Goal: Task Accomplishment & Management: Manage account settings

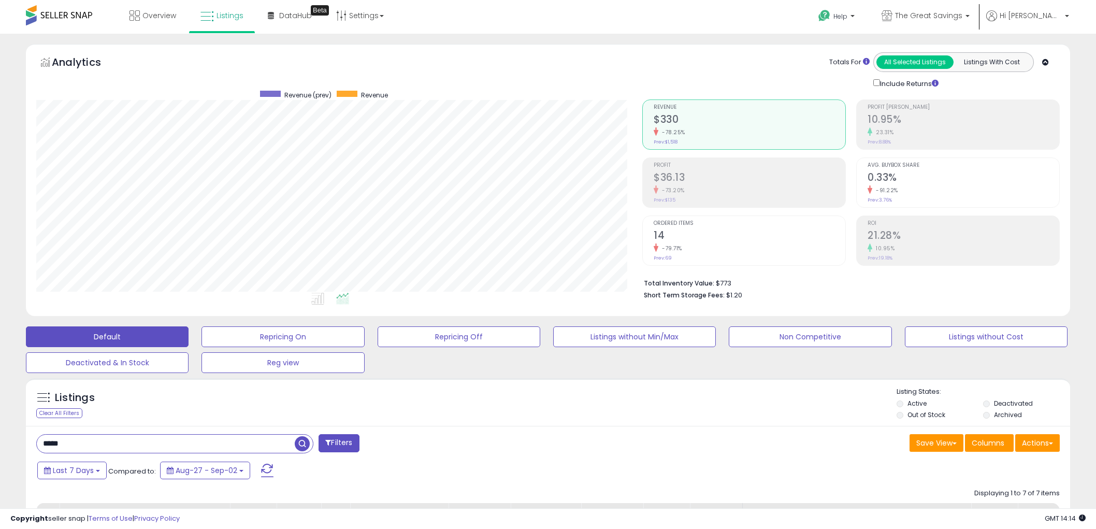
select select "**"
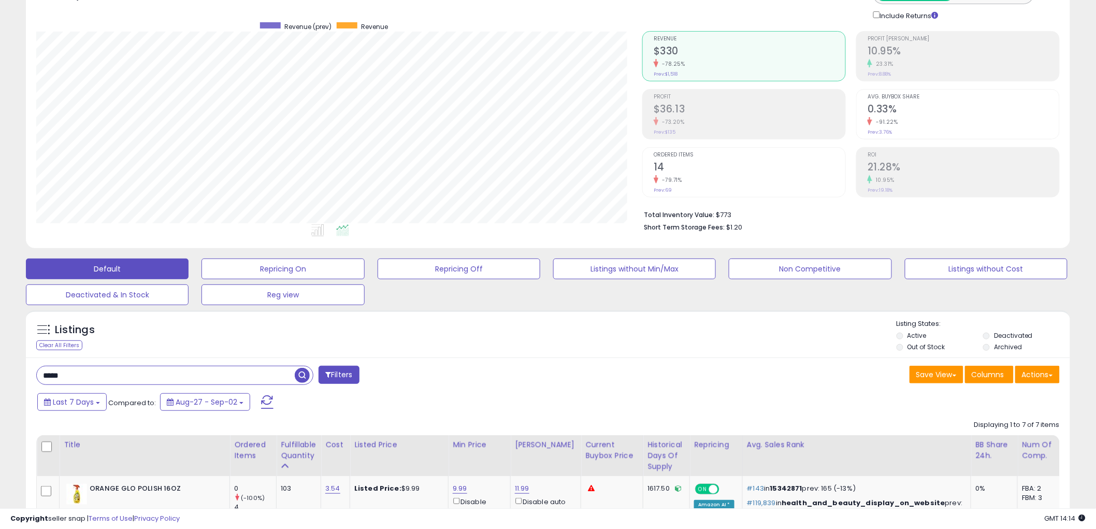
scroll to position [47, 0]
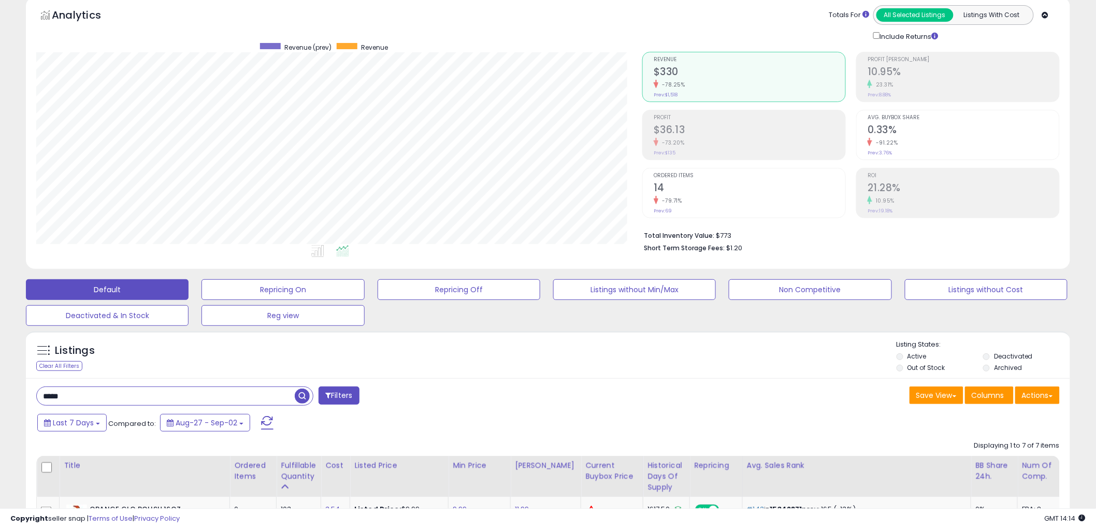
click at [101, 398] on input "*****" at bounding box center [166, 396] width 258 height 18
paste input "*****"
click at [298, 391] on span "button" at bounding box center [302, 395] width 15 height 15
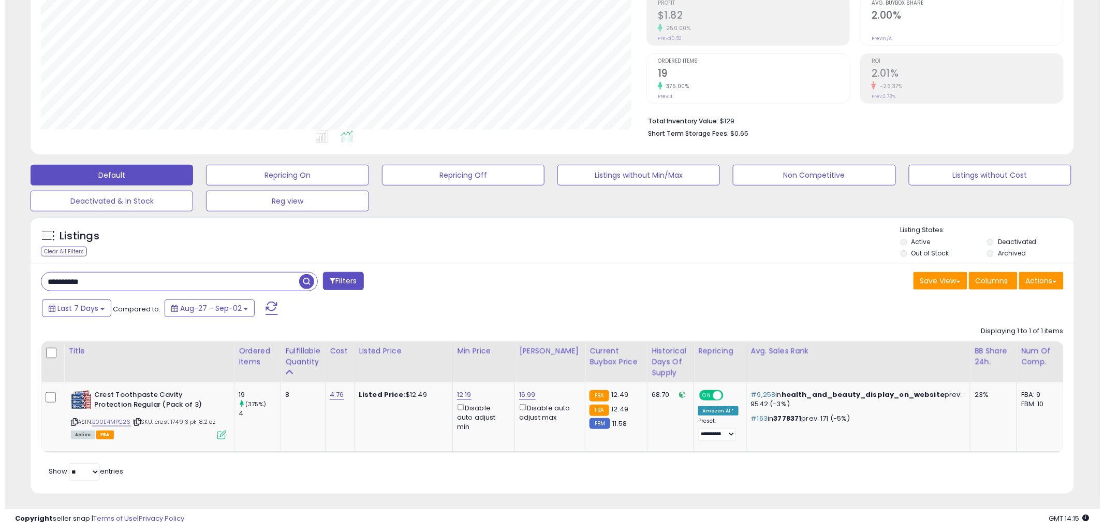
scroll to position [162, 0]
click at [215, 436] on icon at bounding box center [217, 434] width 9 height 9
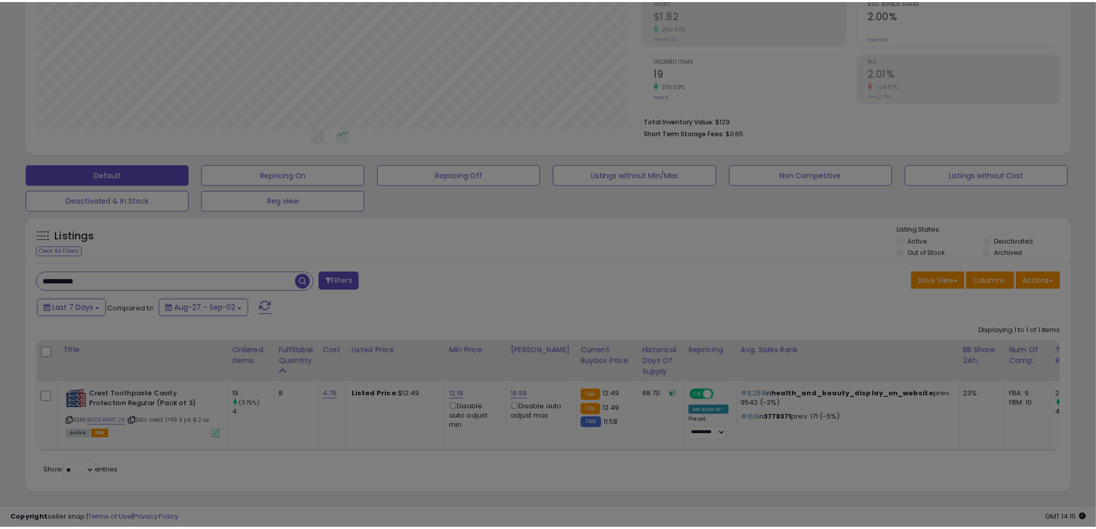
scroll to position [212, 611]
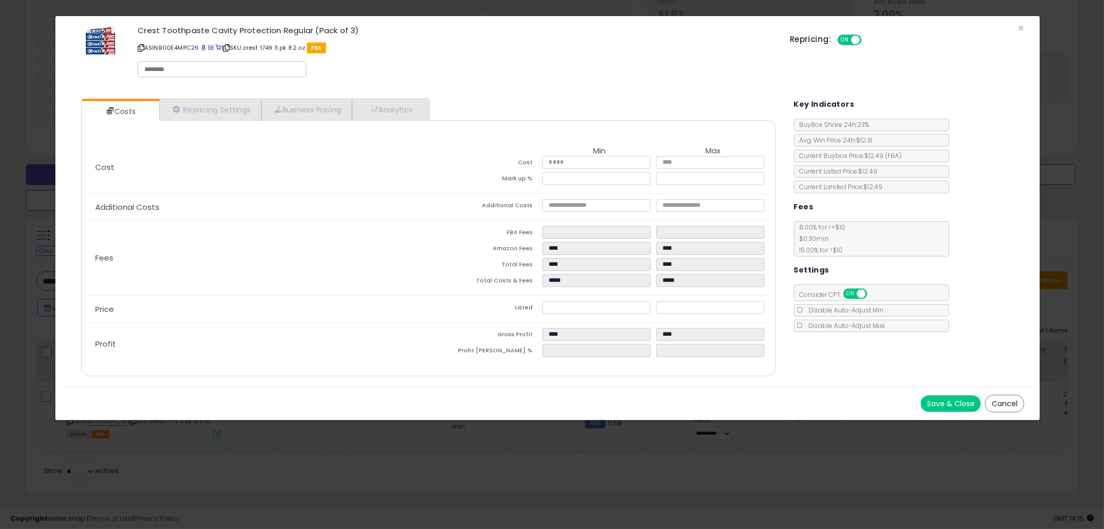
click at [1006, 407] on button "Cancel" at bounding box center [1004, 404] width 39 height 18
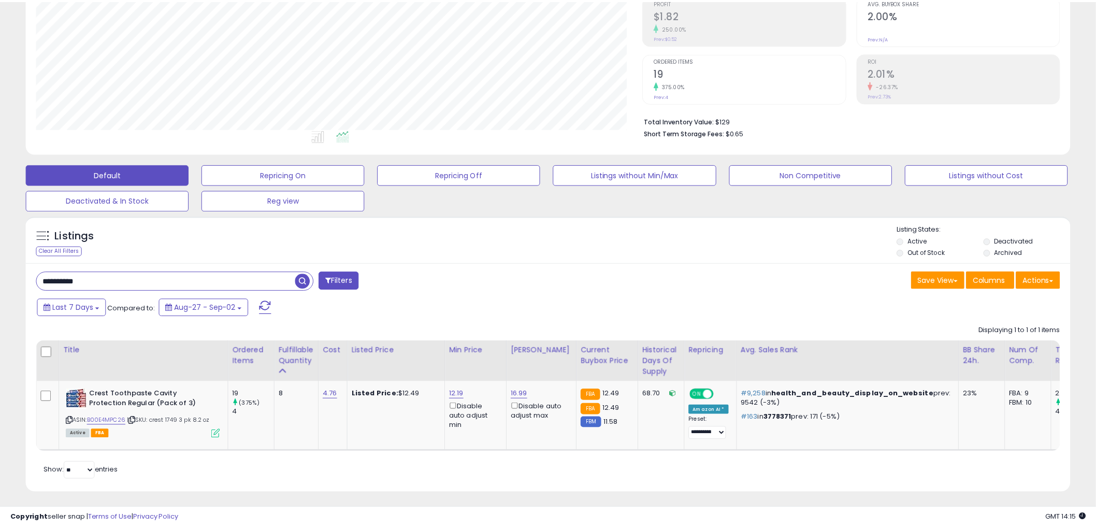
scroll to position [517527, 517132]
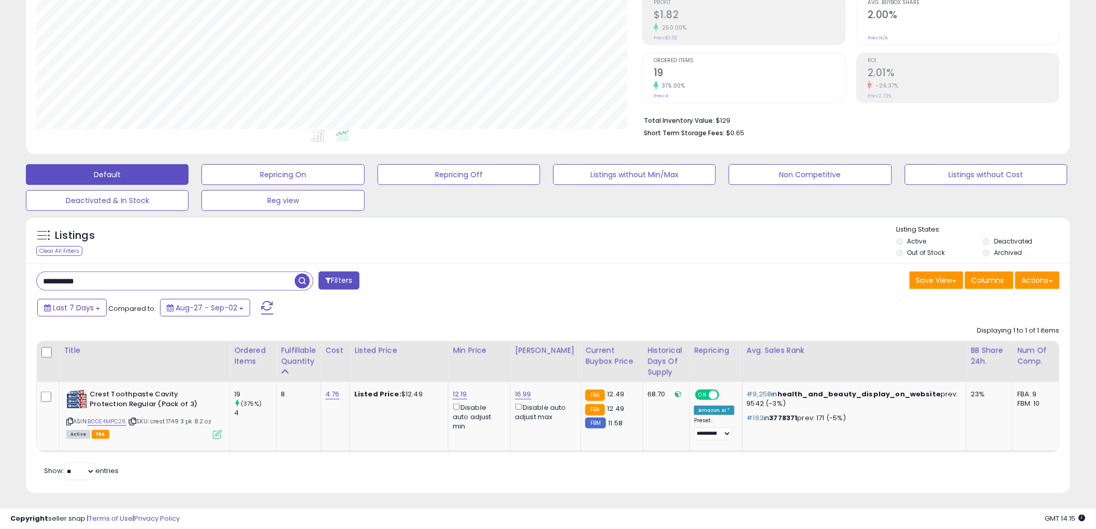
click at [169, 274] on input "**********" at bounding box center [166, 281] width 258 height 18
paste input "text"
click at [302, 280] on span "button" at bounding box center [302, 280] width 15 height 15
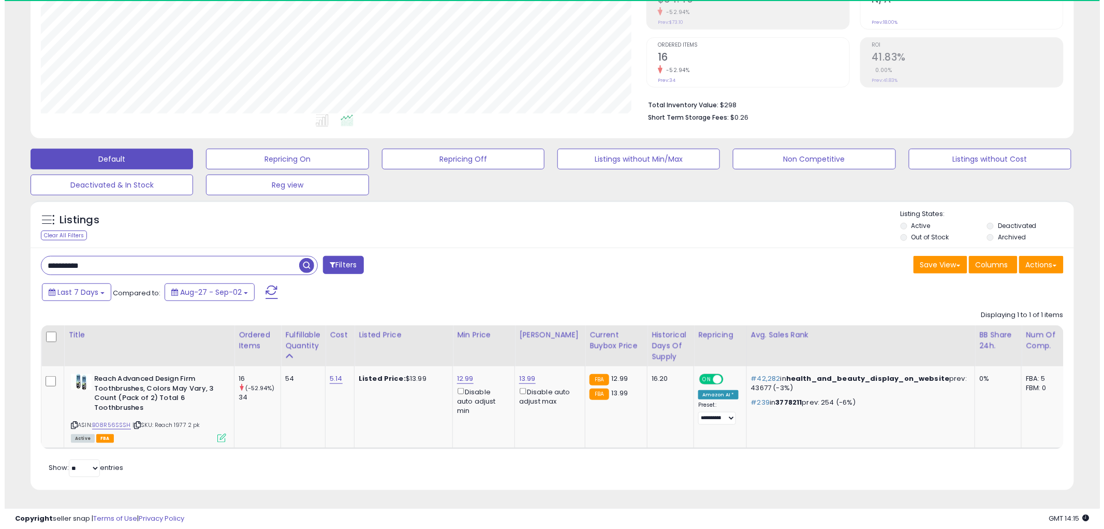
scroll to position [212, 606]
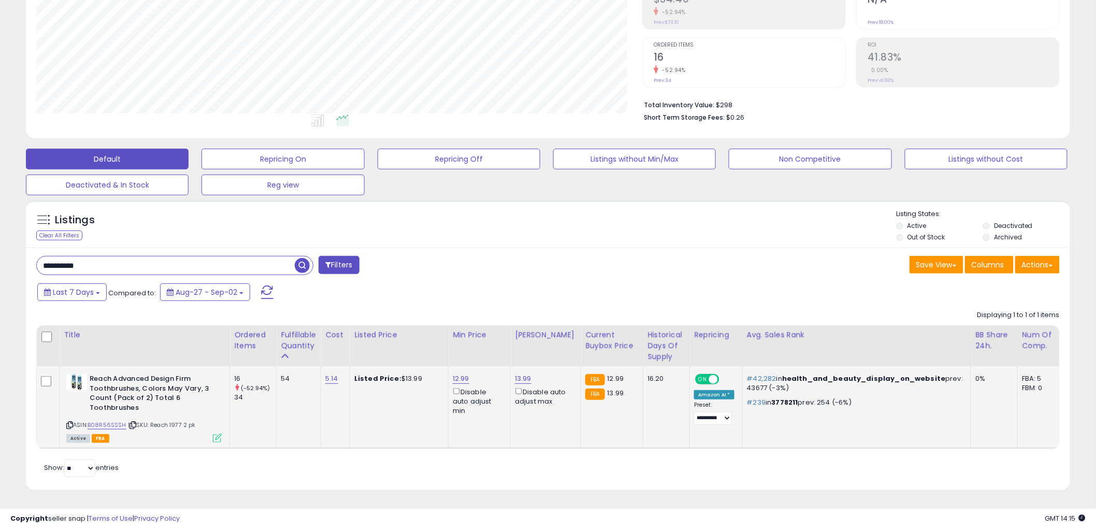
click at [216, 433] on icon at bounding box center [217, 437] width 9 height 9
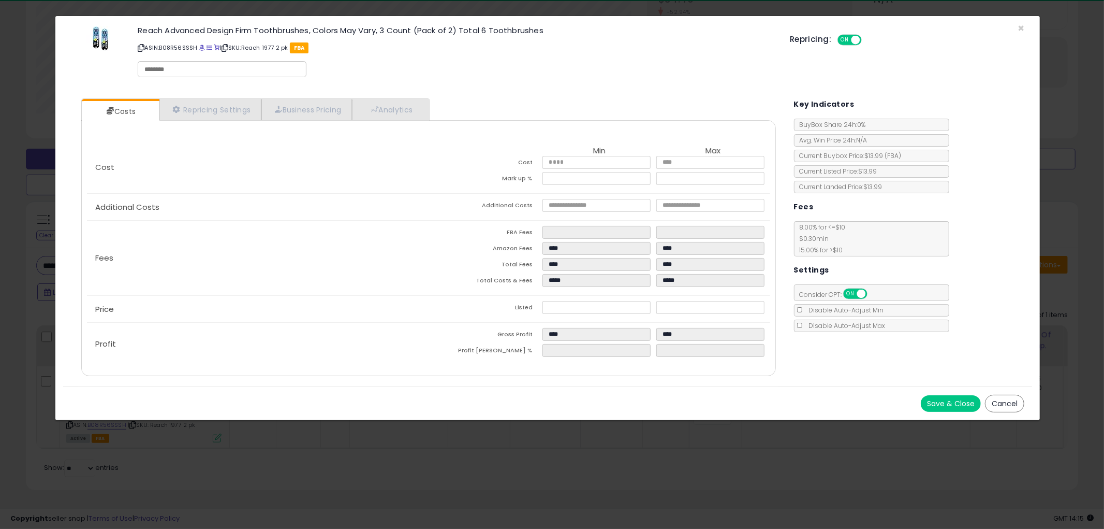
click at [1005, 404] on button "Cancel" at bounding box center [1004, 404] width 39 height 18
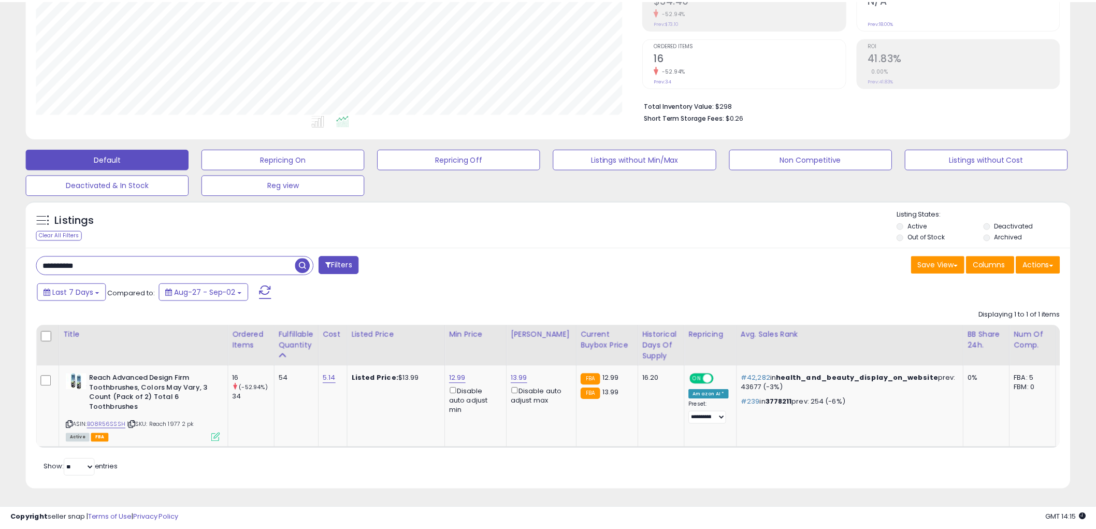
scroll to position [517527, 517132]
click at [123, 256] on input "**********" at bounding box center [166, 265] width 258 height 18
paste input "text"
type input "**********"
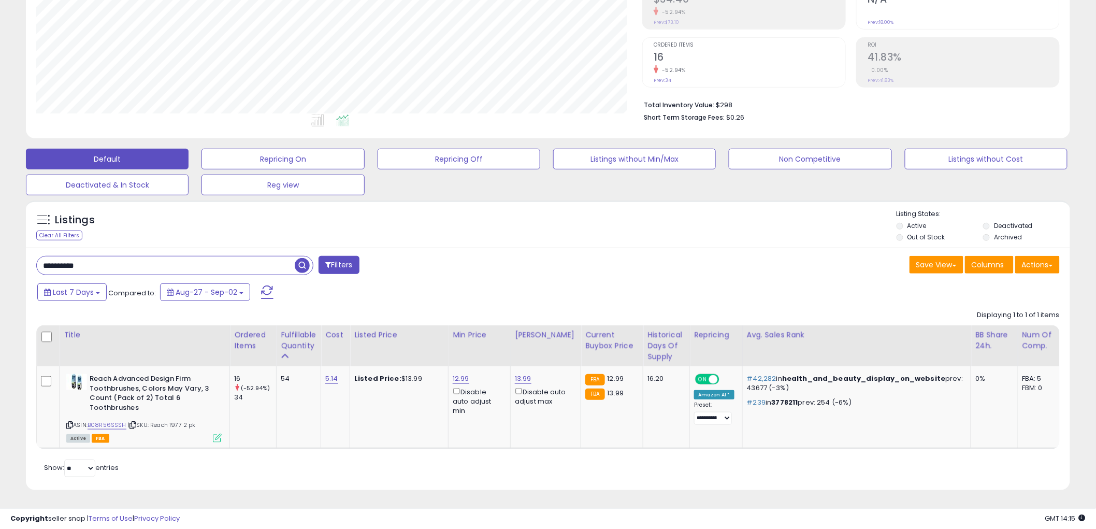
click at [302, 258] on span "button" at bounding box center [302, 265] width 15 height 15
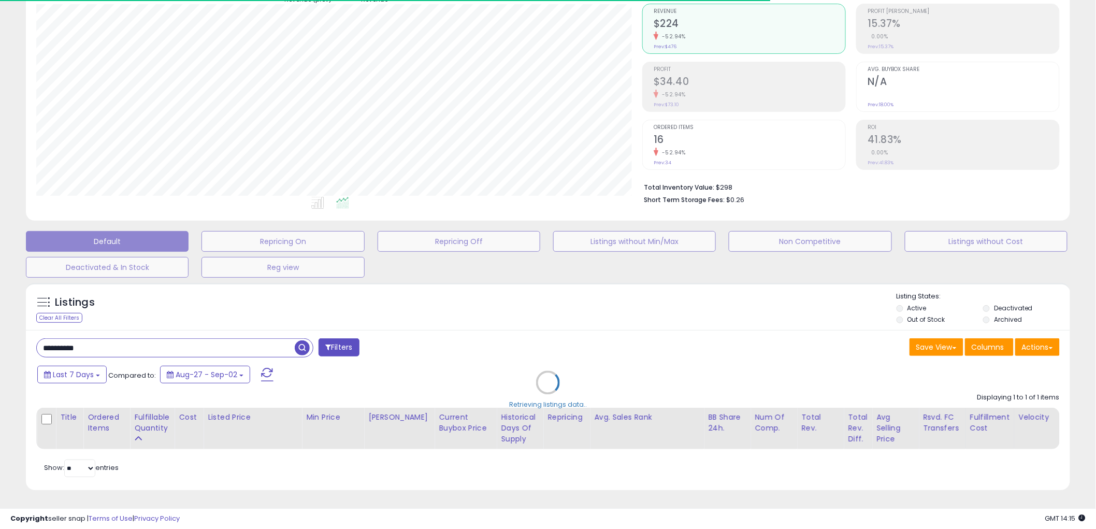
scroll to position [0, 0]
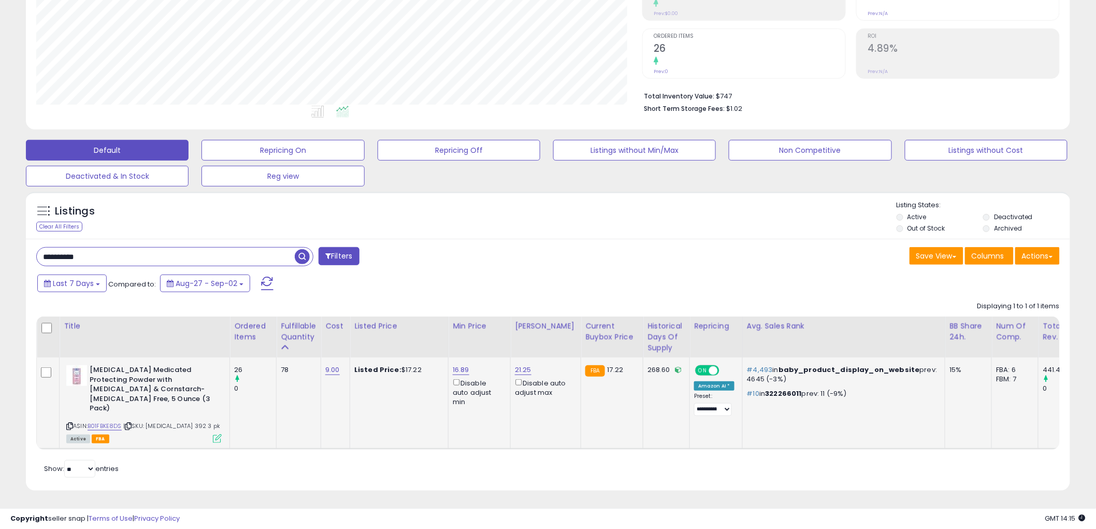
click at [220, 434] on icon at bounding box center [217, 438] width 9 height 9
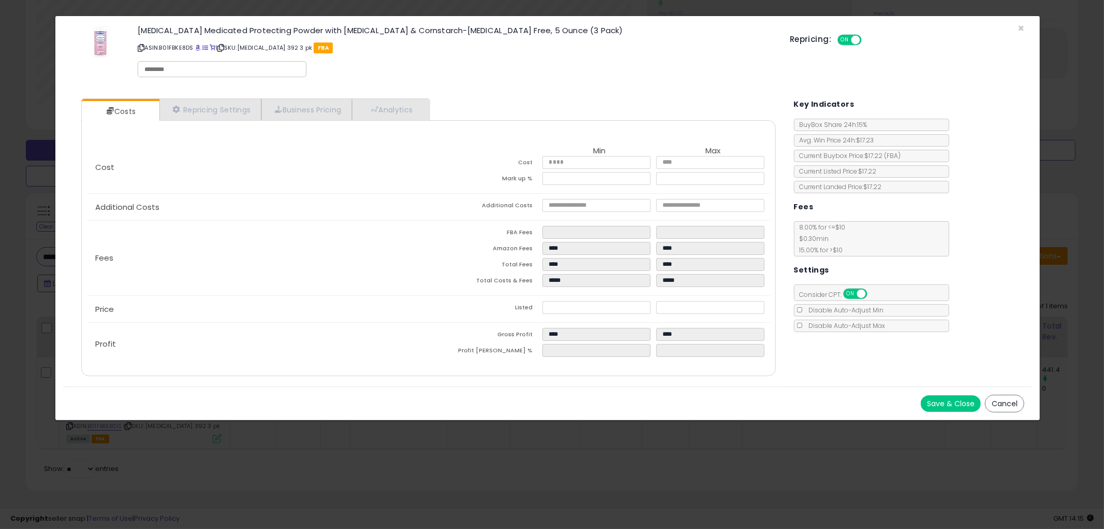
click at [993, 395] on button "Cancel" at bounding box center [1004, 404] width 39 height 18
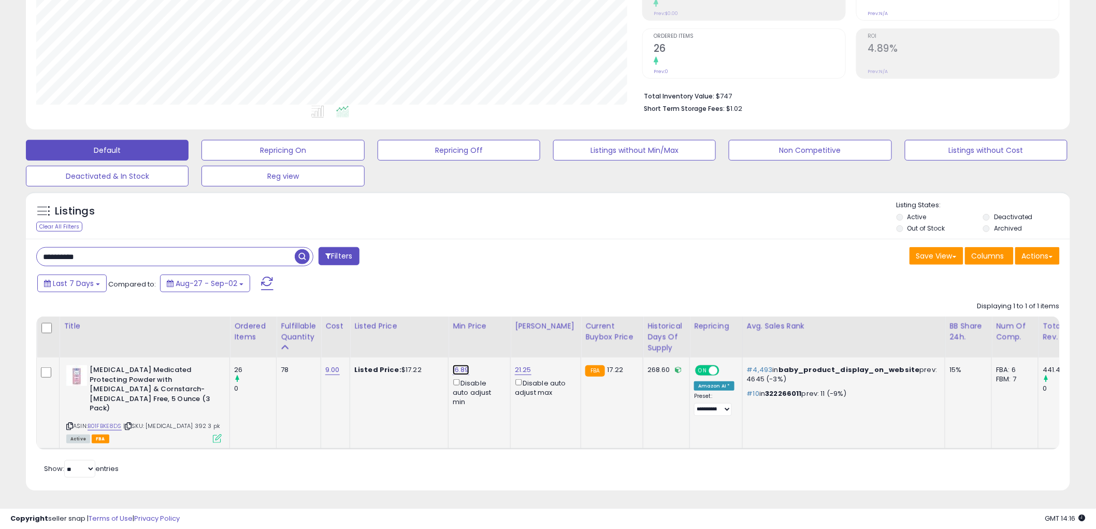
click at [468, 367] on link "16.89" at bounding box center [461, 369] width 17 height 10
drag, startPoint x: 427, startPoint y: 338, endPoint x: 389, endPoint y: 337, distance: 37.3
click at [389, 337] on input "*****" at bounding box center [431, 335] width 92 height 18
type input "*****"
click at [499, 327] on button "submit" at bounding box center [490, 334] width 18 height 16
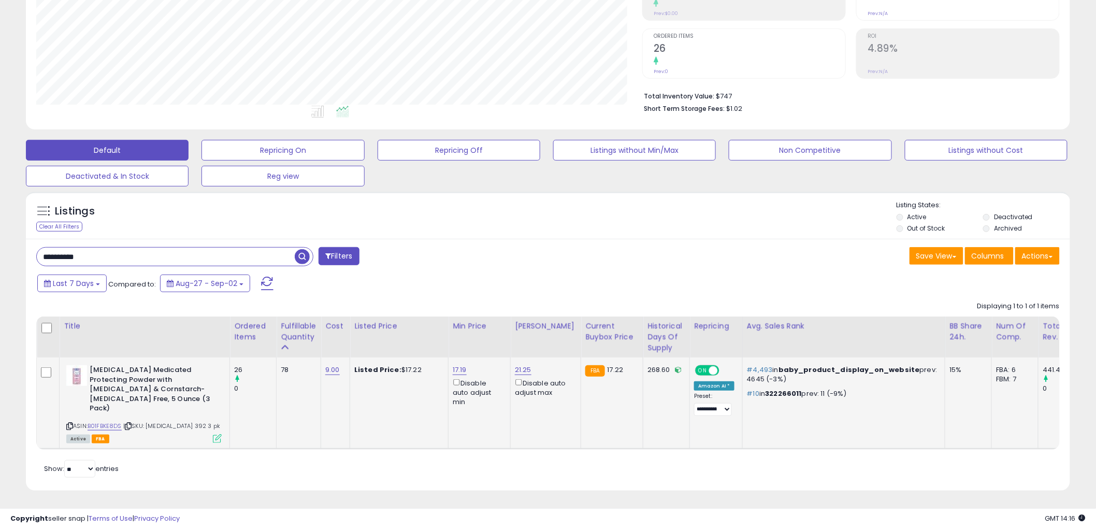
click at [219, 434] on icon at bounding box center [217, 438] width 9 height 9
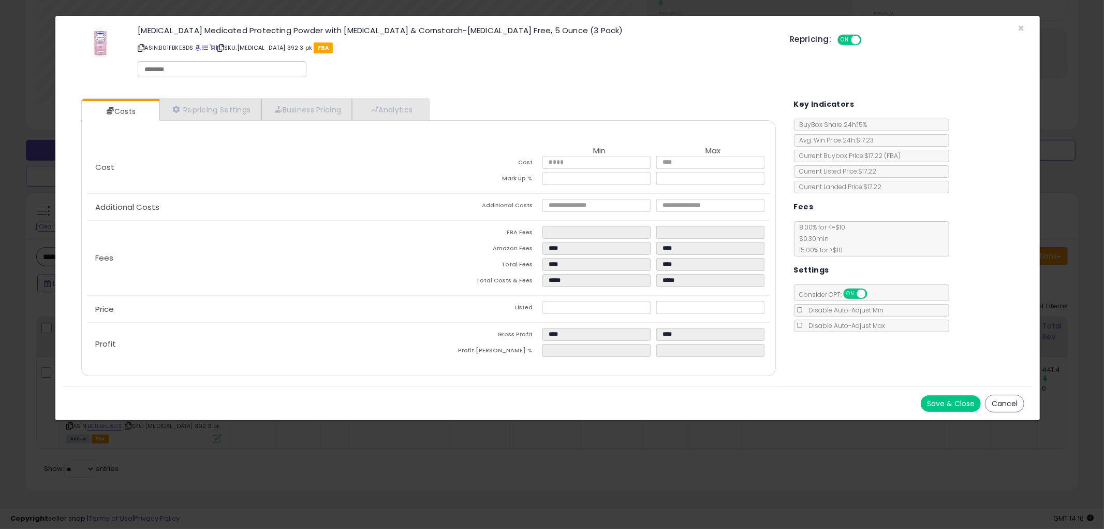
click at [1006, 400] on button "Cancel" at bounding box center [1004, 404] width 39 height 18
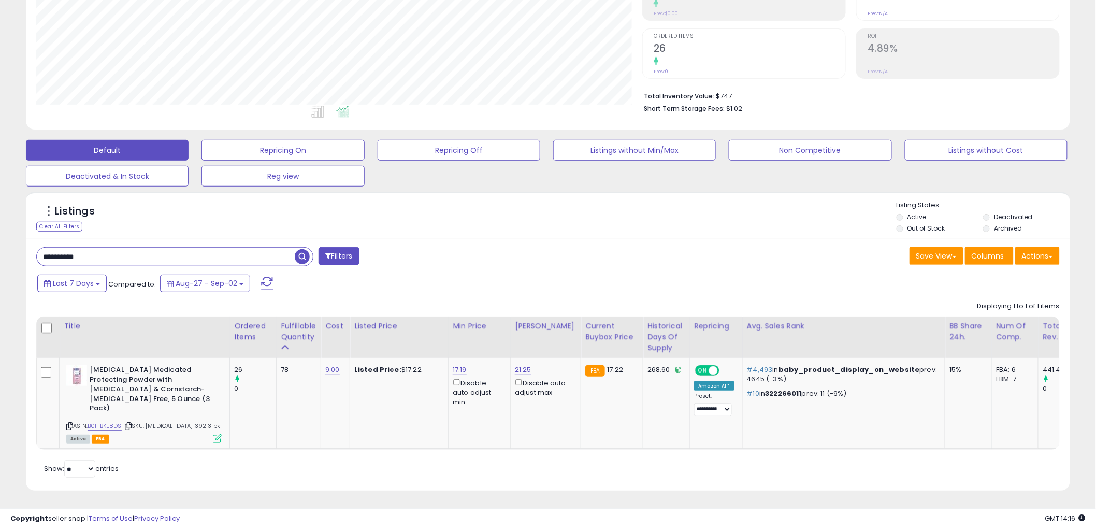
scroll to position [517527, 517132]
click at [88, 257] on input "**********" at bounding box center [166, 256] width 258 height 18
click at [307, 257] on span "button" at bounding box center [302, 256] width 15 height 15
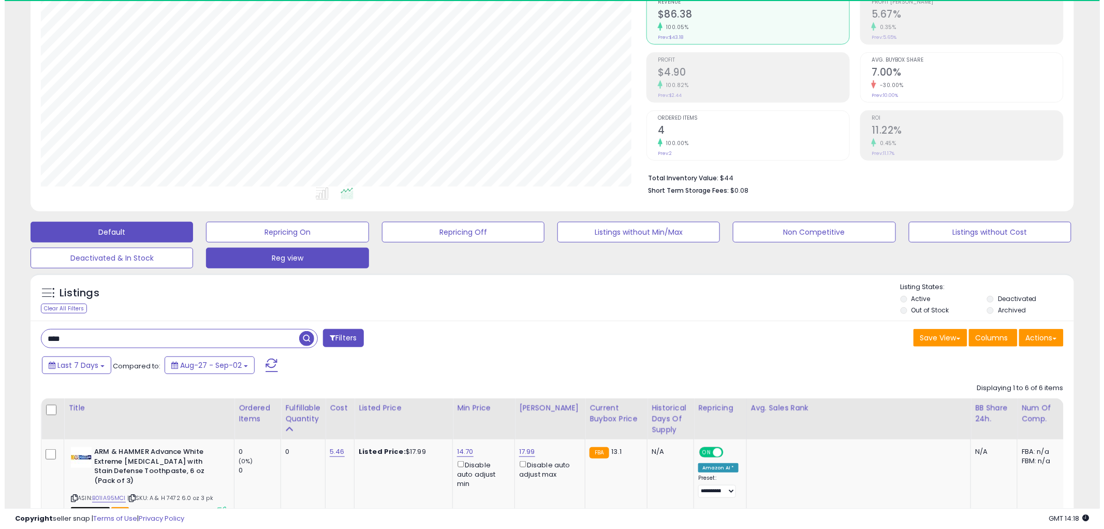
scroll to position [212, 606]
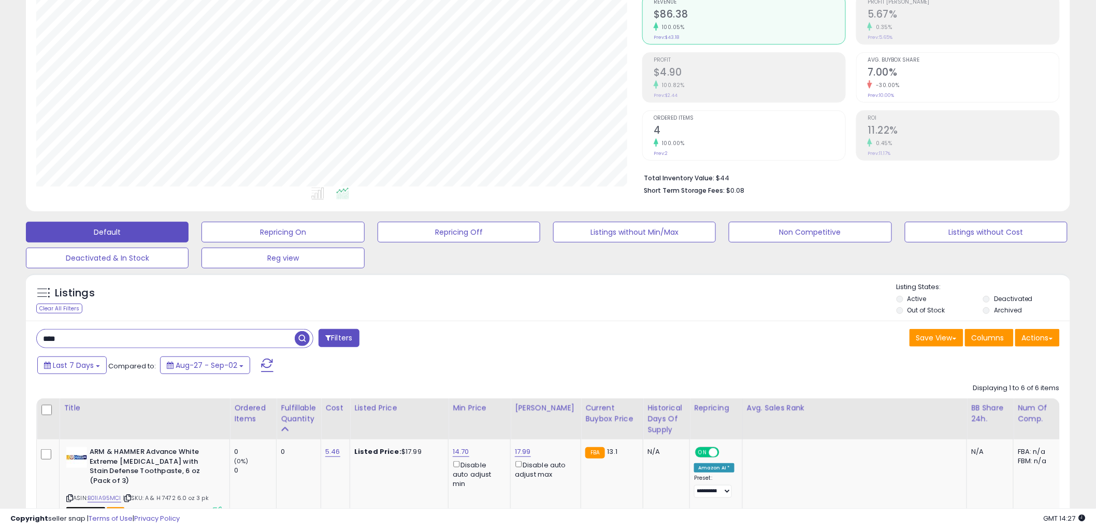
click at [112, 347] on input "****" at bounding box center [166, 338] width 258 height 18
click at [307, 340] on span "button" at bounding box center [302, 338] width 15 height 15
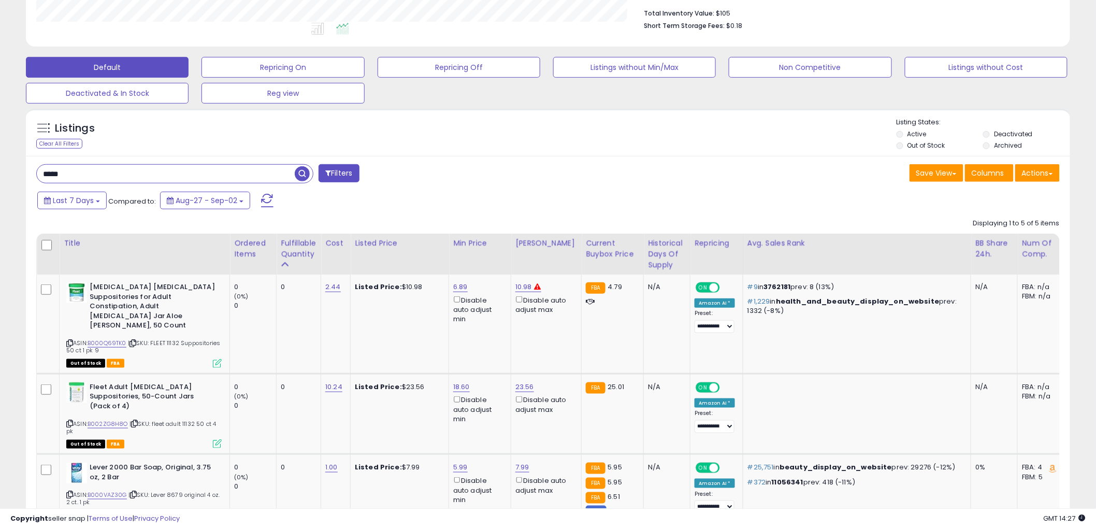
scroll to position [277, 0]
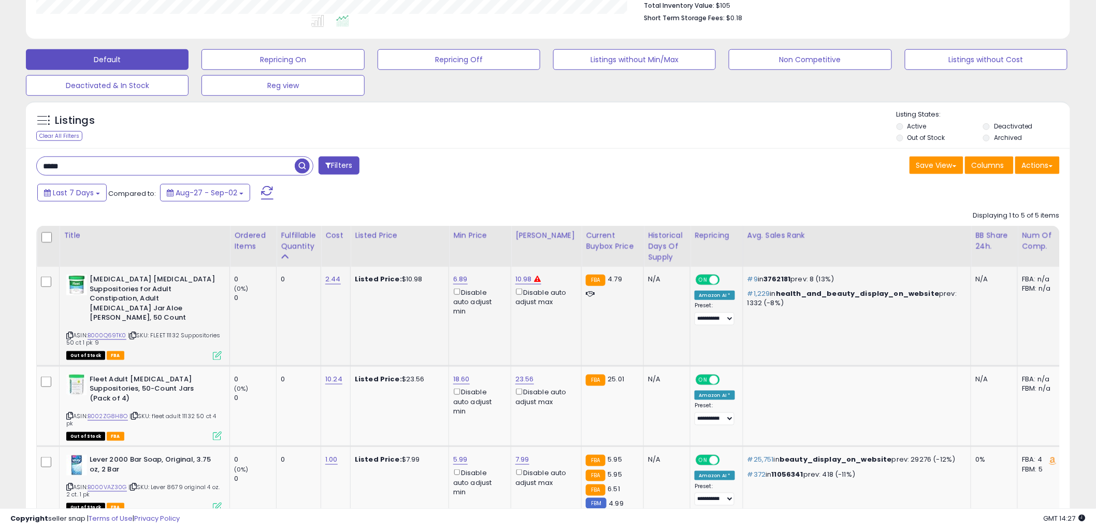
click at [68, 332] on icon at bounding box center [69, 335] width 7 height 6
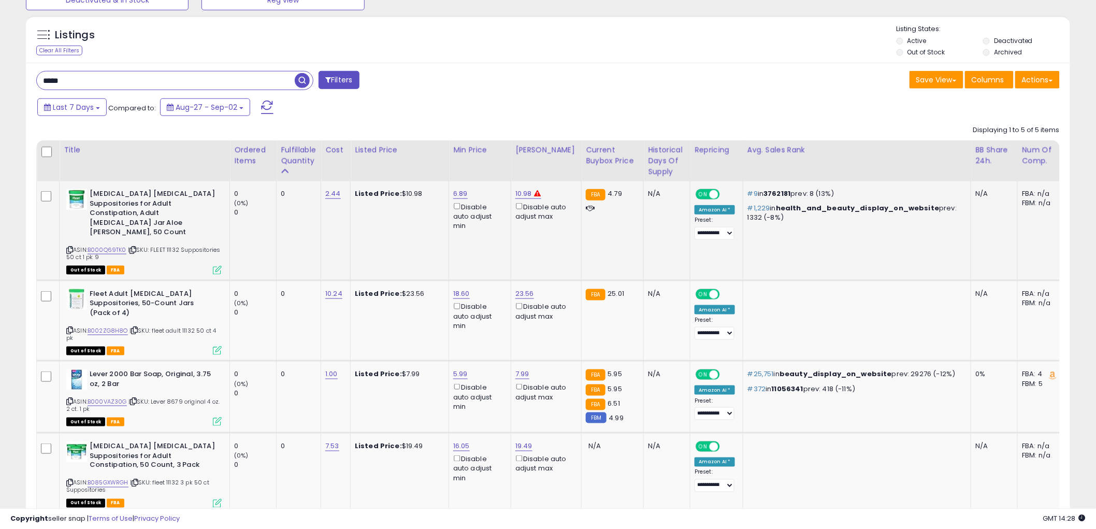
scroll to position [392, 0]
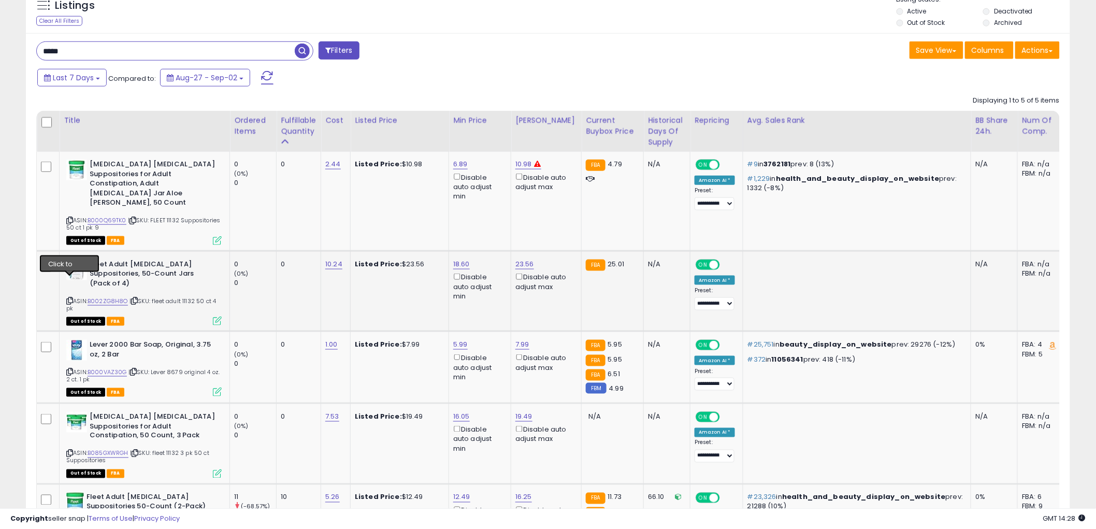
click at [70, 298] on icon at bounding box center [69, 301] width 7 height 6
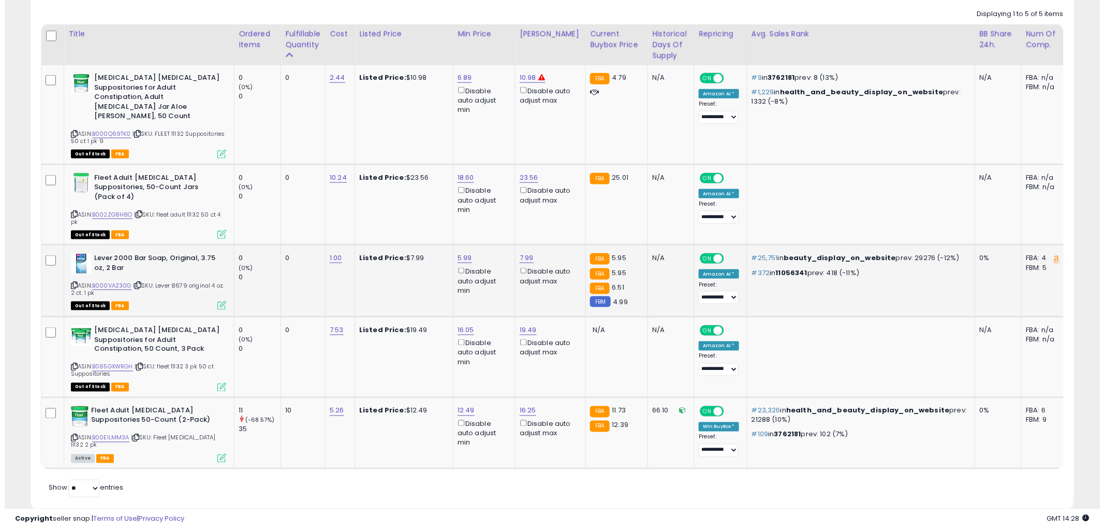
scroll to position [486, 0]
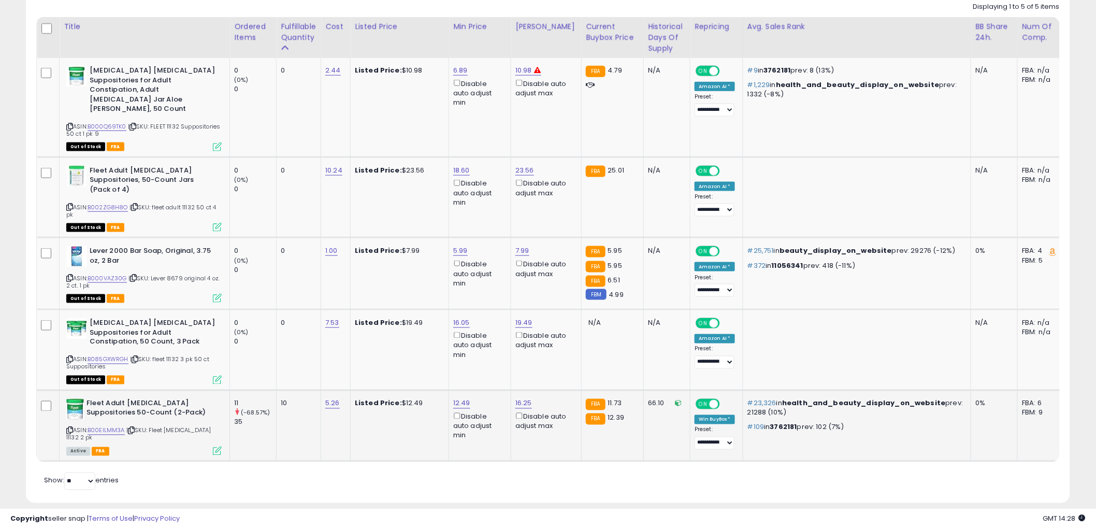
click at [217, 446] on icon at bounding box center [217, 450] width 9 height 9
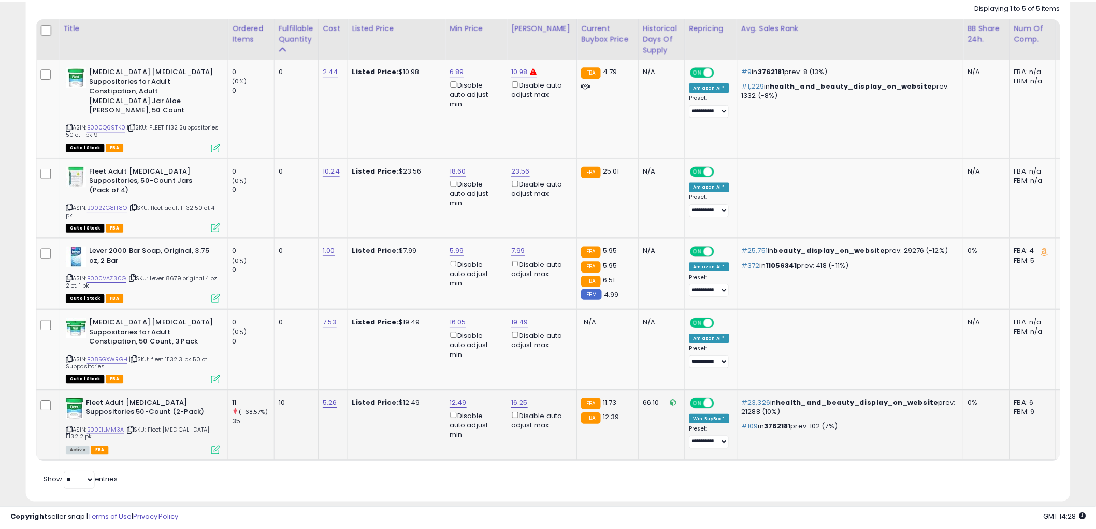
scroll to position [212, 611]
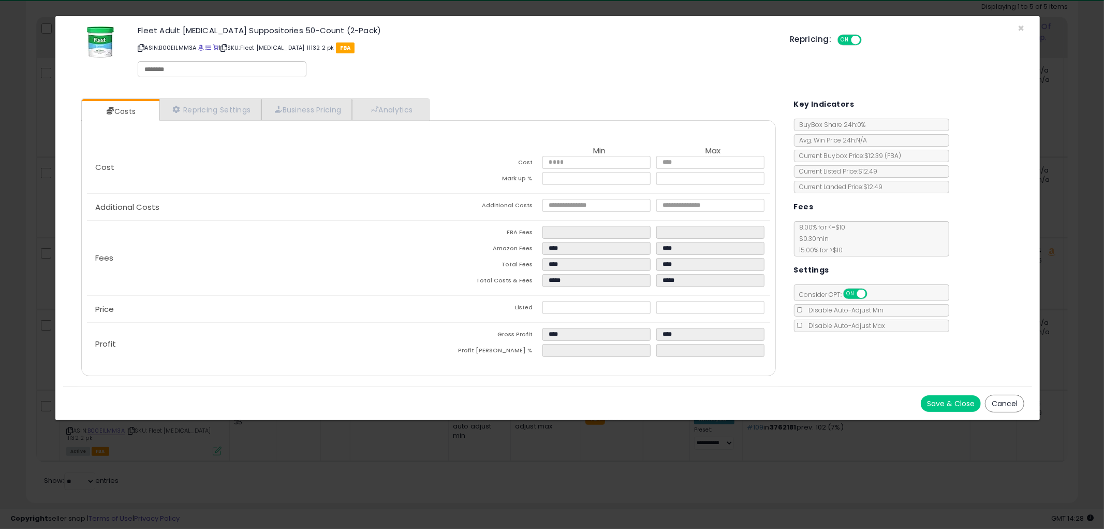
click at [1006, 399] on button "Cancel" at bounding box center [1004, 404] width 39 height 18
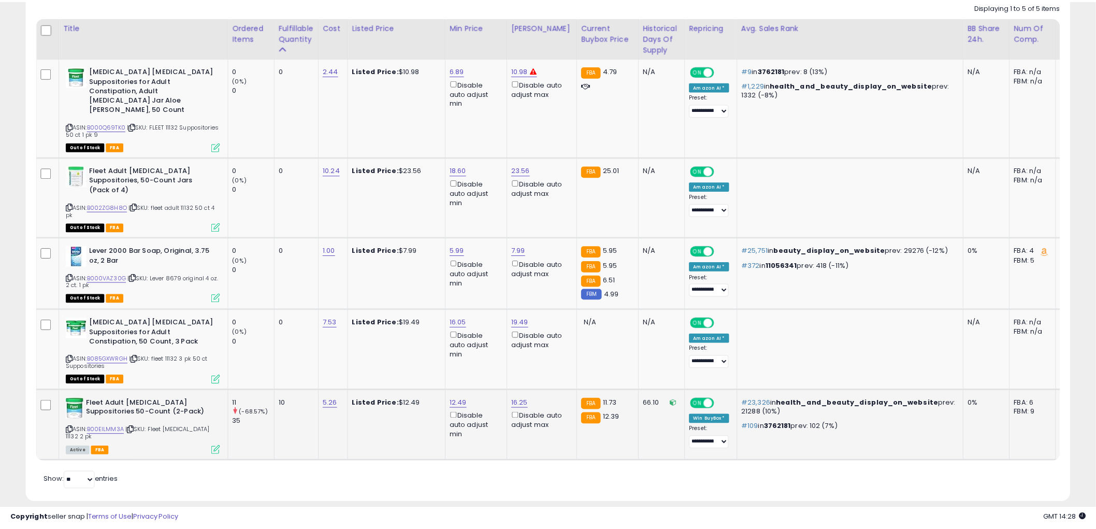
scroll to position [517527, 517132]
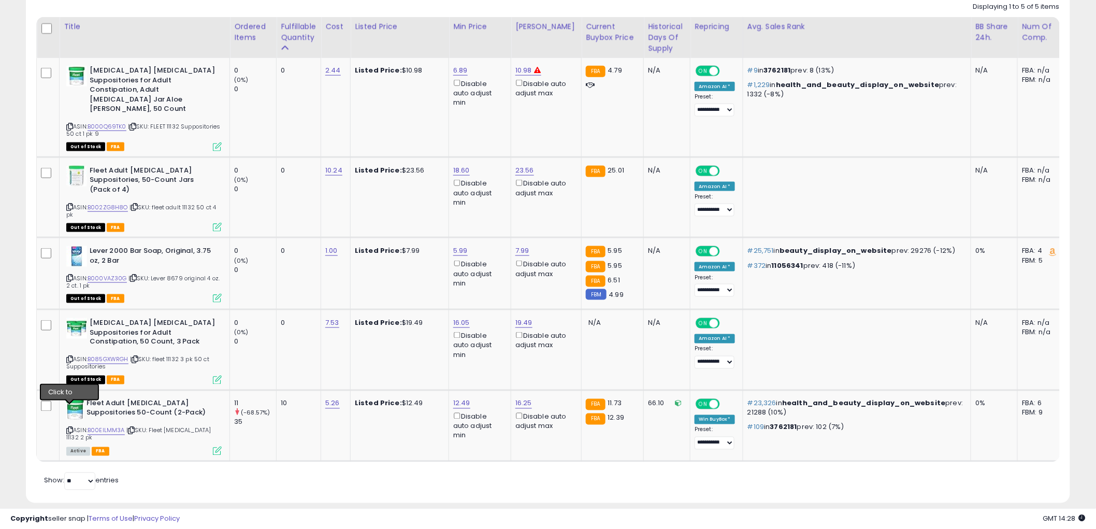
drag, startPoint x: 72, startPoint y: 410, endPoint x: 12, endPoint y: 400, distance: 61.4
click at [71, 428] on icon at bounding box center [69, 431] width 7 height 6
click at [446, 322] on td "Listed Price: $19.49" at bounding box center [400, 350] width 98 height 81
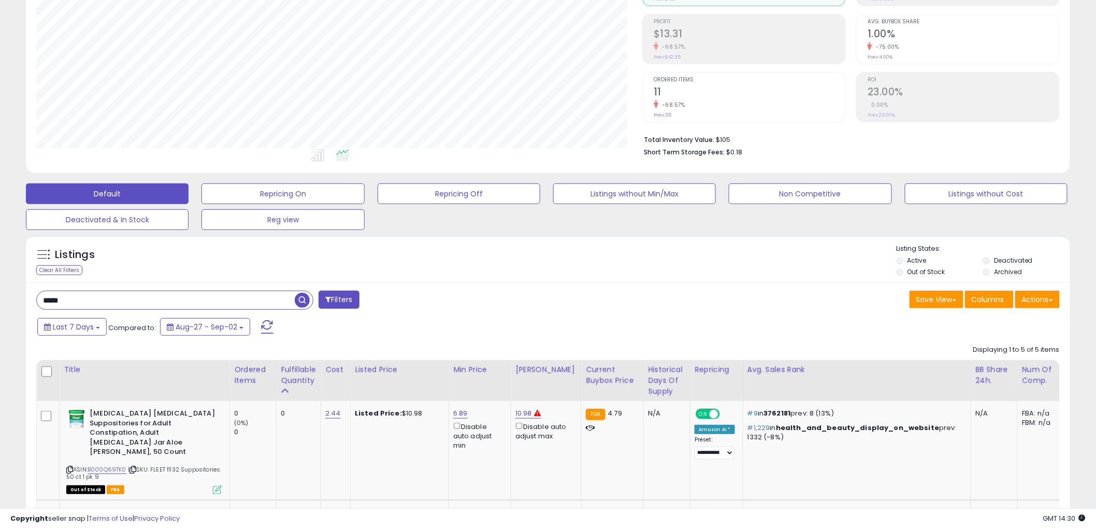
scroll to position [141, 0]
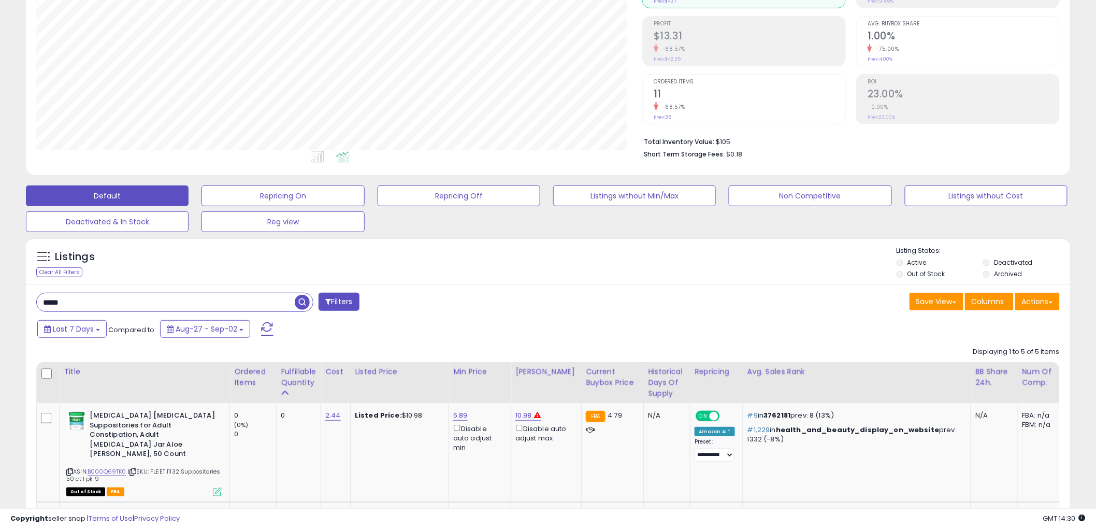
click at [160, 300] on input "*****" at bounding box center [166, 302] width 258 height 18
type input "*****"
click at [307, 300] on span "button" at bounding box center [302, 302] width 15 height 15
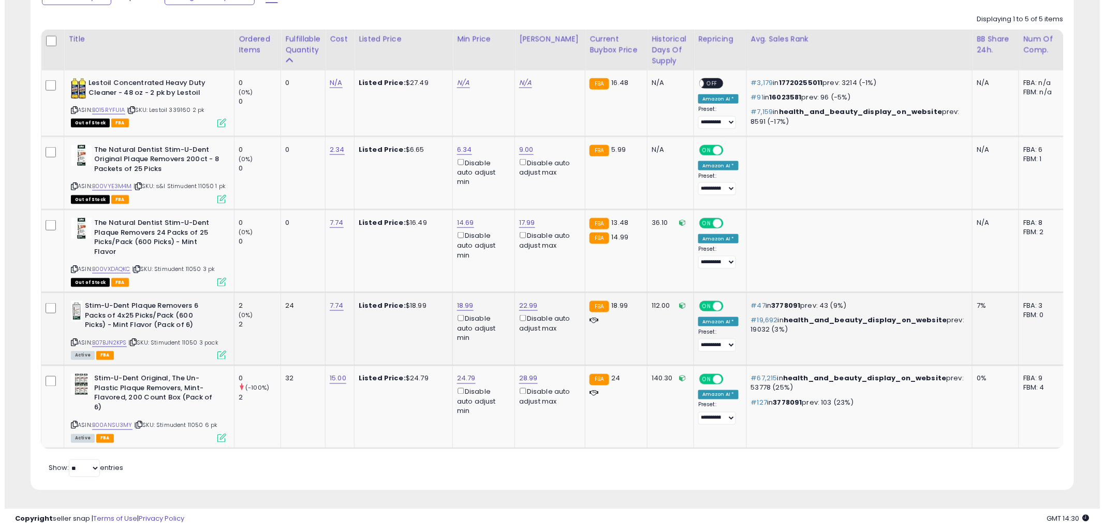
scroll to position [488, 0]
click at [219, 354] on icon at bounding box center [217, 355] width 9 height 9
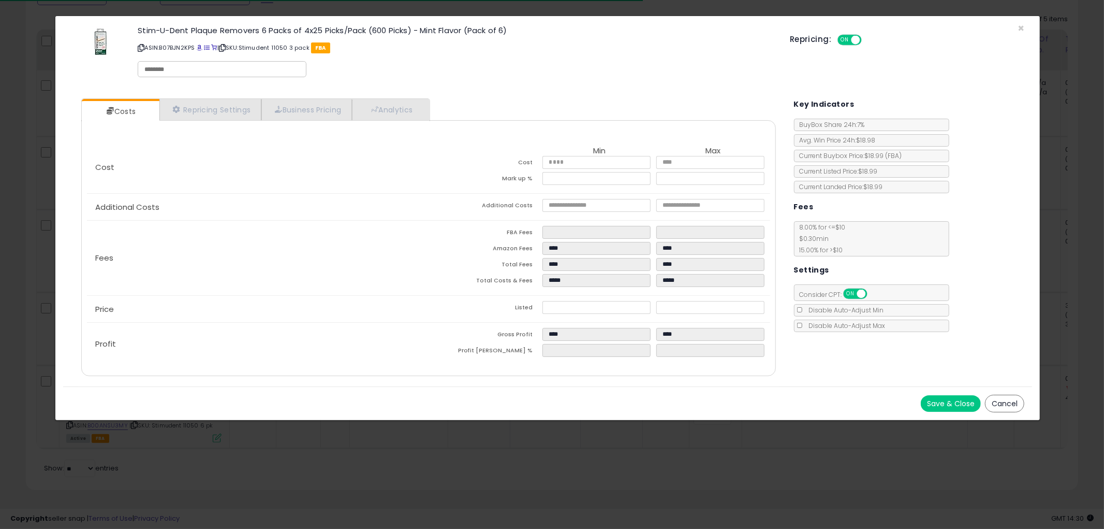
click at [1009, 400] on button "Cancel" at bounding box center [1004, 404] width 39 height 18
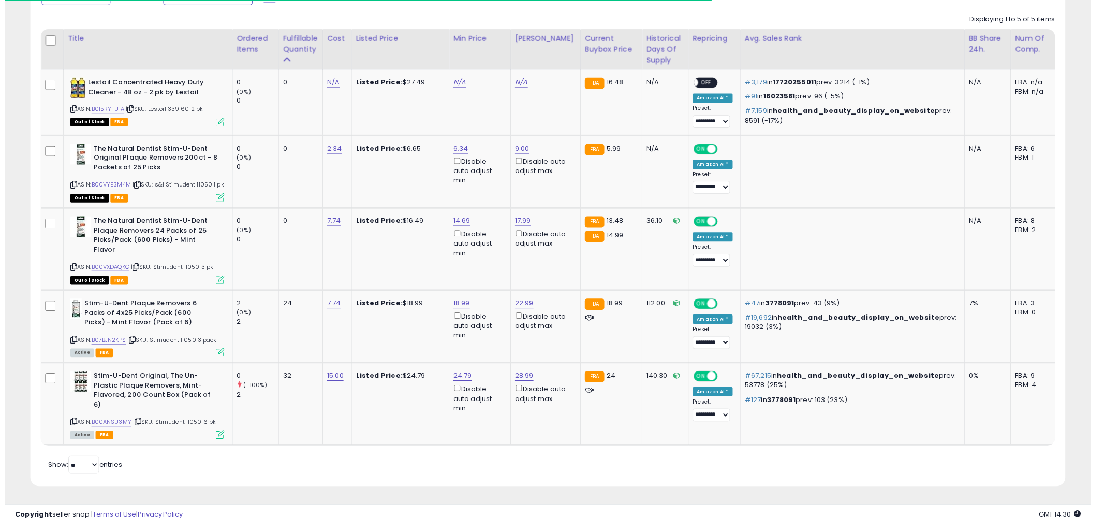
scroll to position [517527, 517132]
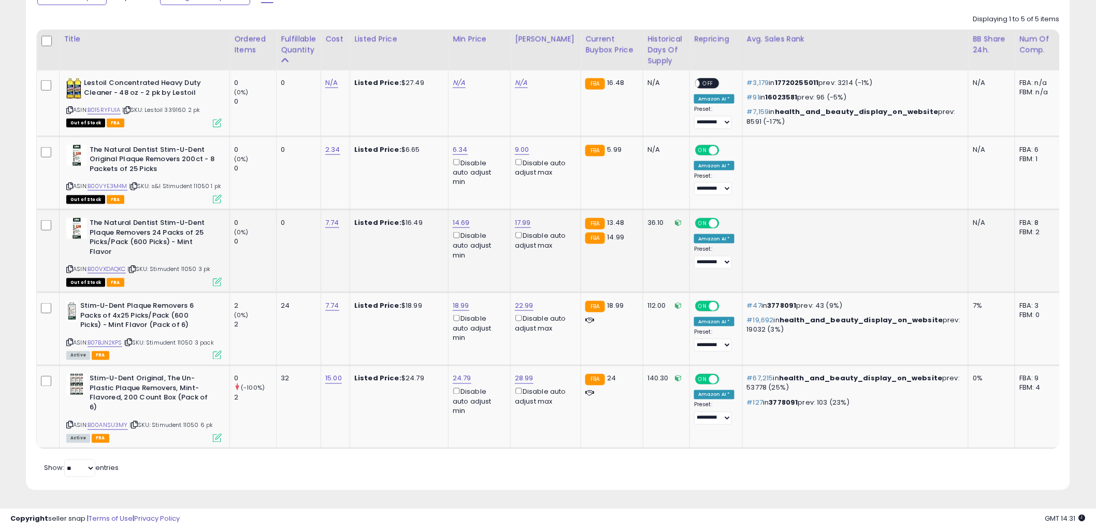
click at [220, 283] on icon at bounding box center [217, 282] width 9 height 9
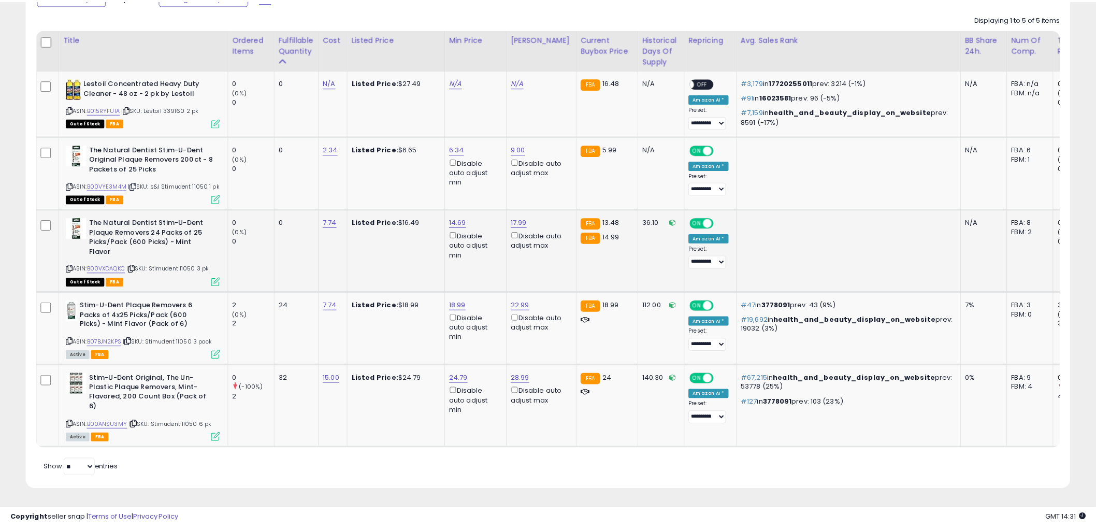
scroll to position [212, 611]
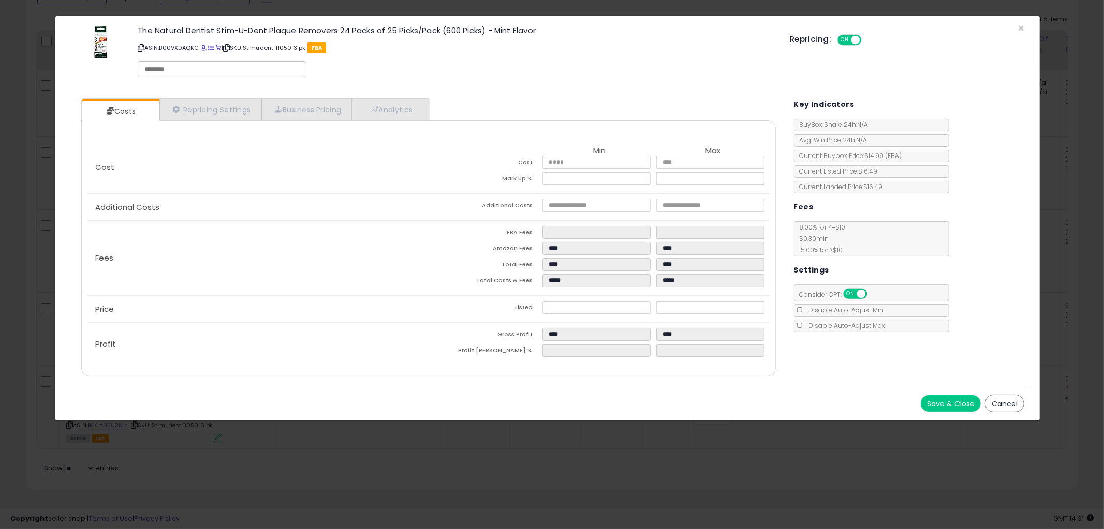
click at [1012, 401] on button "Cancel" at bounding box center [1004, 404] width 39 height 18
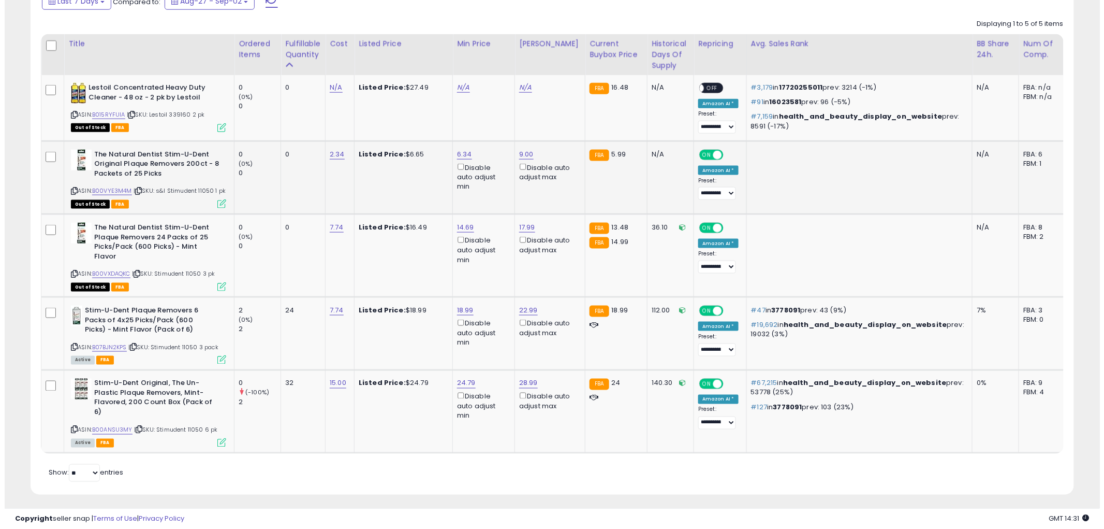
scroll to position [488, 0]
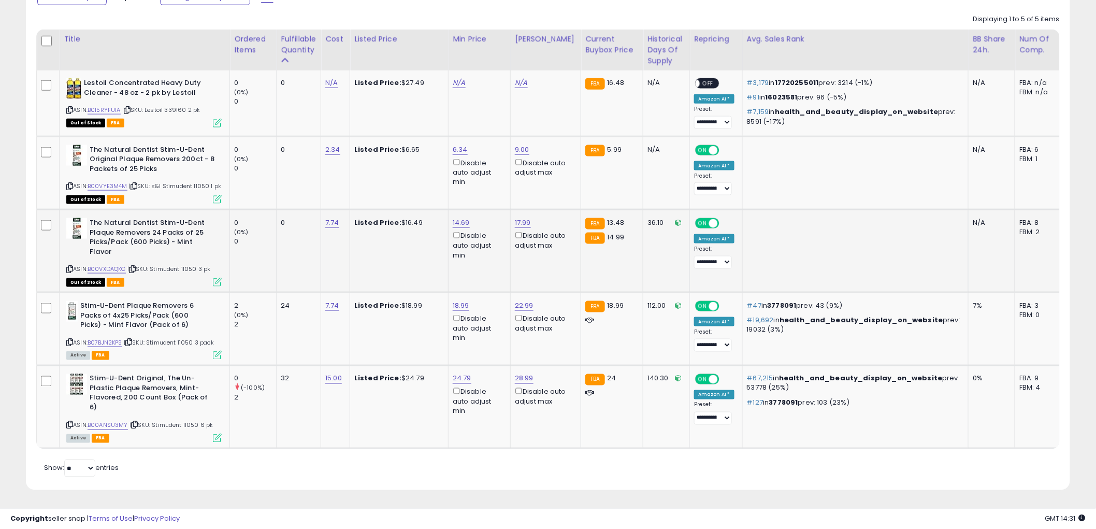
click at [215, 282] on icon at bounding box center [217, 282] width 9 height 9
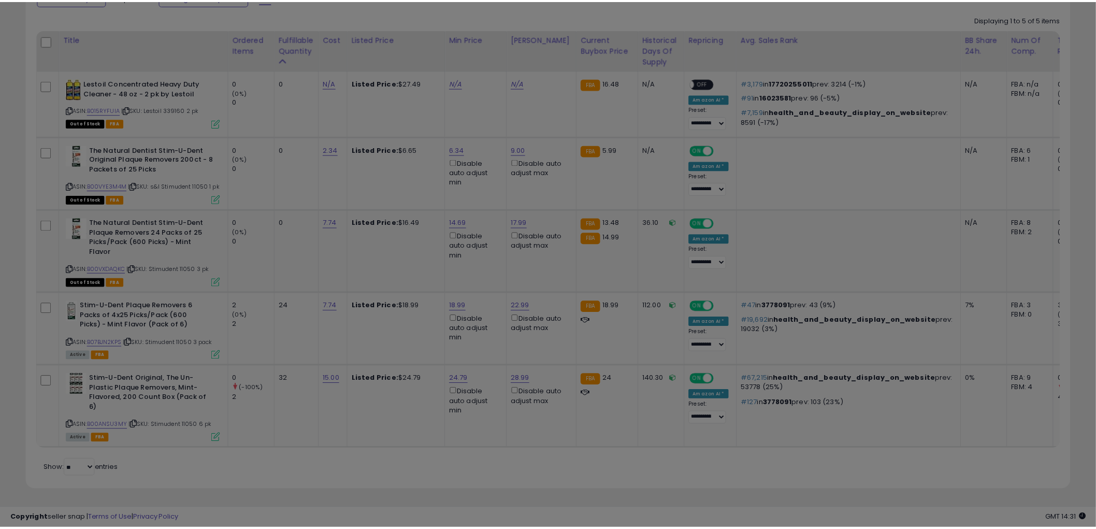
scroll to position [212, 611]
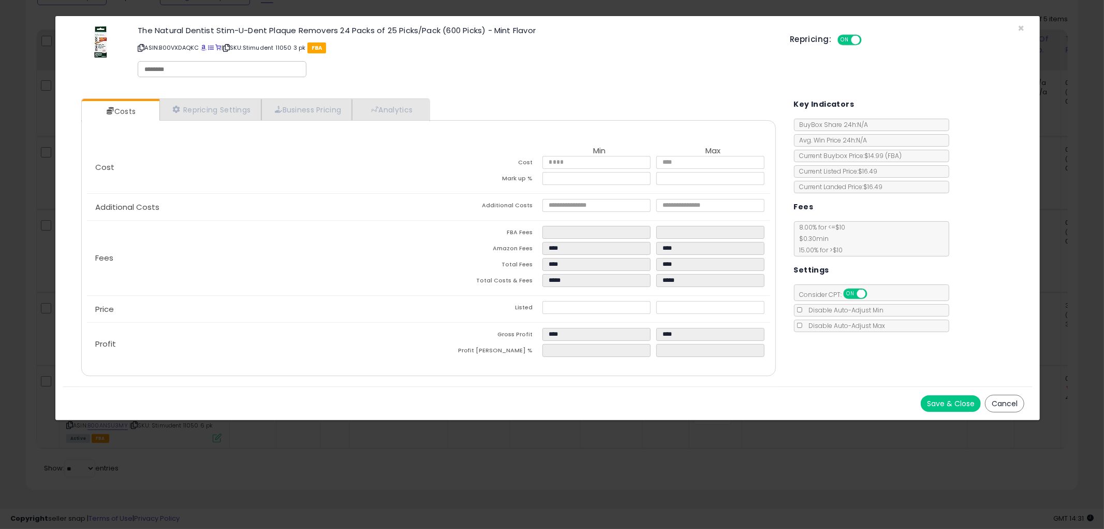
click at [992, 406] on button "Cancel" at bounding box center [1004, 404] width 39 height 18
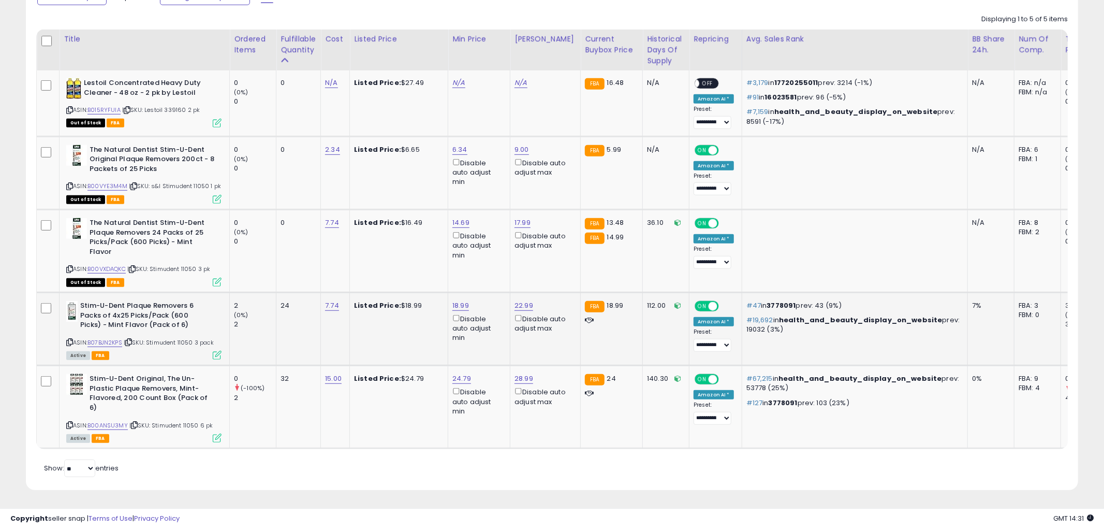
scroll to position [517527, 517132]
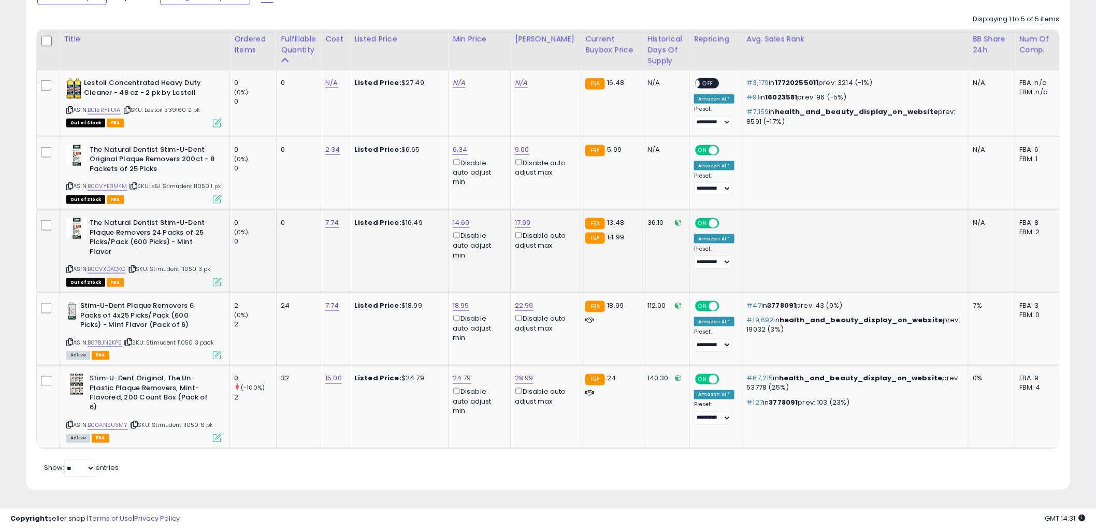
click at [70, 267] on icon at bounding box center [69, 269] width 7 height 6
click at [463, 228] on link "14.69" at bounding box center [461, 222] width 17 height 10
type input "*****"
click at [499, 195] on button "submit" at bounding box center [490, 203] width 18 height 16
click at [215, 278] on div "ASIN: B00VXDAQKC | SKU: Stimudent 11050 3 pk Out of Stock FBA" at bounding box center [143, 251] width 155 height 67
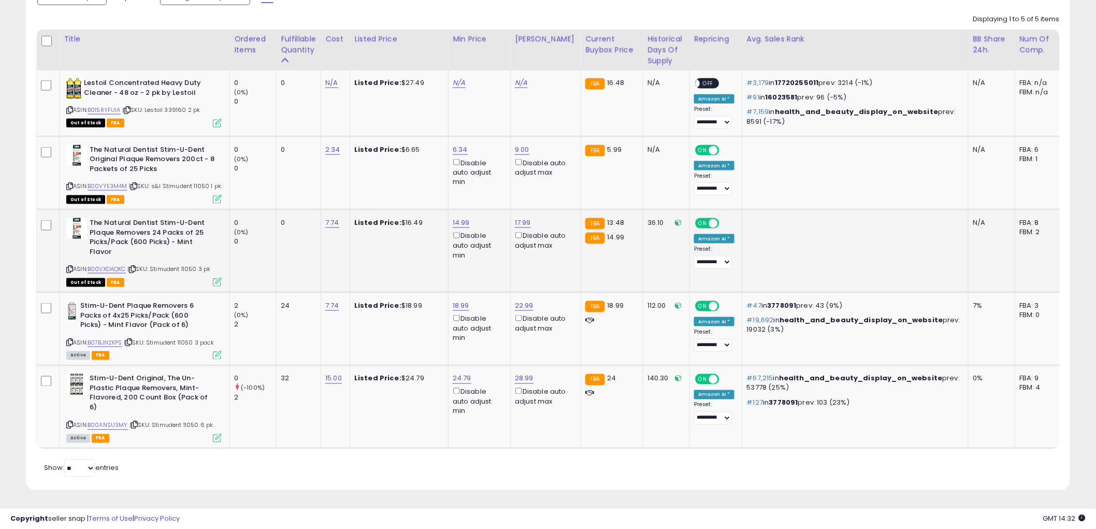
click at [215, 283] on icon at bounding box center [217, 282] width 9 height 9
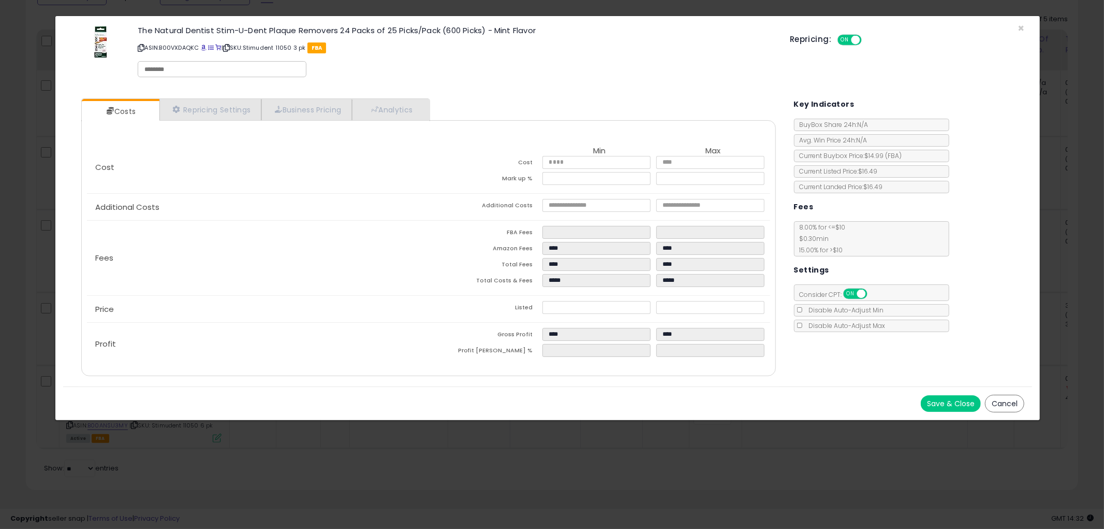
click at [1012, 402] on button "Cancel" at bounding box center [1004, 404] width 39 height 18
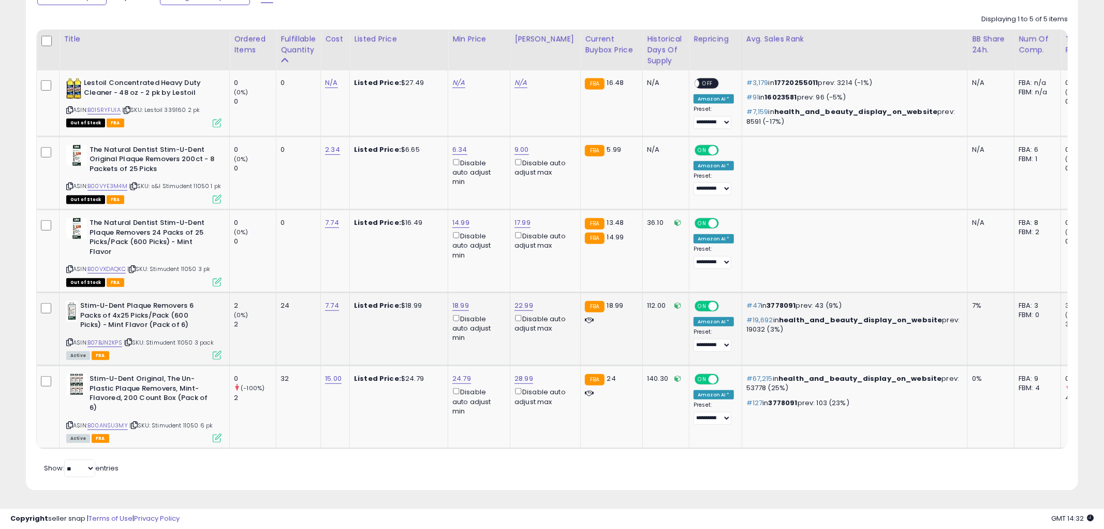
scroll to position [517527, 517132]
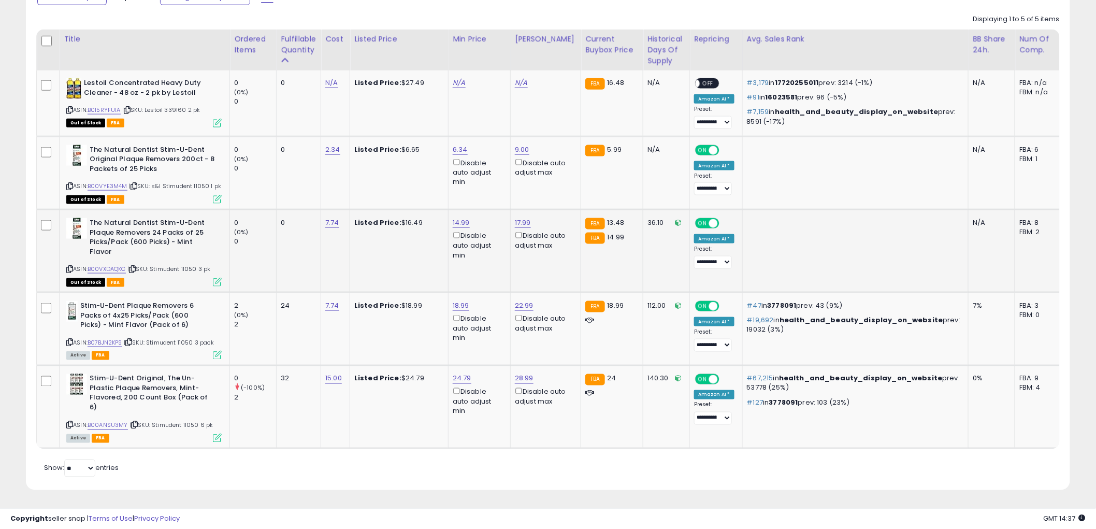
click at [441, 286] on td "Listed Price: $16.49" at bounding box center [399, 251] width 98 height 83
click at [214, 278] on div "ASIN: B00VXDAQKC | SKU: Stimudent 11050 3 pk Out of Stock FBA" at bounding box center [143, 251] width 155 height 67
click at [214, 280] on icon at bounding box center [217, 282] width 9 height 9
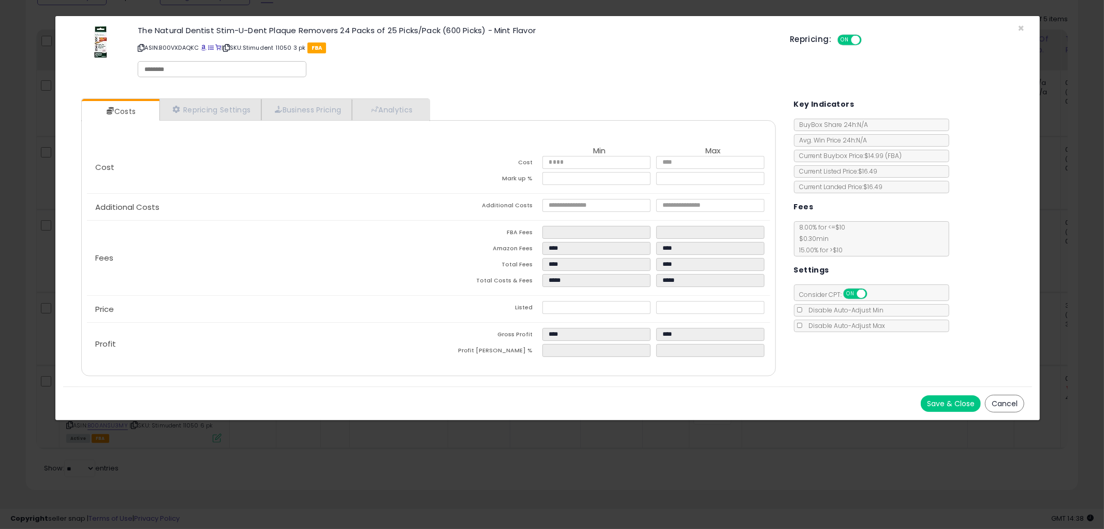
click at [1002, 402] on button "Cancel" at bounding box center [1004, 404] width 39 height 18
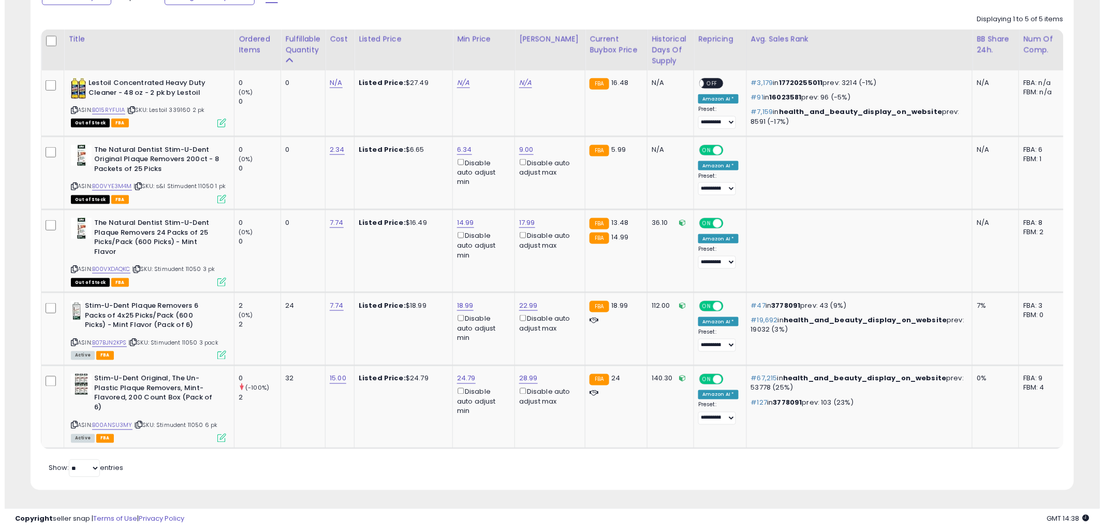
scroll to position [517527, 517132]
click at [215, 357] on icon at bounding box center [217, 355] width 9 height 9
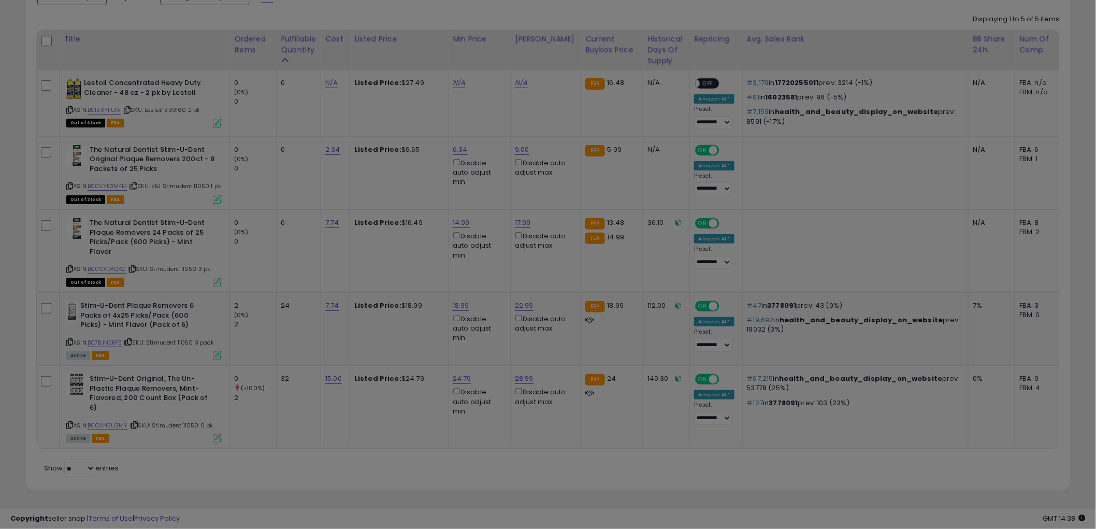
scroll to position [212, 611]
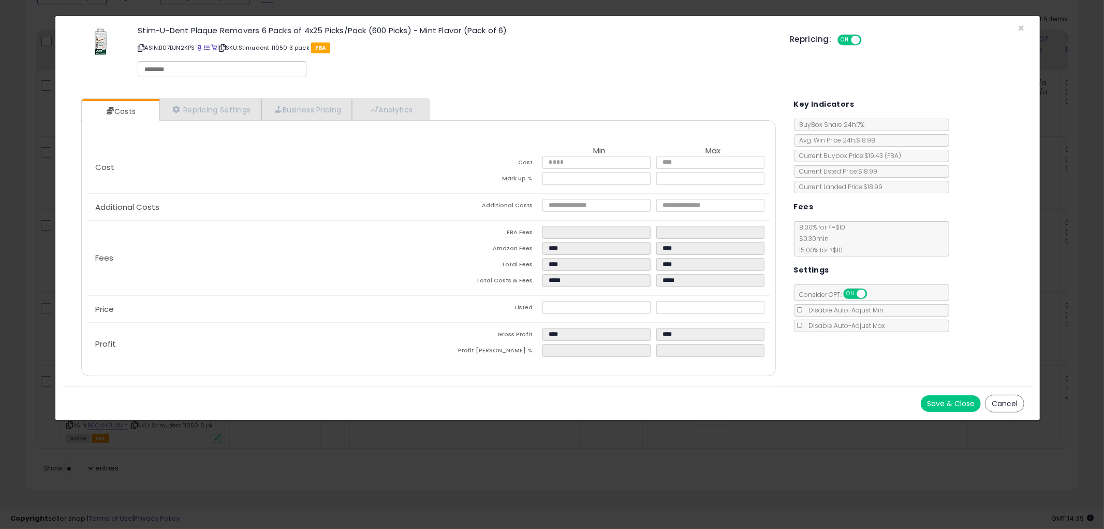
click at [1002, 407] on button "Cancel" at bounding box center [1004, 404] width 39 height 18
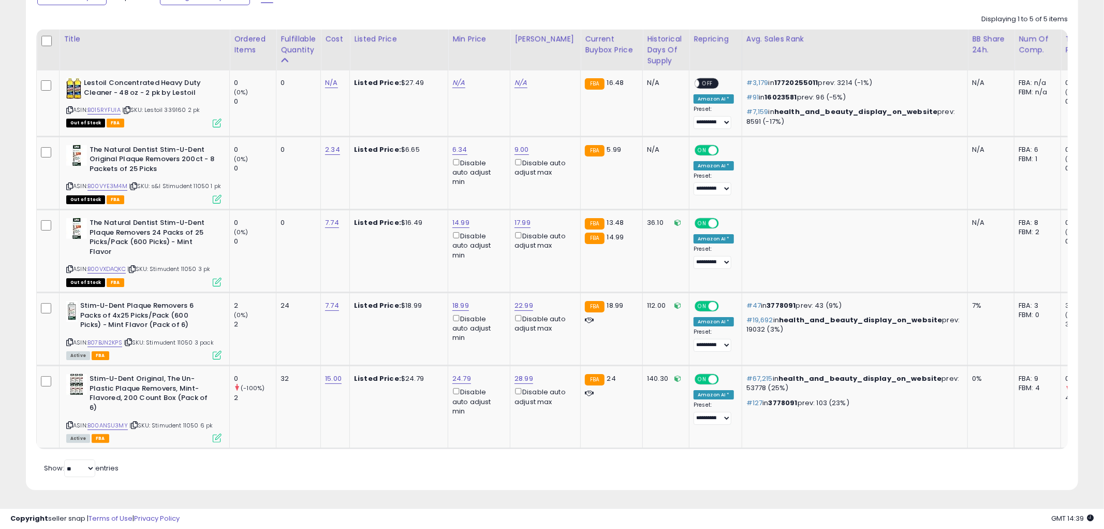
scroll to position [517527, 517132]
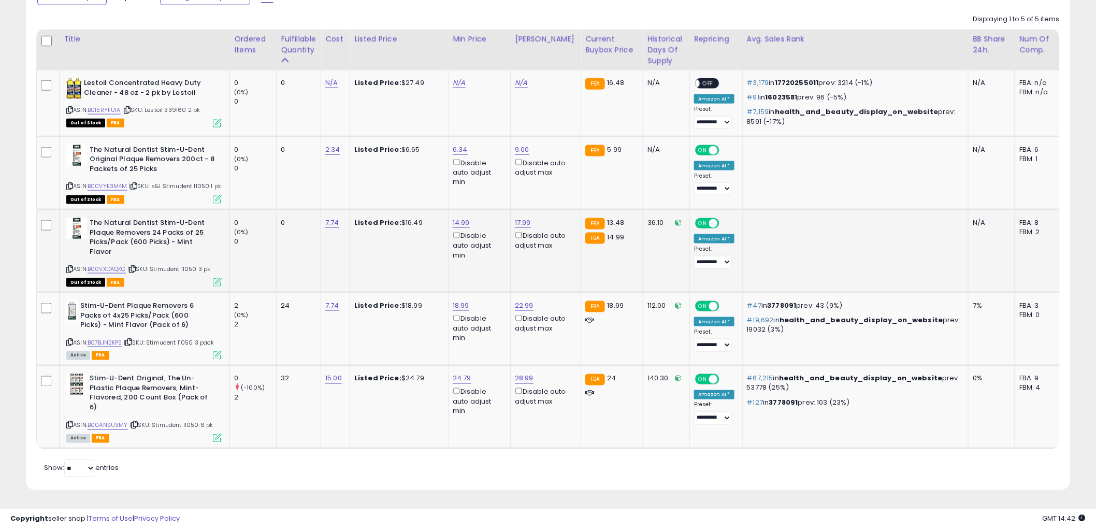
click at [215, 282] on icon at bounding box center [217, 282] width 9 height 9
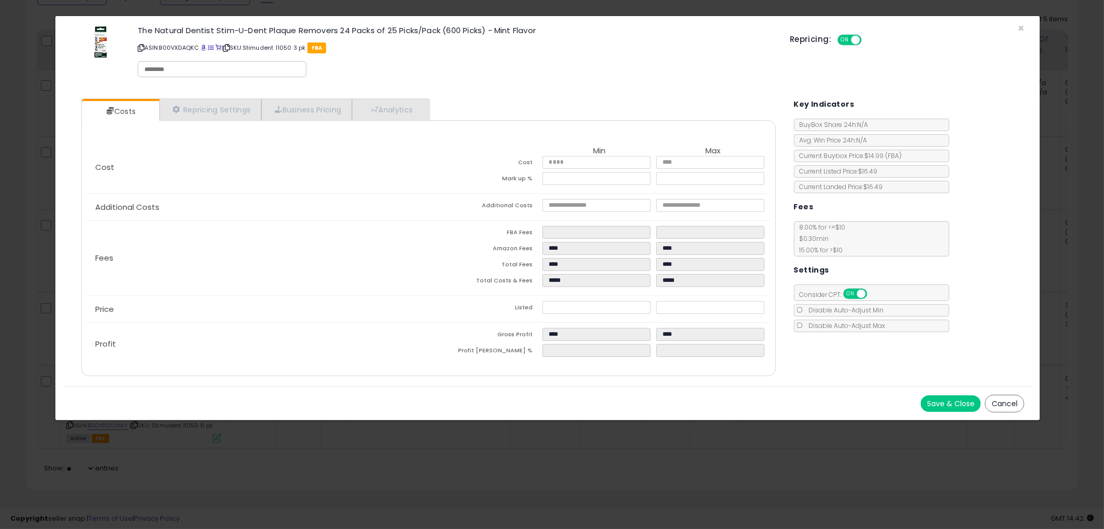
click at [994, 407] on button "Cancel" at bounding box center [1004, 404] width 39 height 18
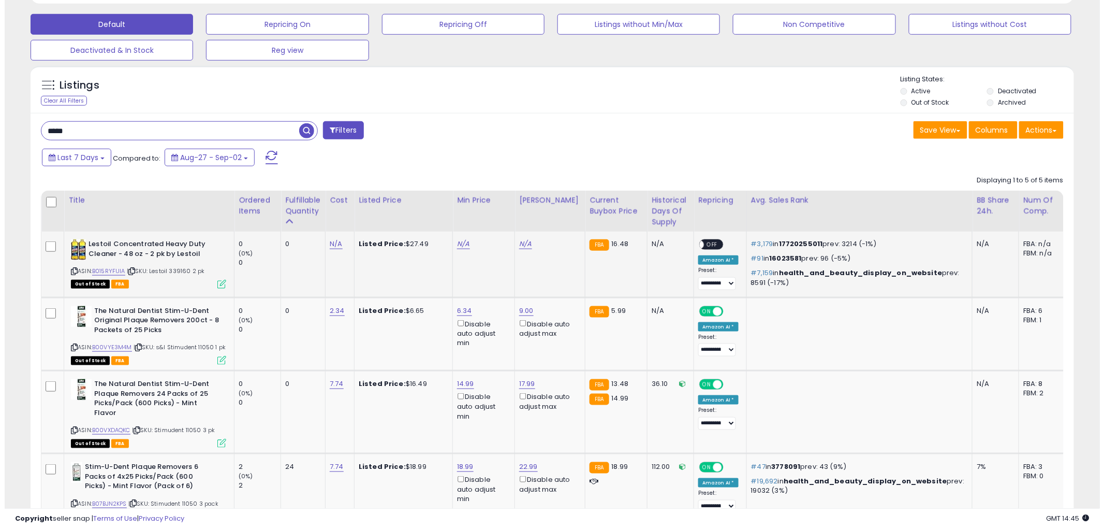
scroll to position [85, 0]
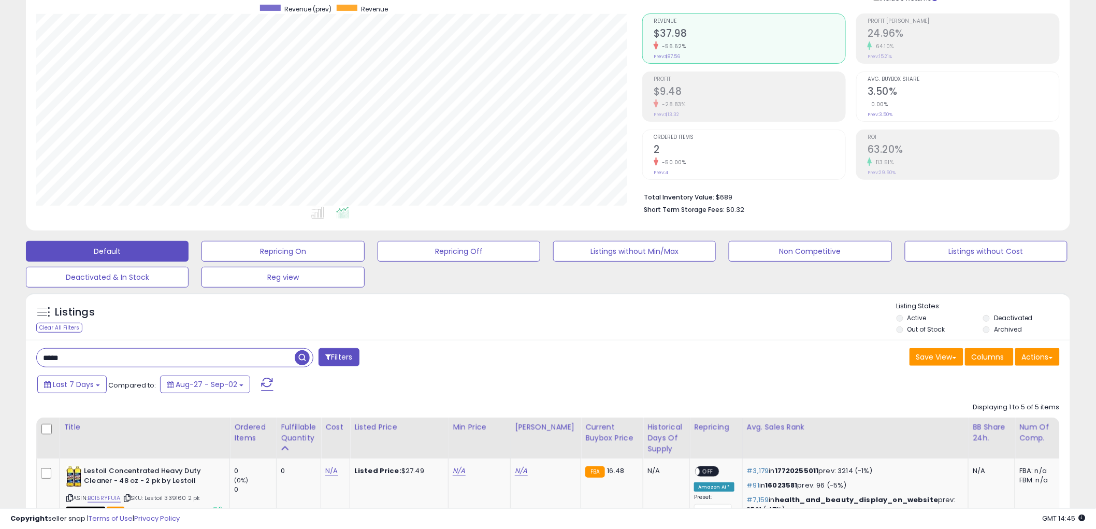
click at [56, 356] on input "*****" at bounding box center [166, 357] width 258 height 18
click at [303, 358] on span "button" at bounding box center [302, 357] width 15 height 15
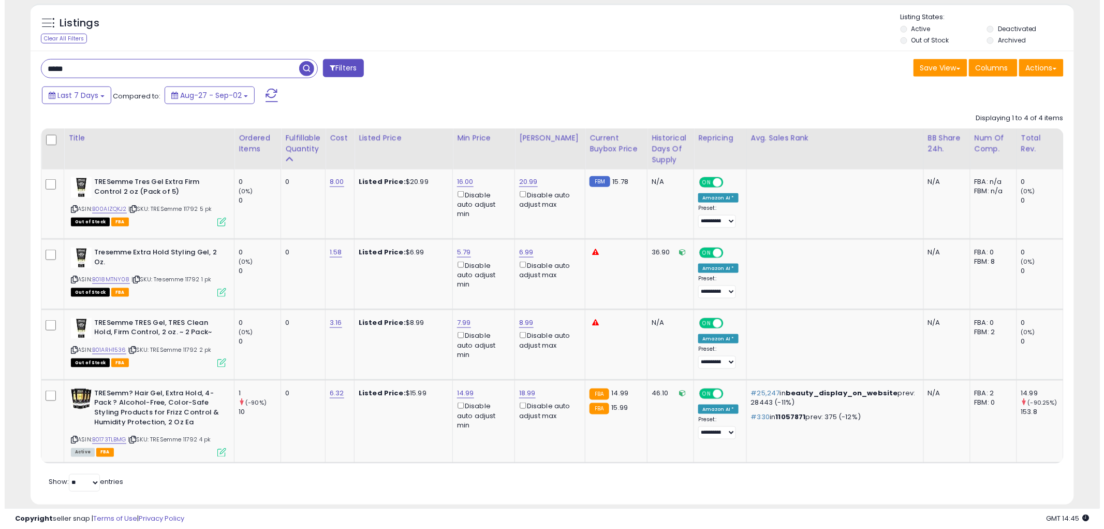
scroll to position [396, 0]
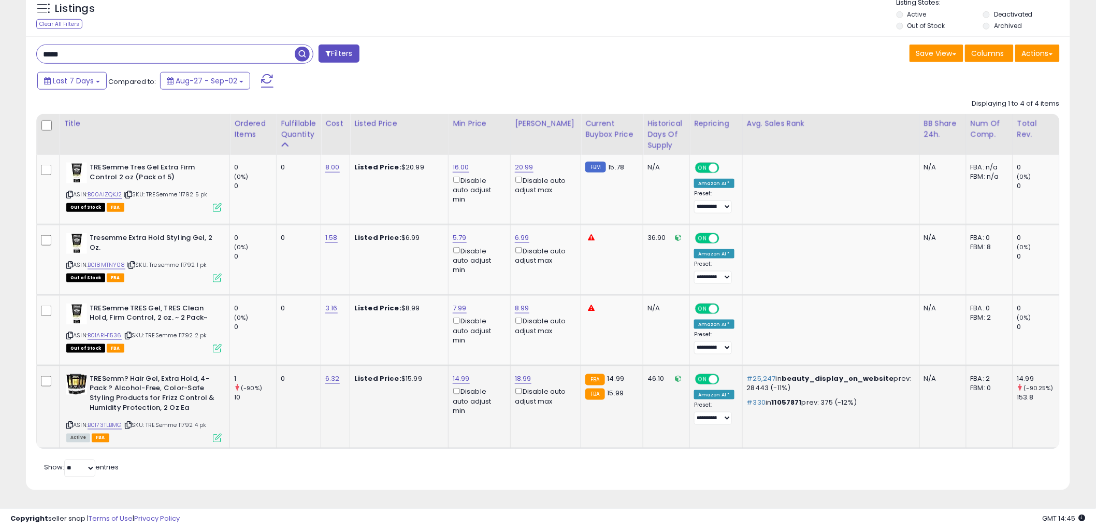
click at [215, 424] on div "ASIN: B0173TLBMG | SKU: TRESemme 11792 4 pk Active FBA" at bounding box center [143, 407] width 155 height 67
click at [216, 433] on icon at bounding box center [217, 437] width 9 height 9
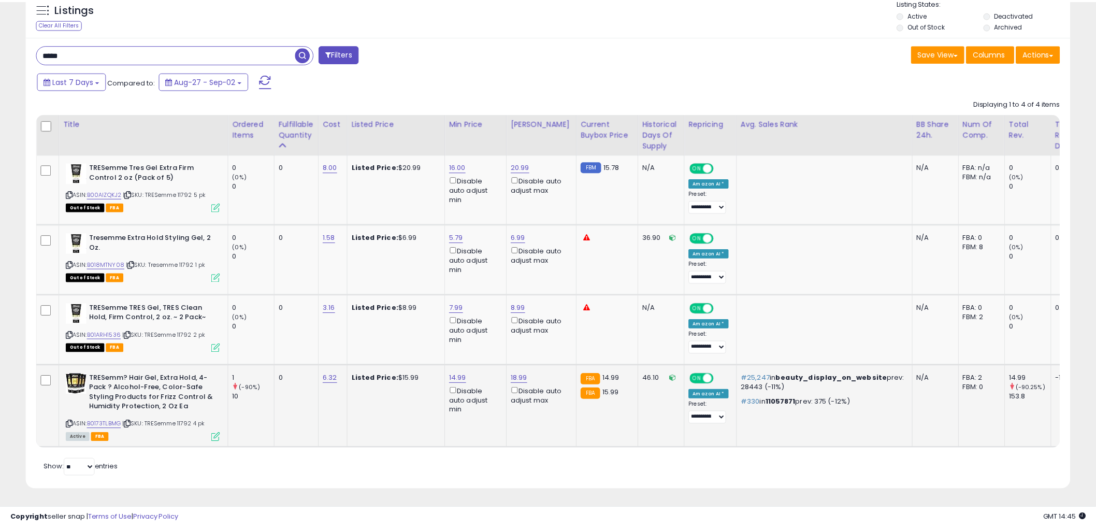
scroll to position [212, 611]
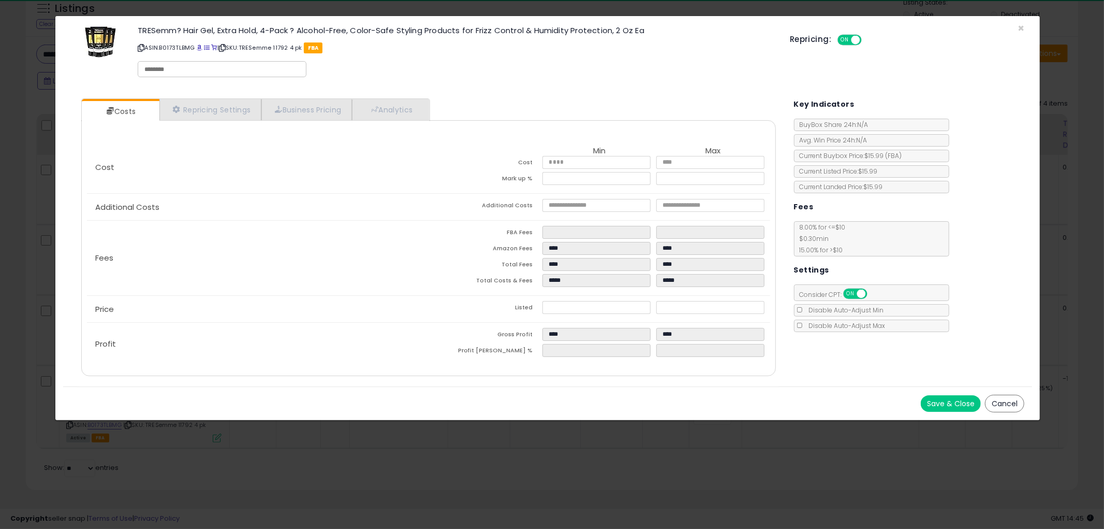
click at [1008, 402] on button "Cancel" at bounding box center [1004, 404] width 39 height 18
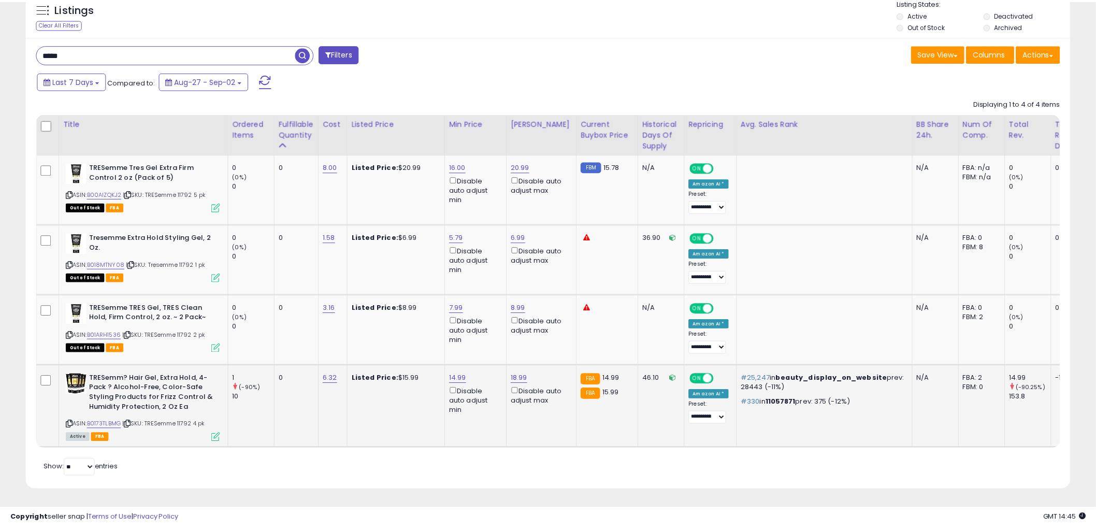
scroll to position [517527, 517132]
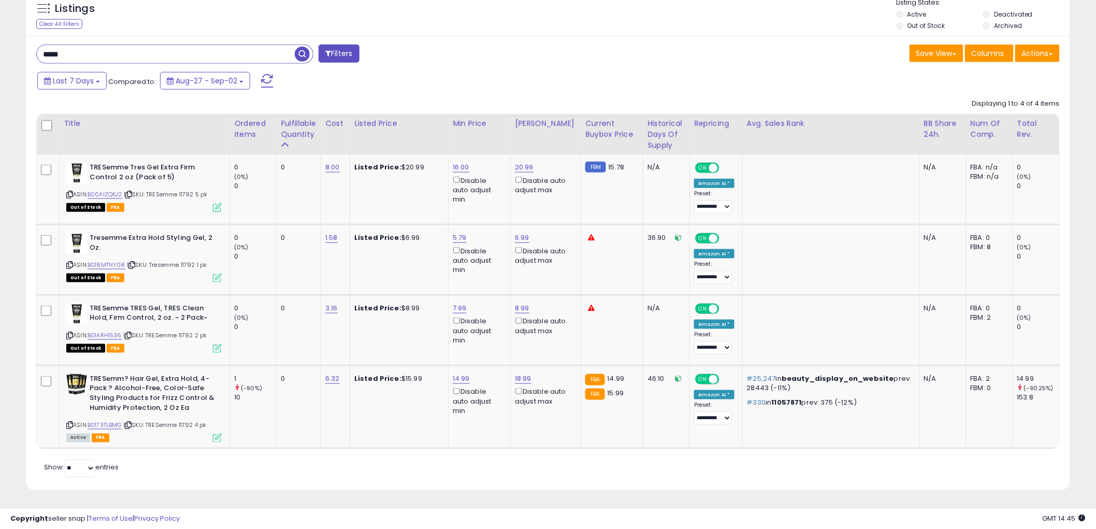
click at [145, 49] on input "*****" at bounding box center [166, 54] width 258 height 18
type input "****"
click at [300, 47] on span "button" at bounding box center [302, 54] width 15 height 15
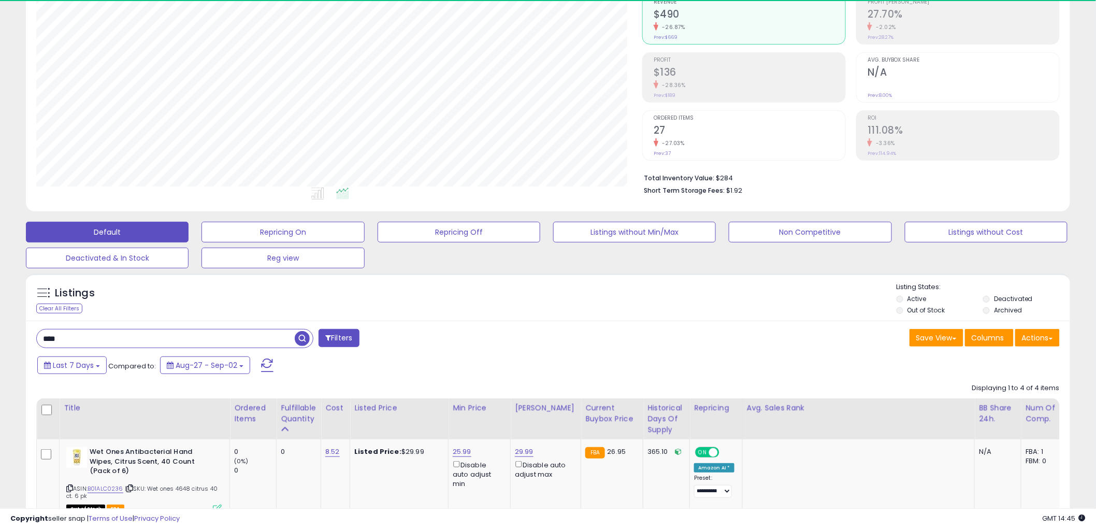
scroll to position [212, 606]
click at [101, 345] on input "****" at bounding box center [166, 338] width 258 height 18
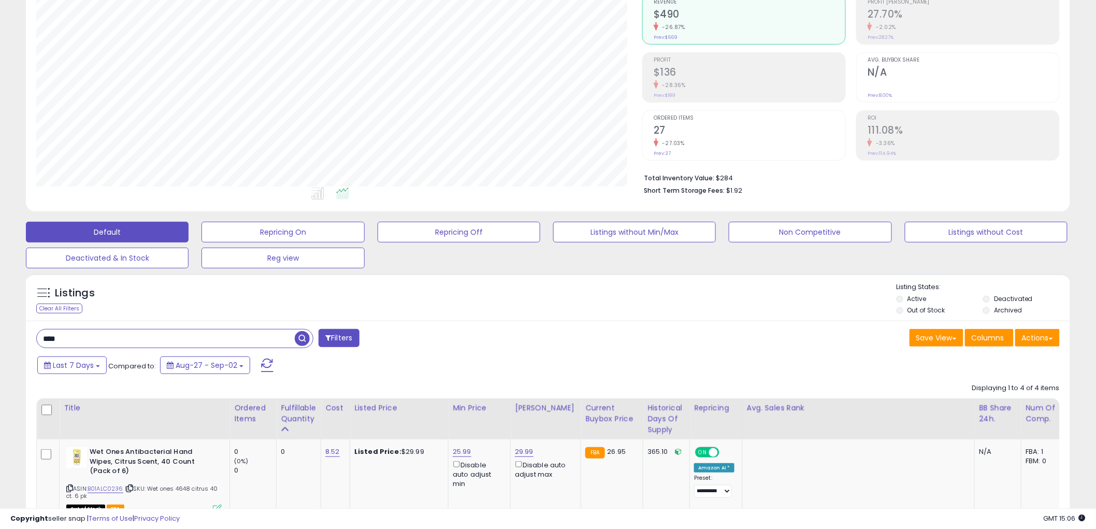
click at [433, 337] on div "**** Filters" at bounding box center [287, 339] width 519 height 21
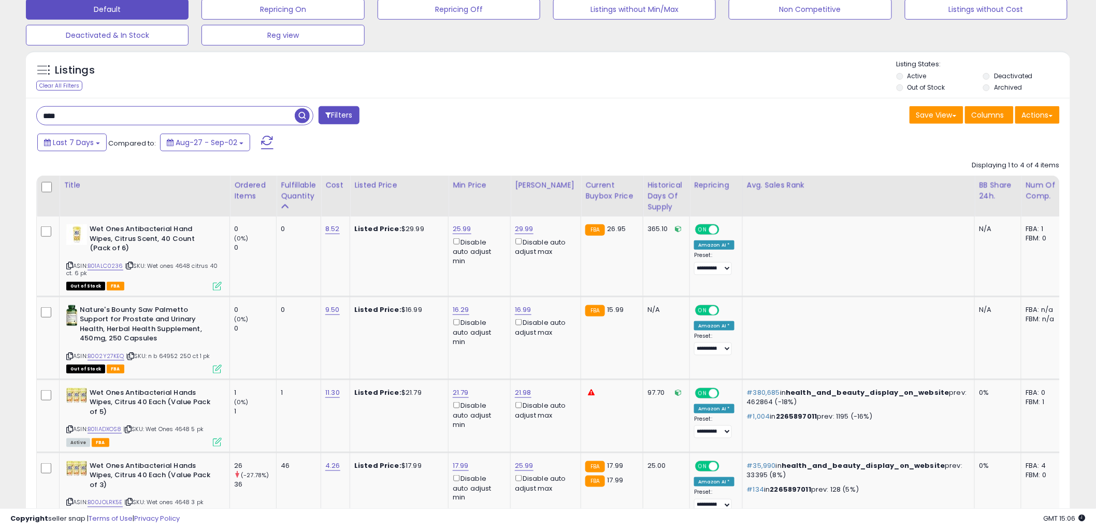
scroll to position [412, 0]
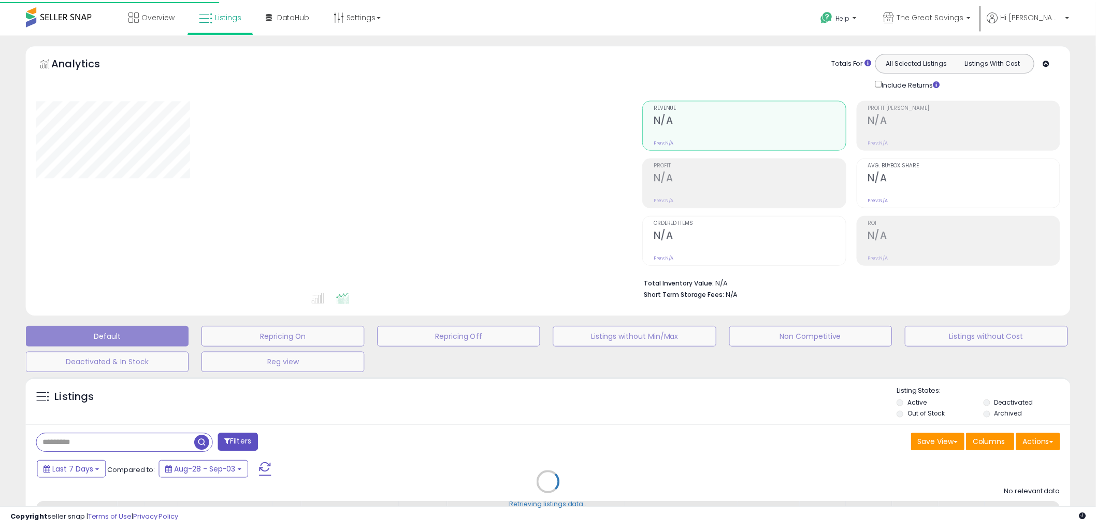
scroll to position [115, 0]
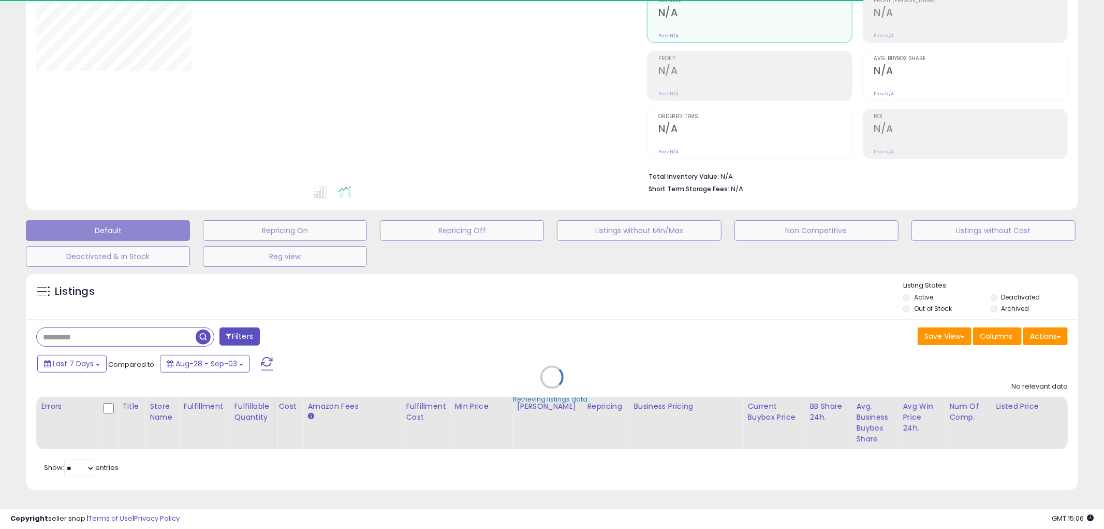
type input "****"
select select "**"
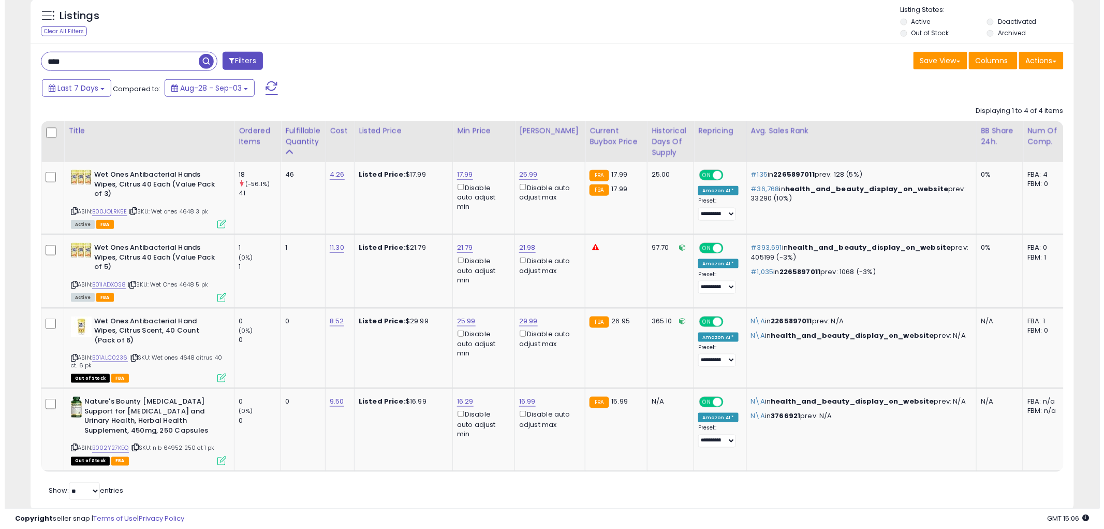
scroll to position [355, 0]
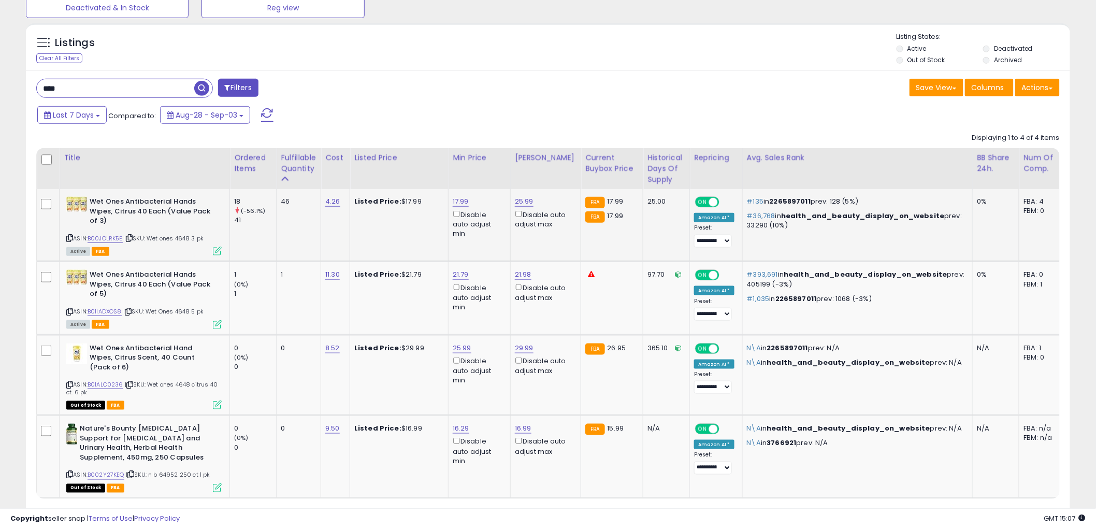
click at [216, 254] on icon at bounding box center [217, 250] width 9 height 9
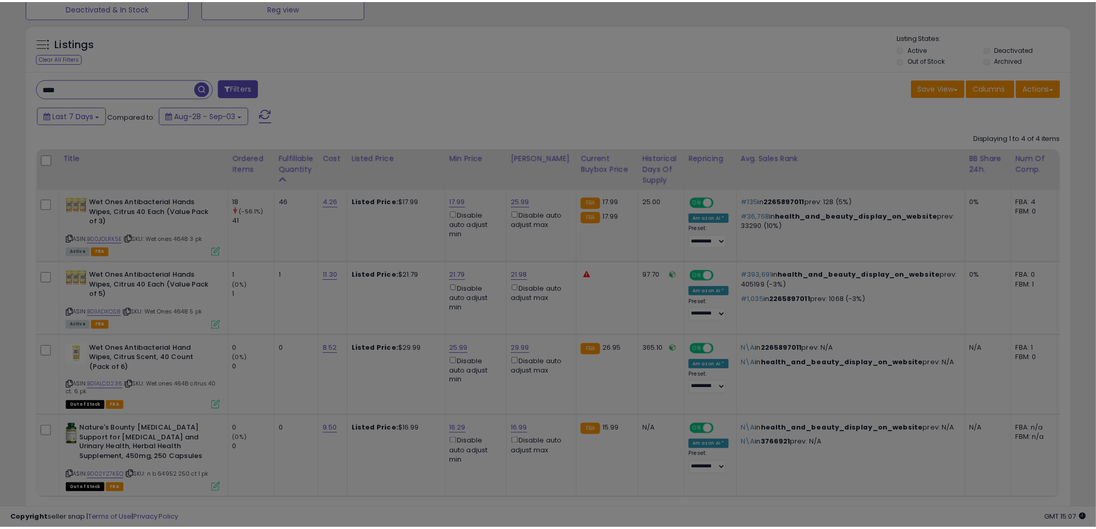
scroll to position [212, 611]
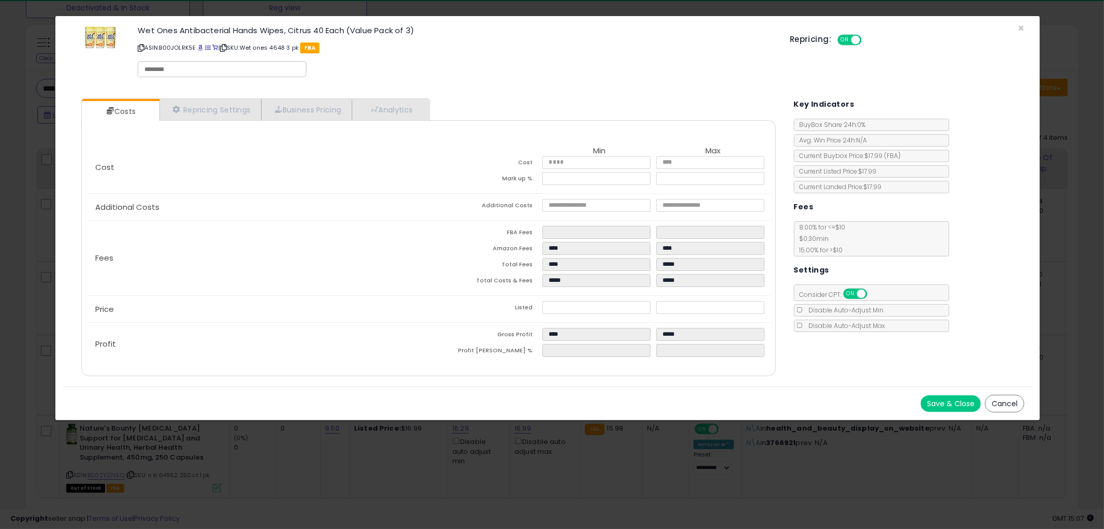
click at [992, 399] on button "Cancel" at bounding box center [1004, 404] width 39 height 18
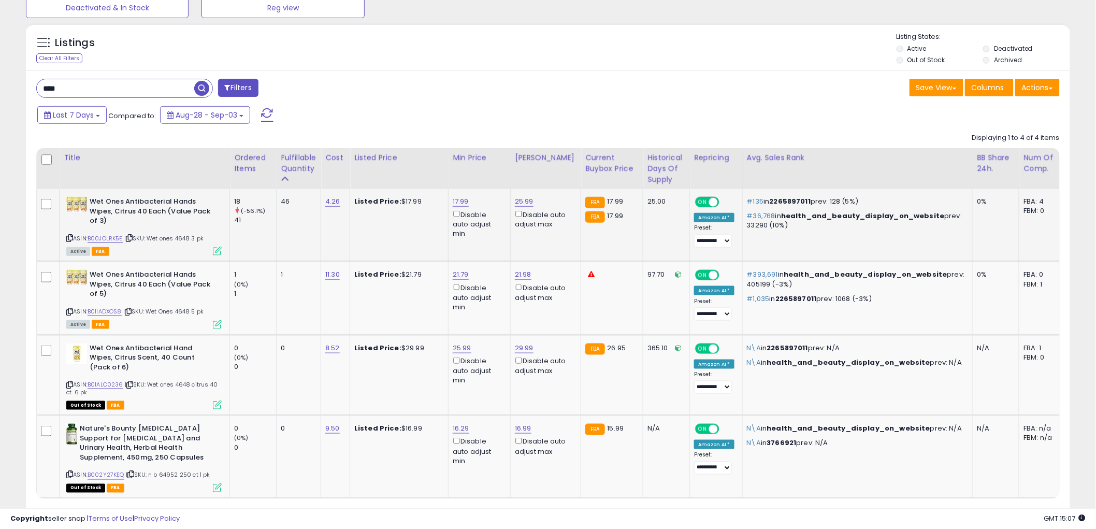
scroll to position [517527, 517132]
drag, startPoint x: 67, startPoint y: 234, endPoint x: 70, endPoint y: 218, distance: 15.8
click at [69, 224] on div "Wet Ones Antibacterial Hands Wipes, Citrus 40 Each (Value Pack of 3) ASIN: B00J…" at bounding box center [143, 225] width 158 height 57
click at [111, 83] on input "****" at bounding box center [115, 88] width 157 height 18
click at [111, 83] on input "****" at bounding box center [166, 88] width 258 height 18
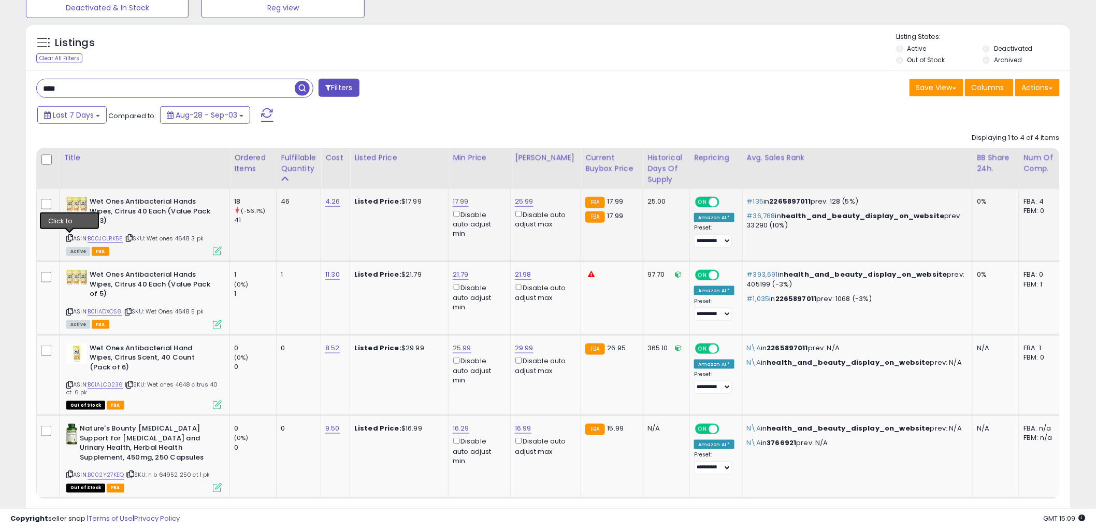
click at [68, 236] on icon at bounding box center [69, 238] width 7 height 6
click at [151, 85] on input "****" at bounding box center [166, 88] width 258 height 18
paste input "******"
click at [308, 92] on span "button" at bounding box center [302, 88] width 15 height 15
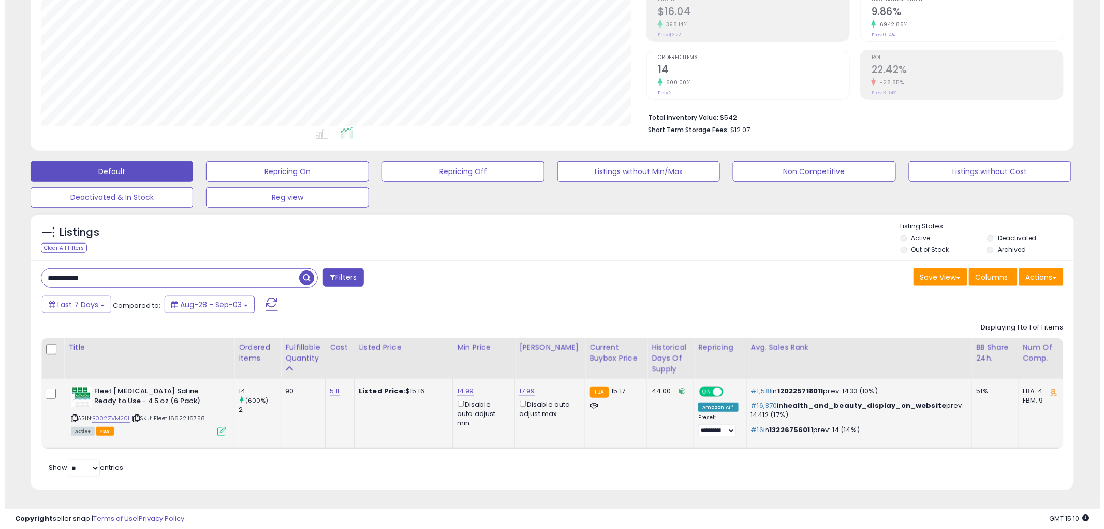
scroll to position [212, 606]
click at [214, 427] on icon at bounding box center [217, 431] width 9 height 9
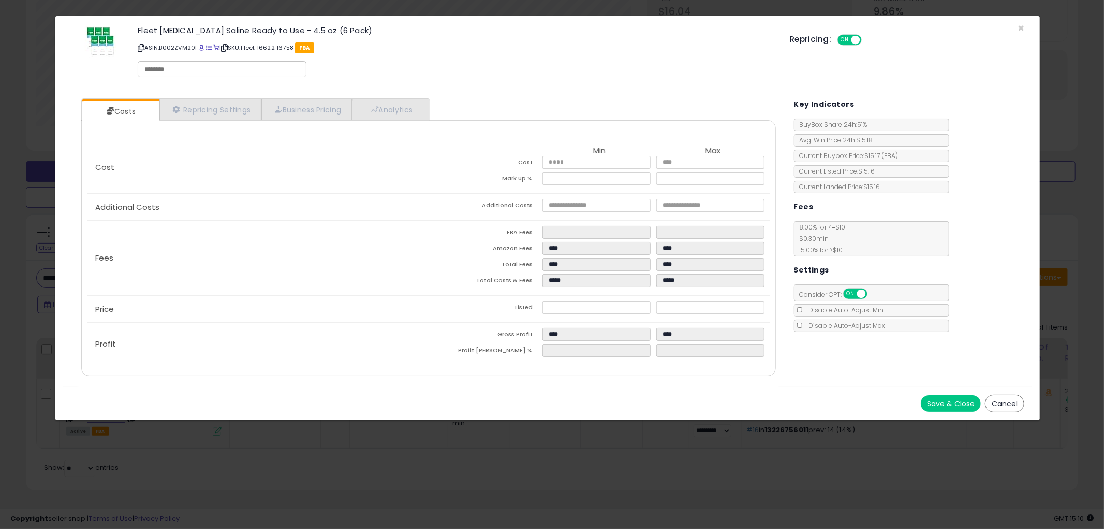
drag, startPoint x: 1011, startPoint y: 403, endPoint x: 831, endPoint y: 351, distance: 187.0
click at [1010, 403] on button "Cancel" at bounding box center [1004, 404] width 39 height 18
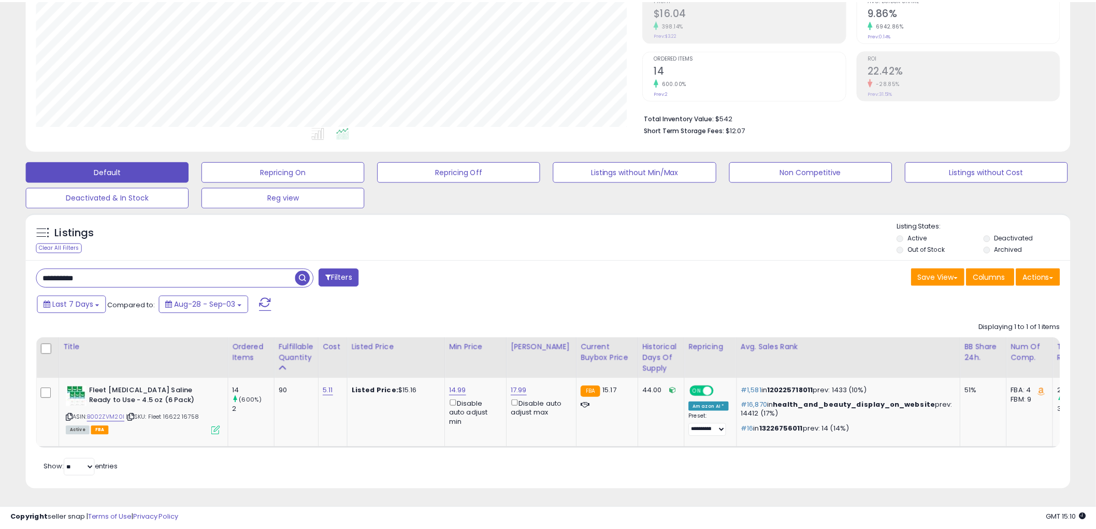
scroll to position [517527, 517132]
click at [99, 269] on input "**********" at bounding box center [166, 278] width 258 height 18
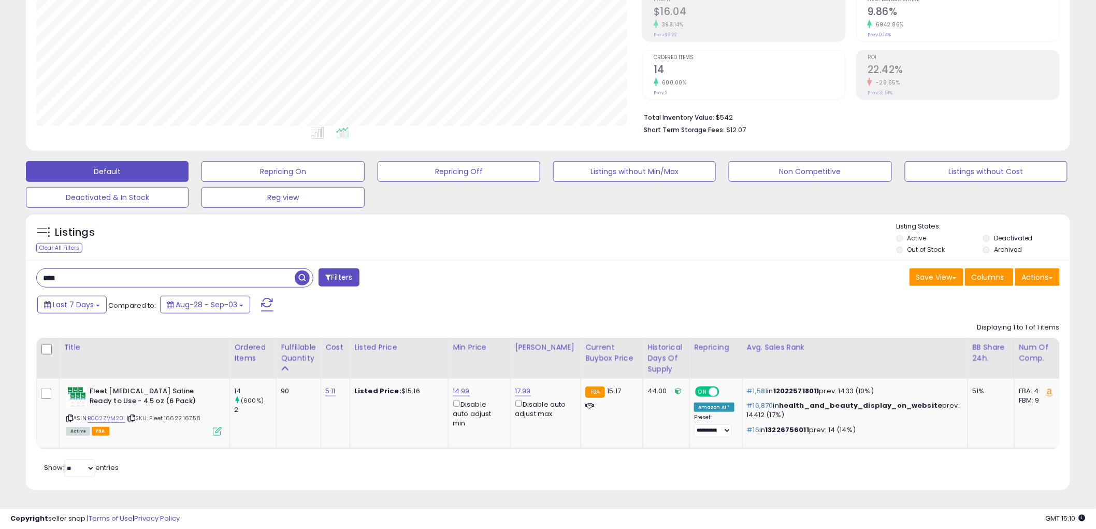
type input "****"
click at [297, 270] on span "button" at bounding box center [302, 277] width 15 height 15
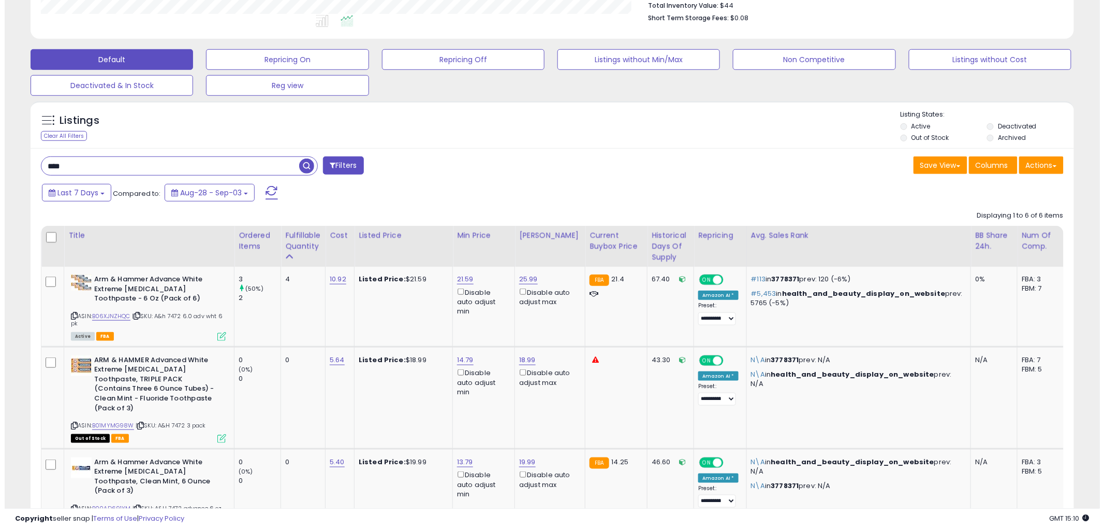
scroll to position [212, 606]
click at [216, 337] on icon at bounding box center [217, 336] width 9 height 9
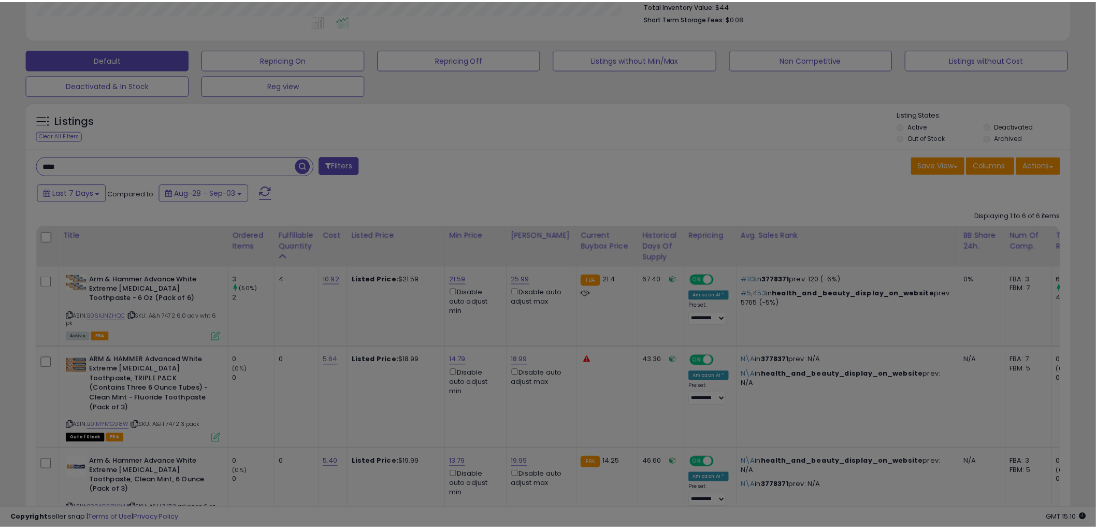
scroll to position [212, 611]
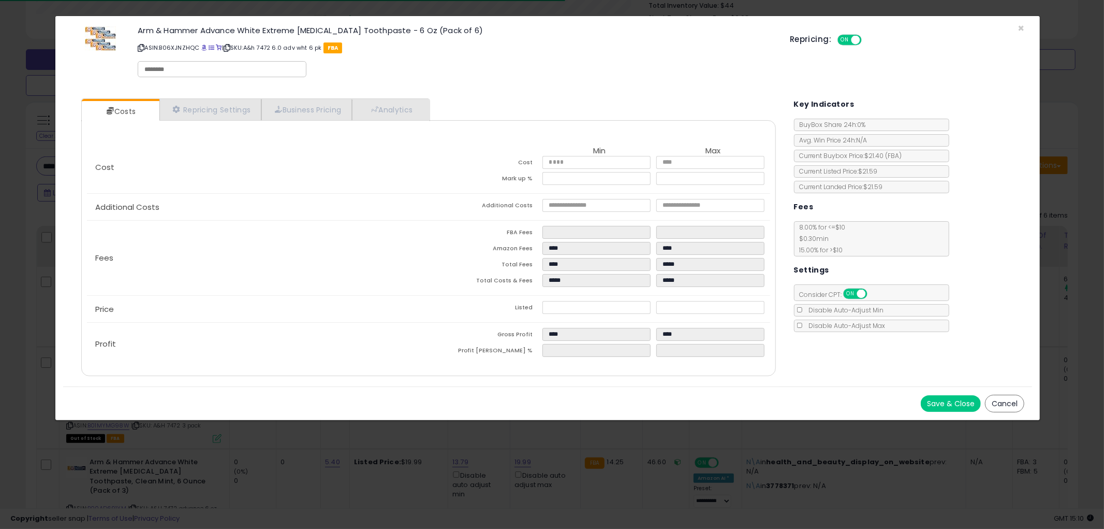
click at [1014, 401] on button "Cancel" at bounding box center [1004, 404] width 39 height 18
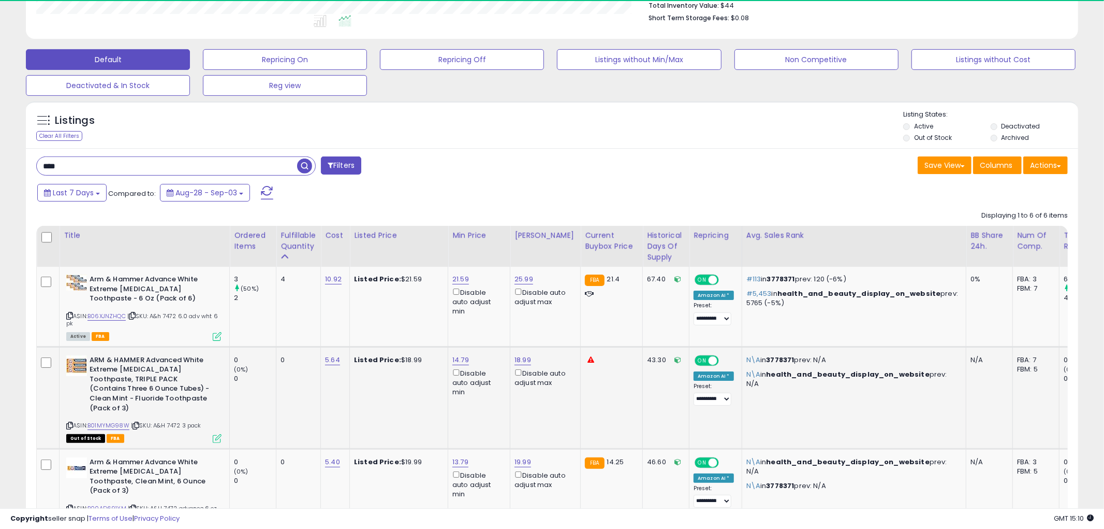
scroll to position [517527, 517132]
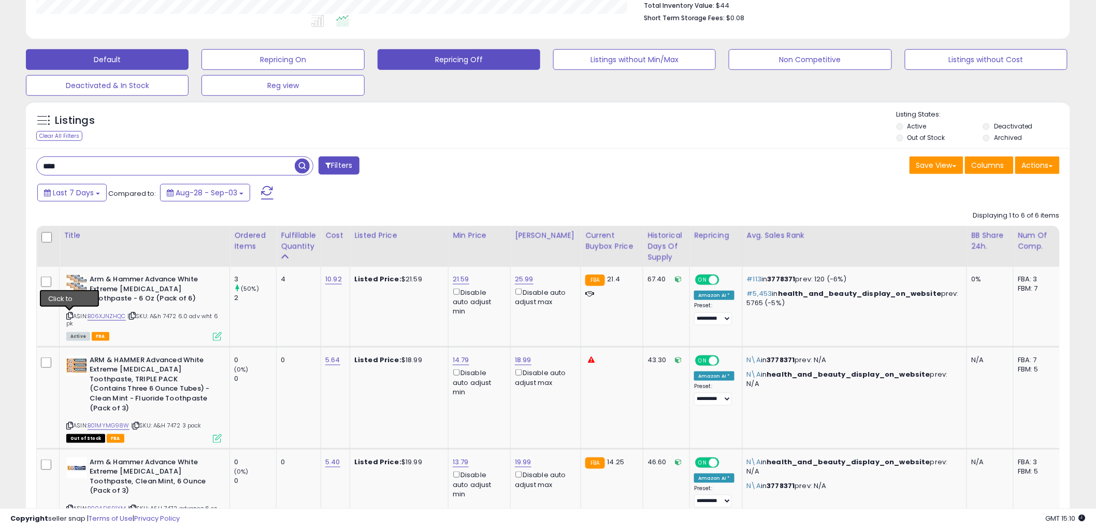
drag, startPoint x: 67, startPoint y: 316, endPoint x: 451, endPoint y: 54, distance: 464.9
click at [67, 315] on icon at bounding box center [69, 316] width 7 height 6
click at [214, 339] on icon at bounding box center [217, 336] width 9 height 9
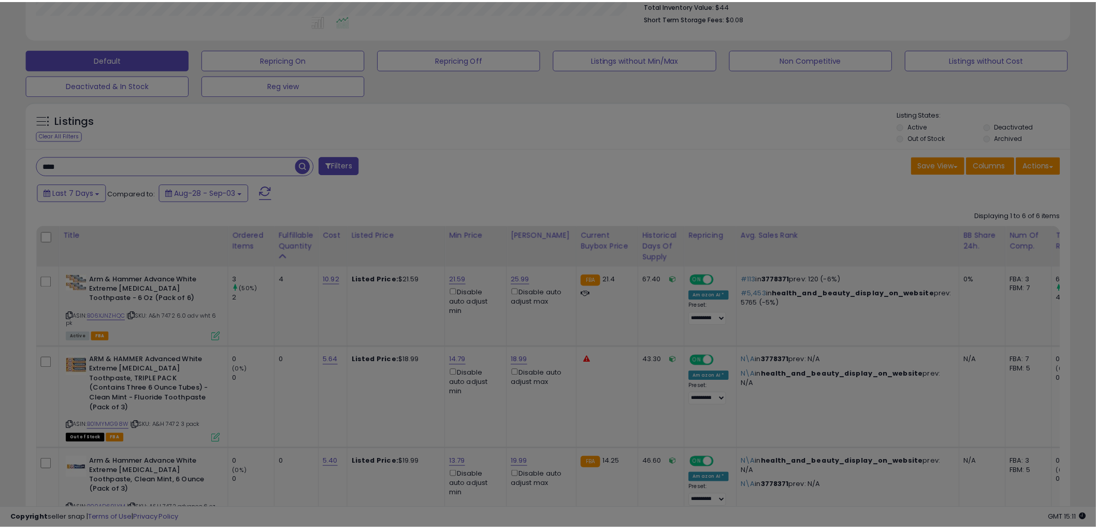
scroll to position [212, 611]
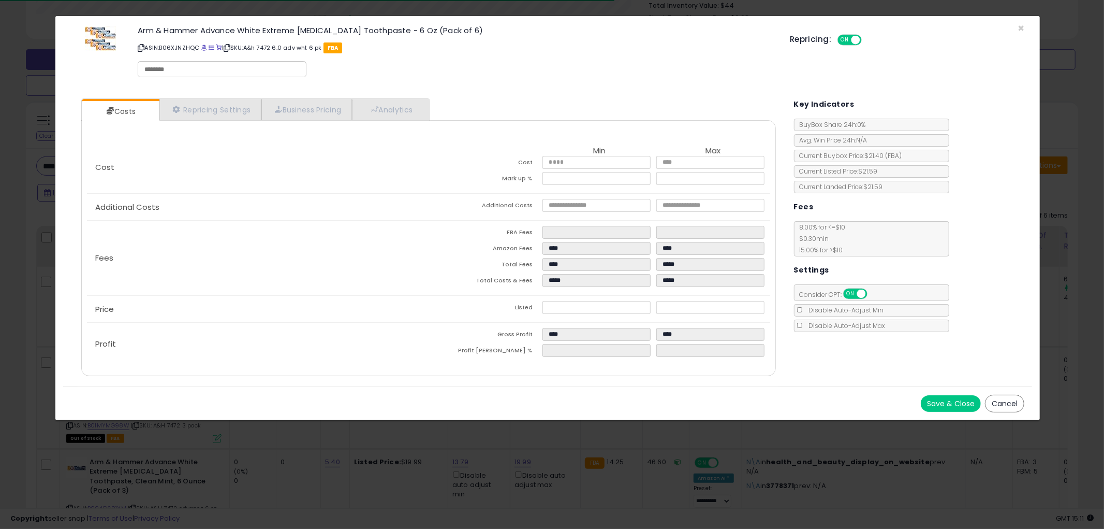
click at [1009, 398] on button "Cancel" at bounding box center [1004, 404] width 39 height 18
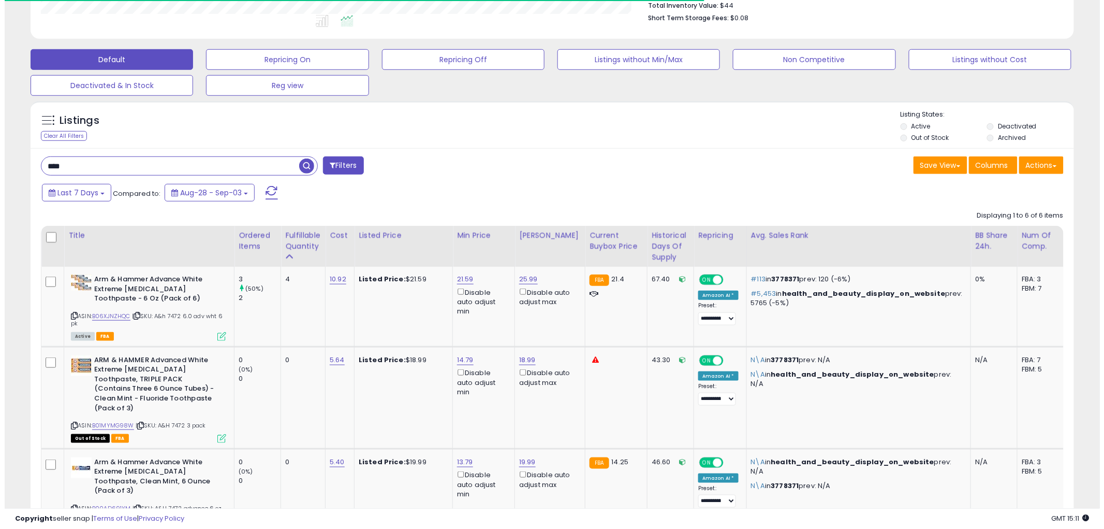
scroll to position [517527, 517132]
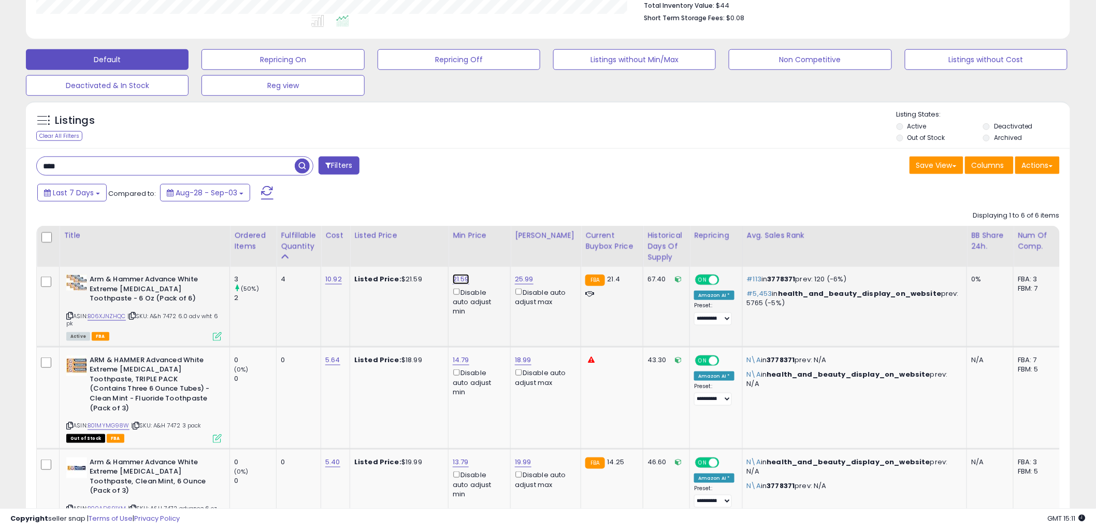
click at [461, 279] on link "21.59" at bounding box center [461, 279] width 17 height 10
type input "*****"
click at [499, 245] on button "submit" at bounding box center [490, 243] width 18 height 16
click at [216, 334] on icon at bounding box center [217, 336] width 9 height 9
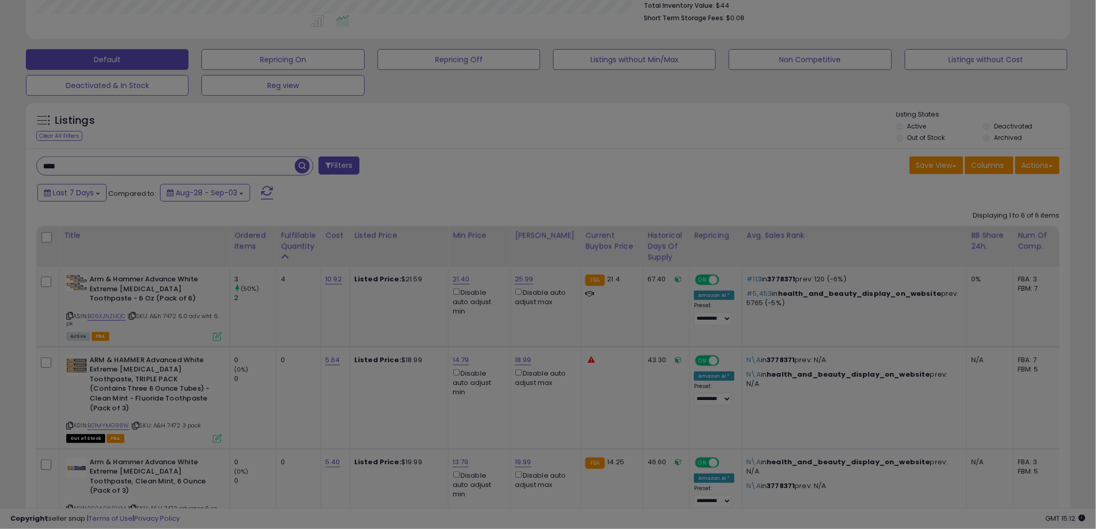
scroll to position [212, 611]
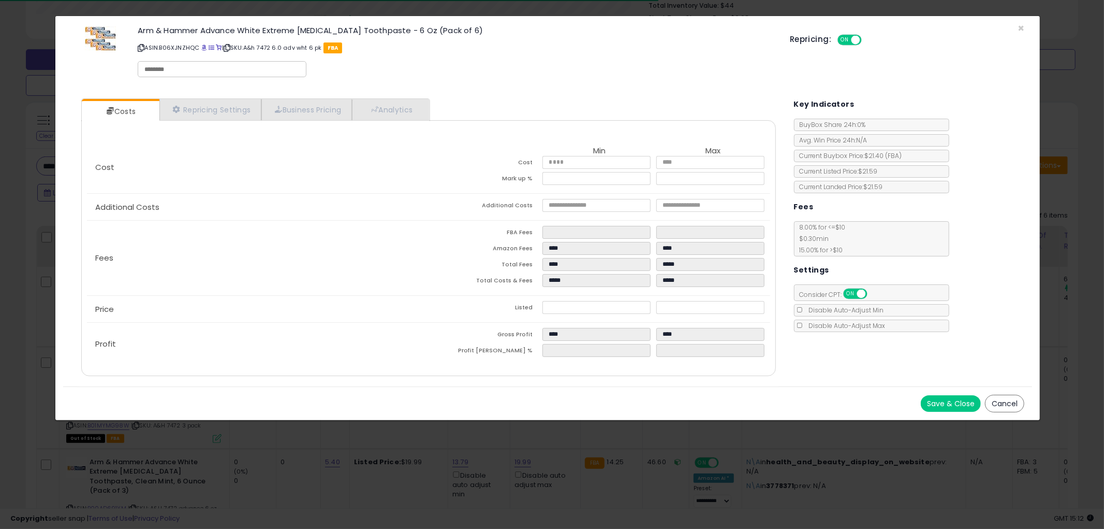
click at [1002, 400] on button "Cancel" at bounding box center [1004, 404] width 39 height 18
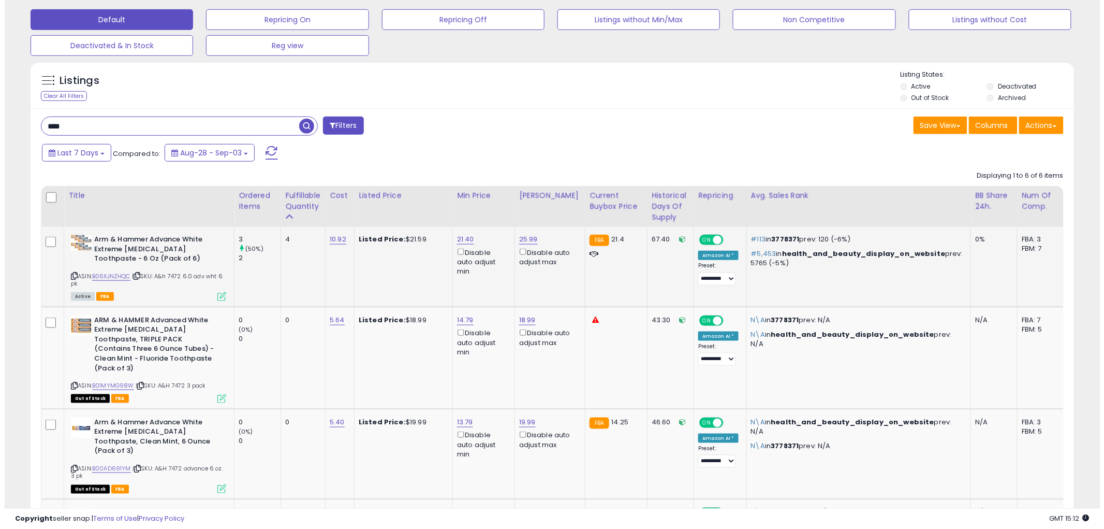
scroll to position [392, 0]
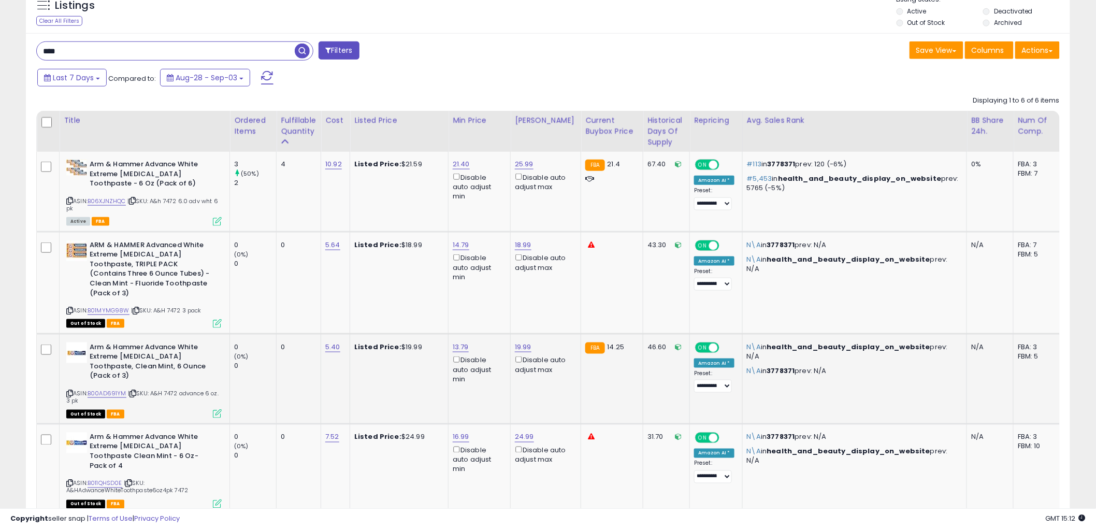
click at [217, 389] on div "ASIN: B00AD691YM | SKU: A&H 7472 advance 6 oz. 3 pk Out of Stock FBA" at bounding box center [143, 379] width 155 height 75
click at [215, 388] on div "ASIN: B00AD691YM | SKU: A&H 7472 advance 6 oz. 3 pk Out of Stock FBA" at bounding box center [143, 379] width 155 height 75
click at [215, 409] on icon at bounding box center [217, 413] width 9 height 9
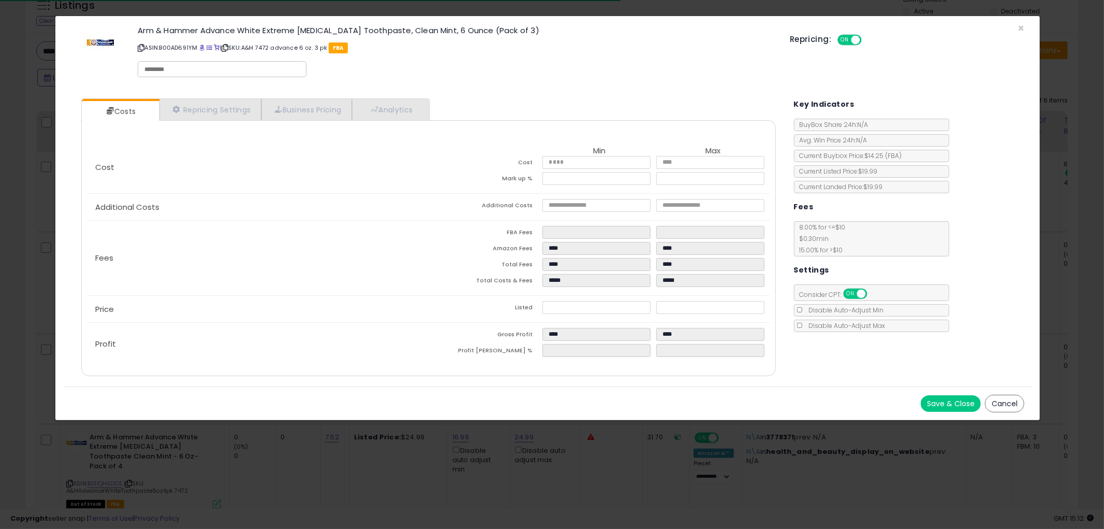
click at [1008, 403] on button "Cancel" at bounding box center [1004, 404] width 39 height 18
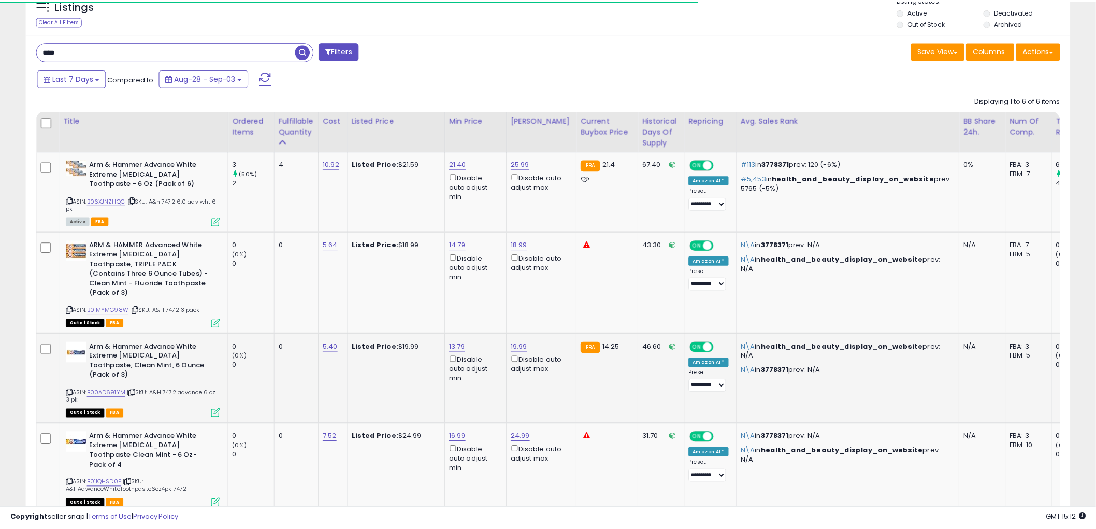
scroll to position [517527, 517132]
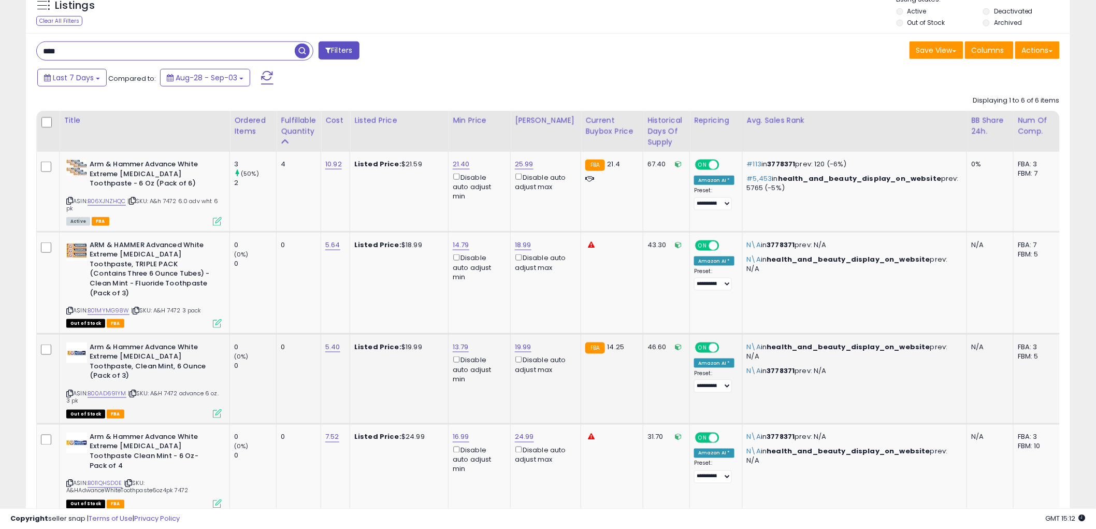
click at [69, 390] on icon at bounding box center [69, 393] width 7 height 6
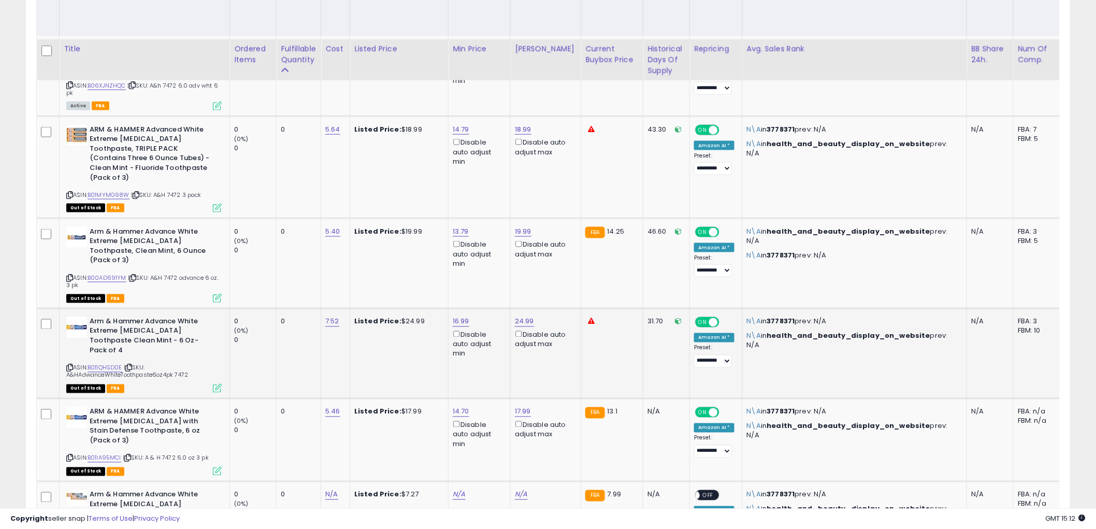
scroll to position [599, 0]
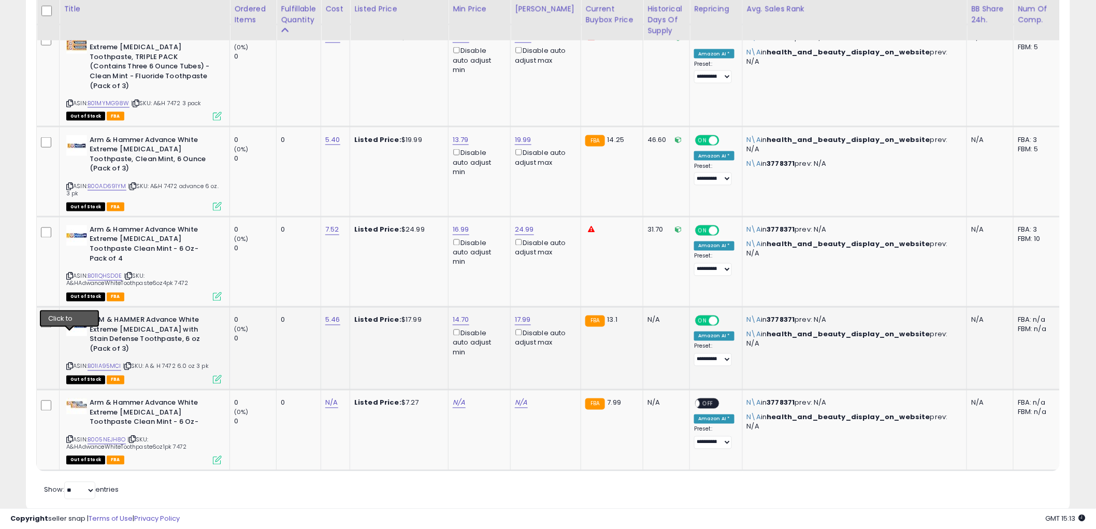
drag, startPoint x: 67, startPoint y: 337, endPoint x: 64, endPoint y: 327, distance: 10.5
click at [66, 331] on div "ASIN: B01IA95MCI | SKU: A & H 7472 6.0 oz 3 pk Out of Stock FBA" at bounding box center [143, 348] width 155 height 67
click at [342, 329] on td "5.46" at bounding box center [335, 348] width 29 height 83
click at [70, 363] on icon at bounding box center [69, 366] width 7 height 6
click at [66, 404] on div "ASIN: B005NEJH8O | SKU: A&HAdwanceWhiteToothpaste6oz1pk 7472 Out of Stock FBA" at bounding box center [143, 430] width 155 height 65
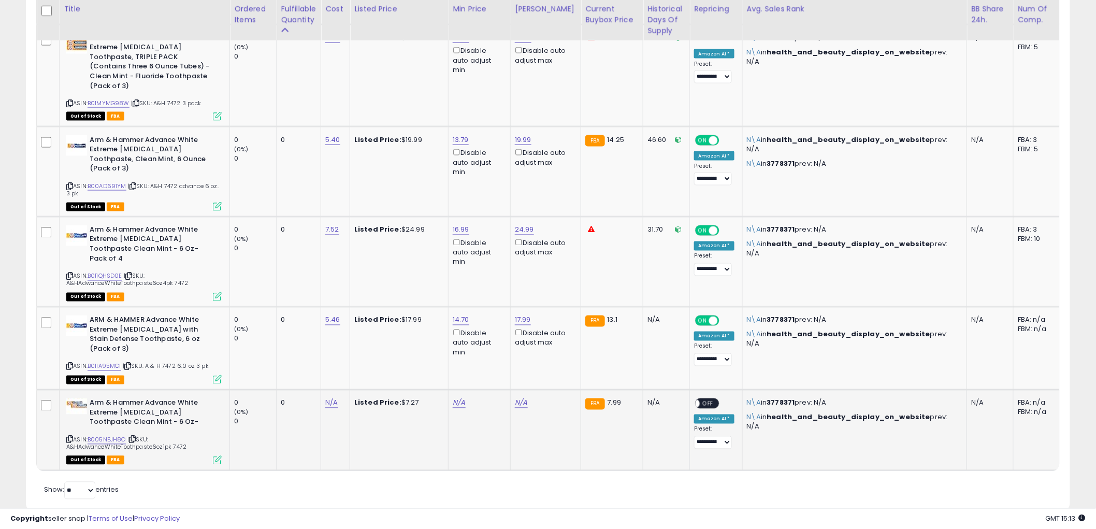
click at [69, 436] on icon at bounding box center [69, 439] width 7 height 6
drag, startPoint x: 353, startPoint y: 293, endPoint x: 344, endPoint y: 294, distance: 8.9
click at [353, 307] on td "Listed Price: $17.99" at bounding box center [399, 348] width 98 height 83
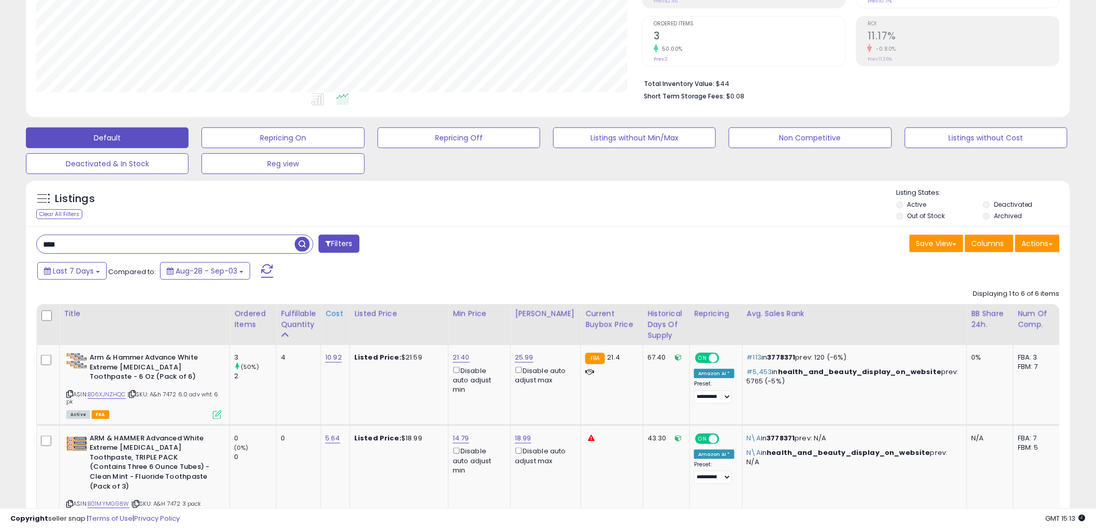
scroll to position [197, 0]
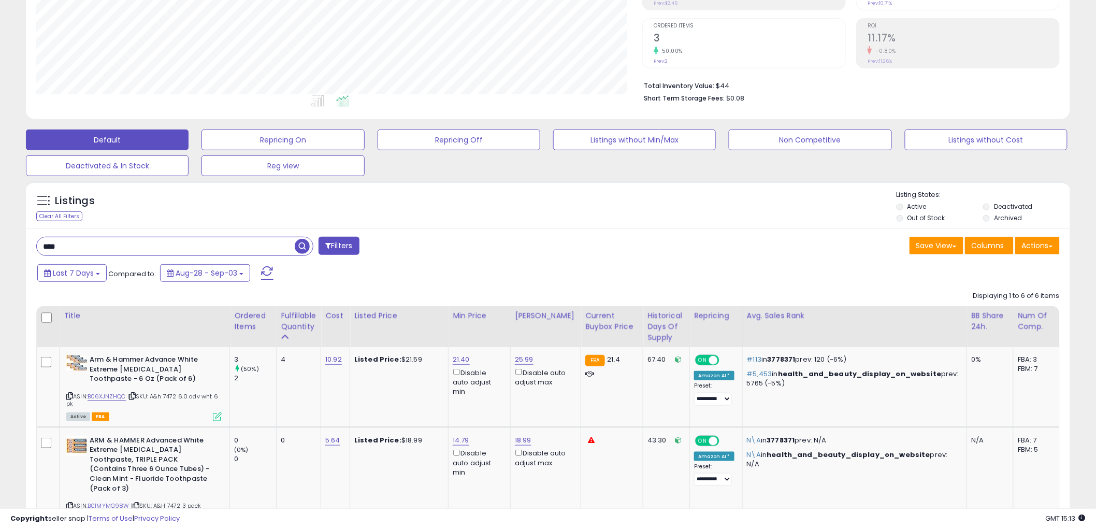
click at [175, 242] on input "****" at bounding box center [166, 246] width 258 height 18
click at [300, 244] on span "button" at bounding box center [302, 246] width 15 height 15
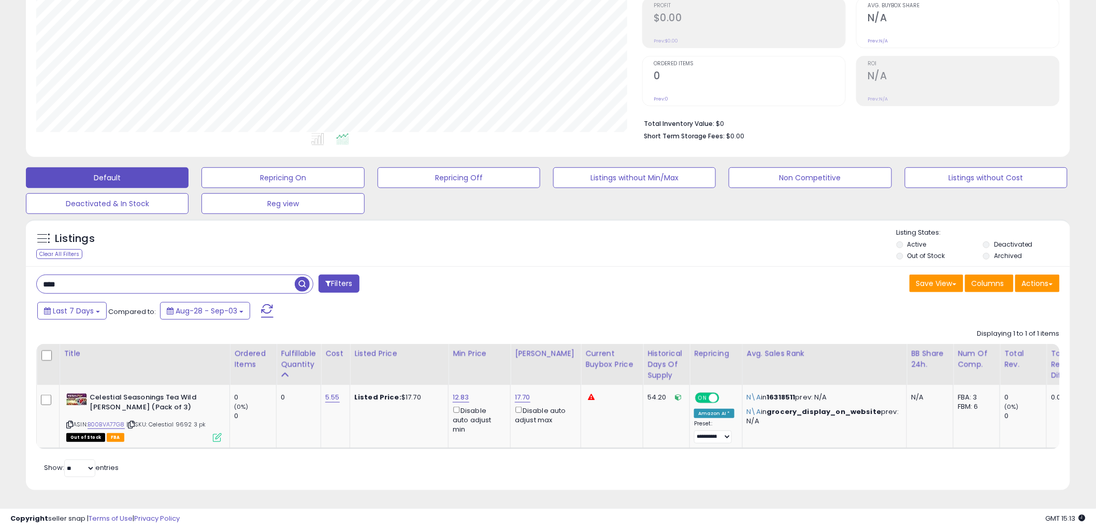
scroll to position [168, 0]
drag, startPoint x: 69, startPoint y: 414, endPoint x: 8, endPoint y: 396, distance: 63.9
click at [67, 421] on icon at bounding box center [69, 424] width 7 height 6
click at [129, 275] on input "****" at bounding box center [166, 284] width 258 height 18
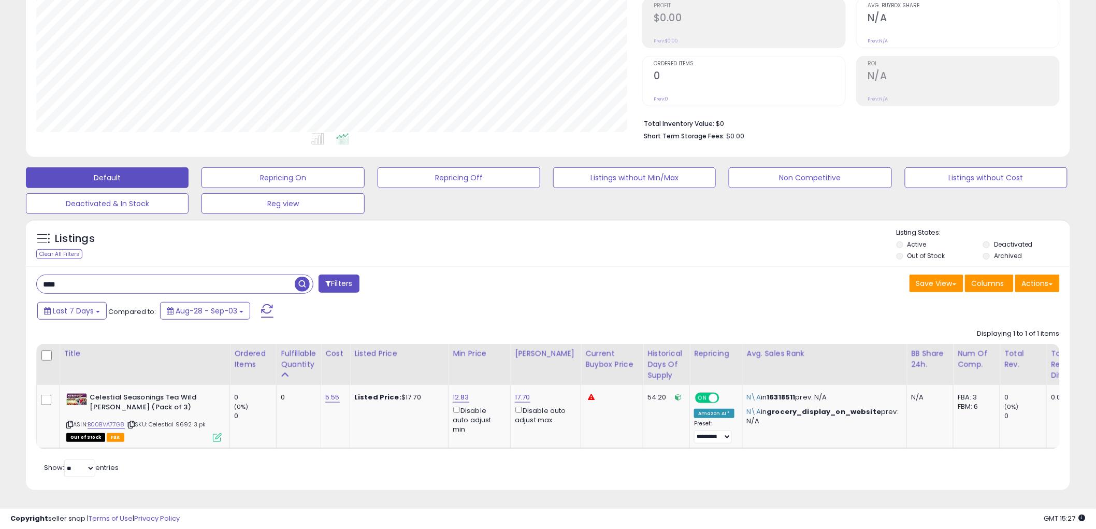
click at [177, 276] on input "****" at bounding box center [166, 284] width 258 height 18
type input "*****"
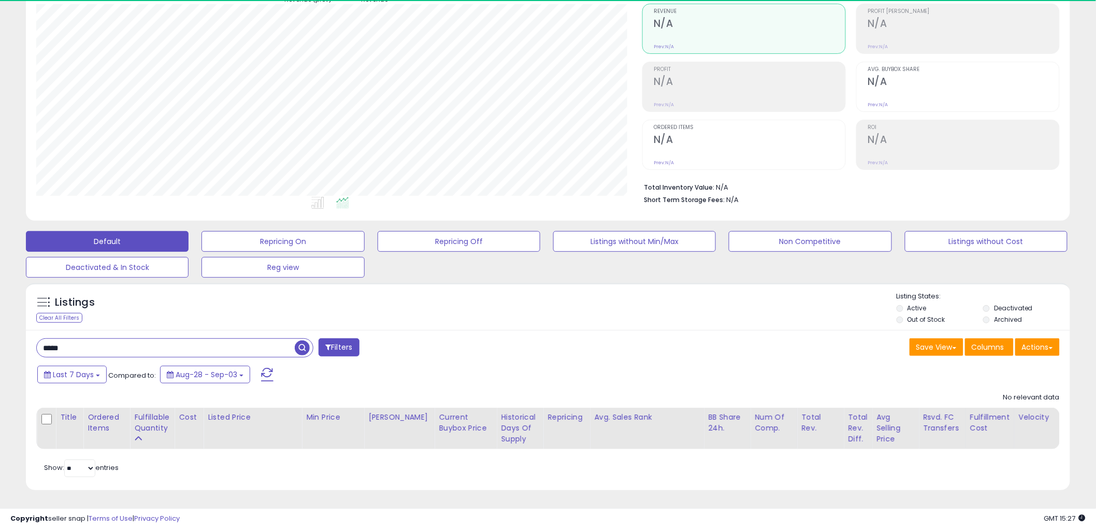
scroll to position [212, 606]
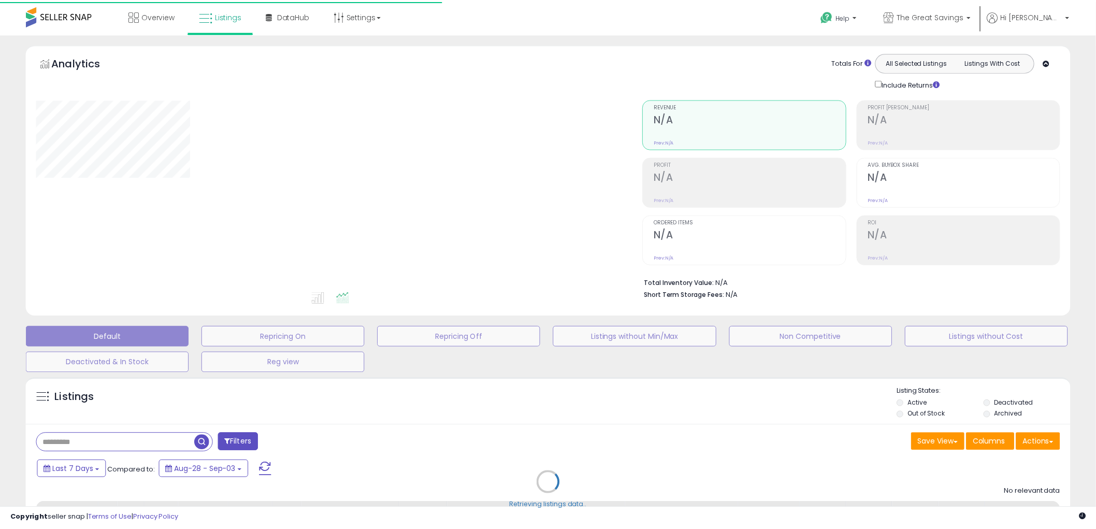
scroll to position [105, 0]
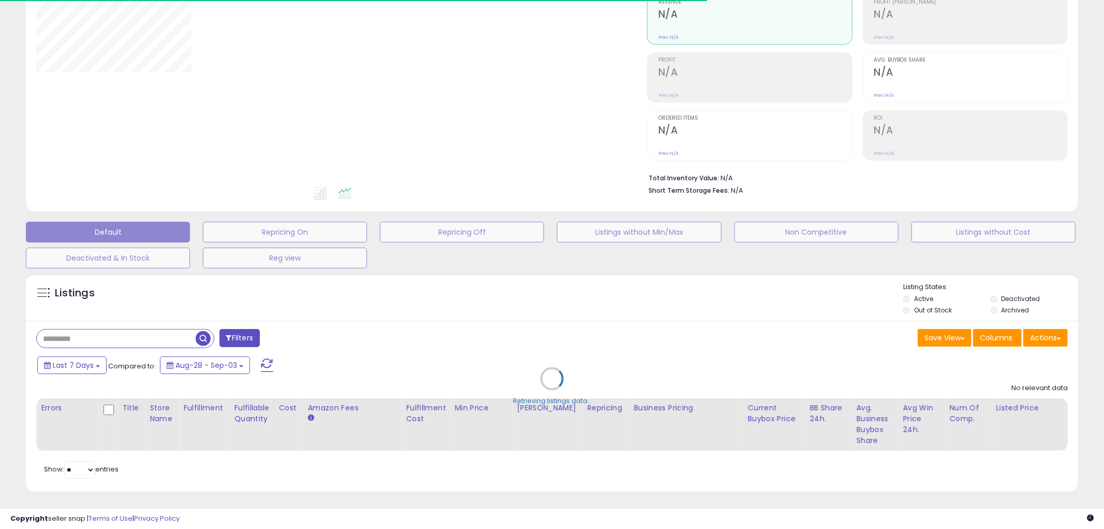
type input "*****"
select select "**"
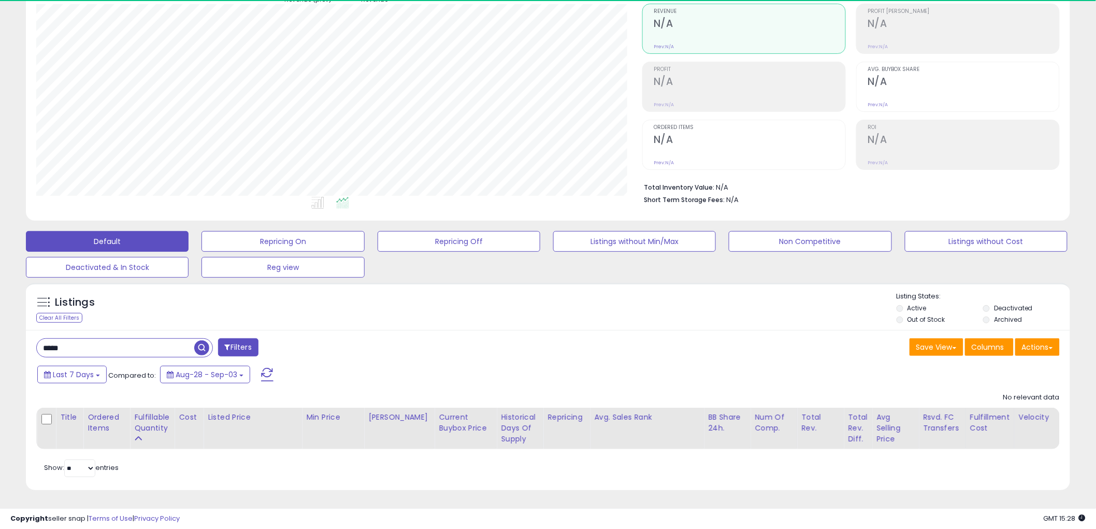
scroll to position [212, 606]
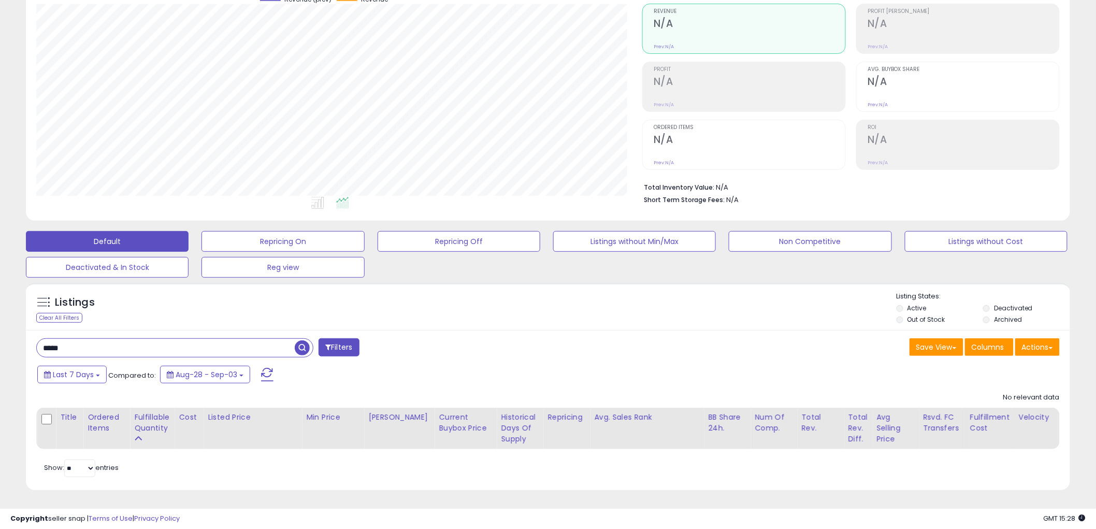
click at [122, 340] on input "*****" at bounding box center [166, 348] width 258 height 18
click at [300, 340] on span "button" at bounding box center [302, 347] width 15 height 15
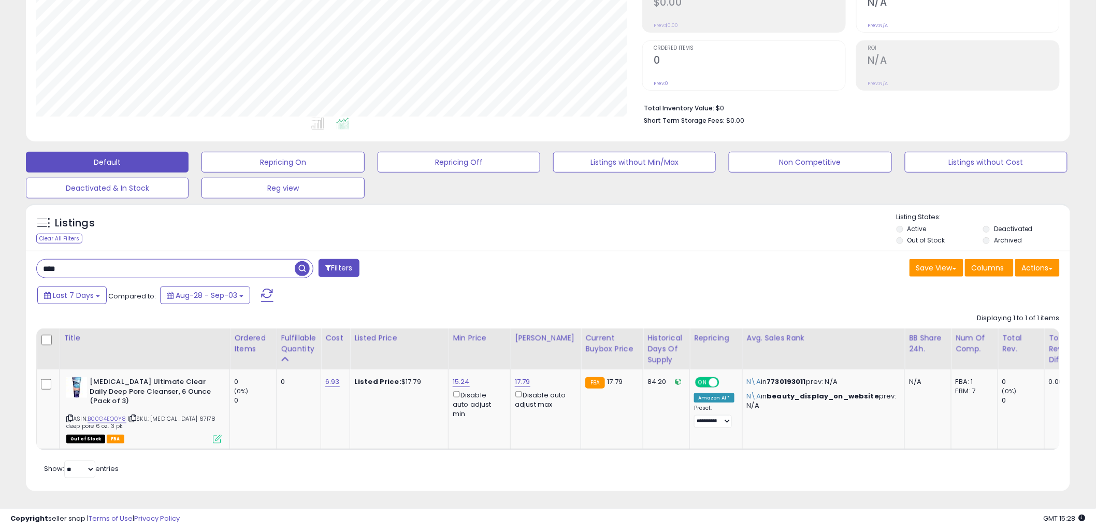
click at [130, 273] on input "****" at bounding box center [166, 268] width 258 height 18
type input "****"
click at [301, 270] on span "button" at bounding box center [302, 268] width 15 height 15
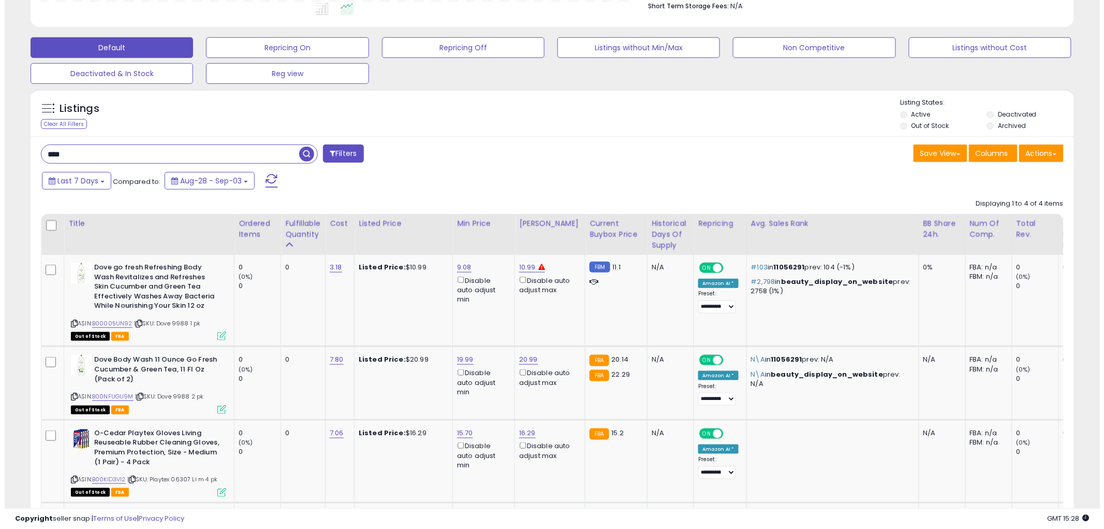
scroll to position [334, 0]
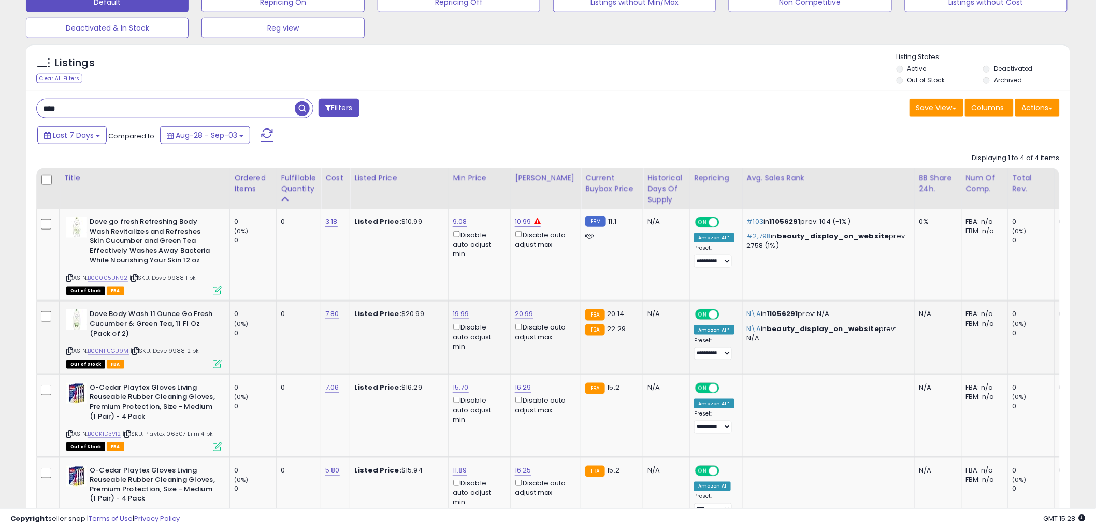
click at [219, 365] on icon at bounding box center [217, 363] width 9 height 9
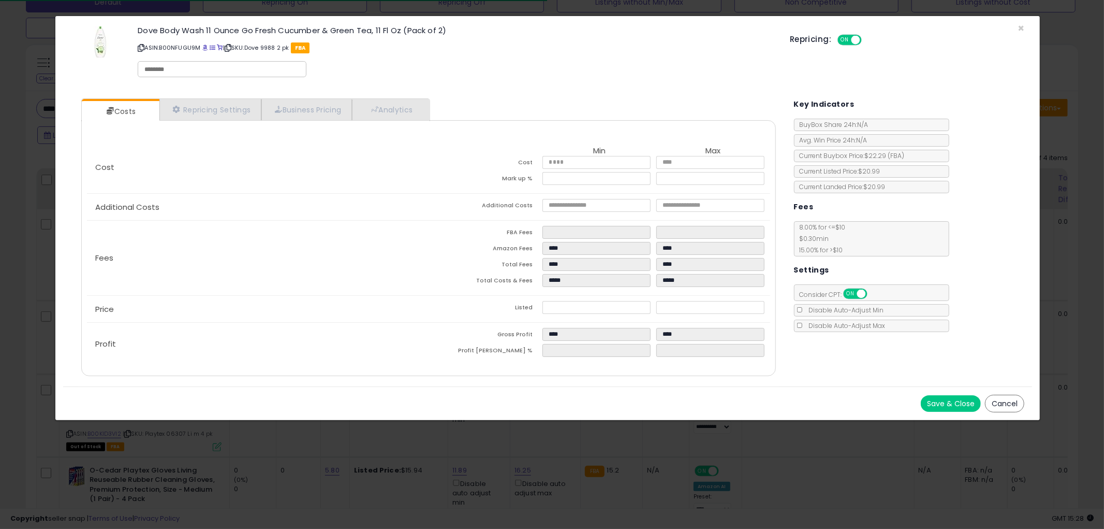
click at [1000, 401] on button "Cancel" at bounding box center [1004, 404] width 39 height 18
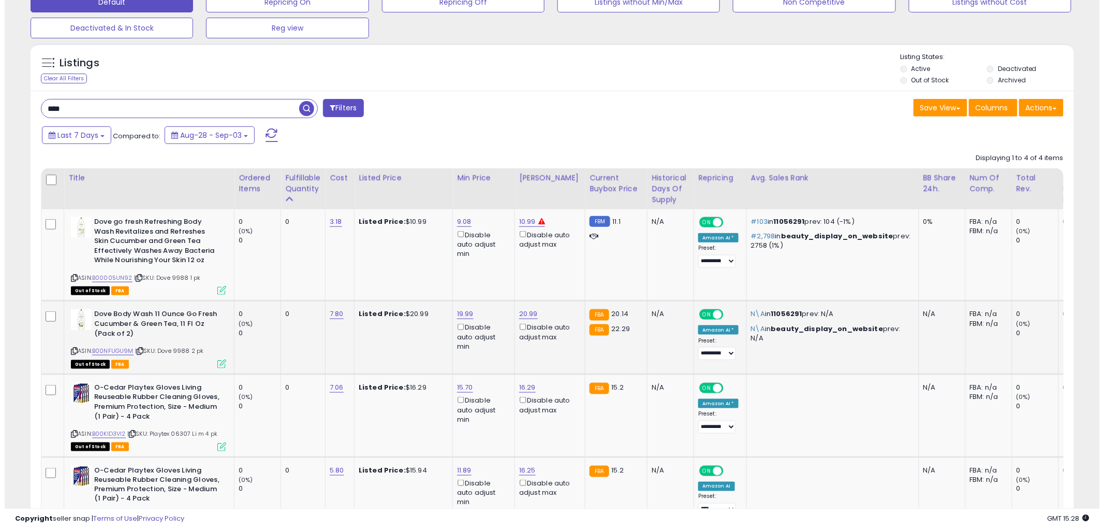
scroll to position [517527, 517132]
click at [69, 349] on icon at bounding box center [69, 351] width 7 height 6
click at [333, 315] on link "7.80" at bounding box center [332, 314] width 14 height 10
type input "*"
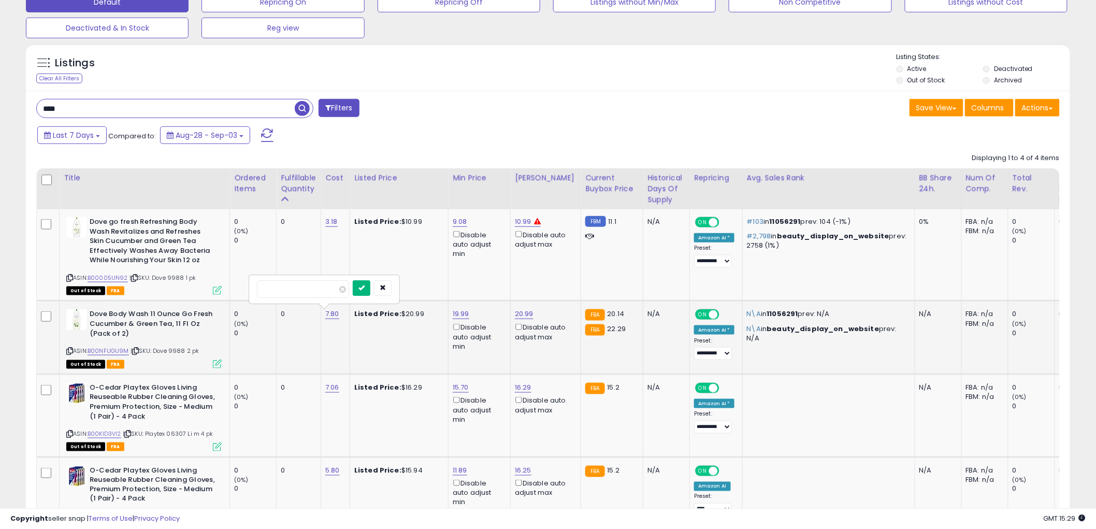
click at [370, 293] on button "submit" at bounding box center [362, 288] width 18 height 16
click at [218, 359] on icon at bounding box center [217, 363] width 9 height 9
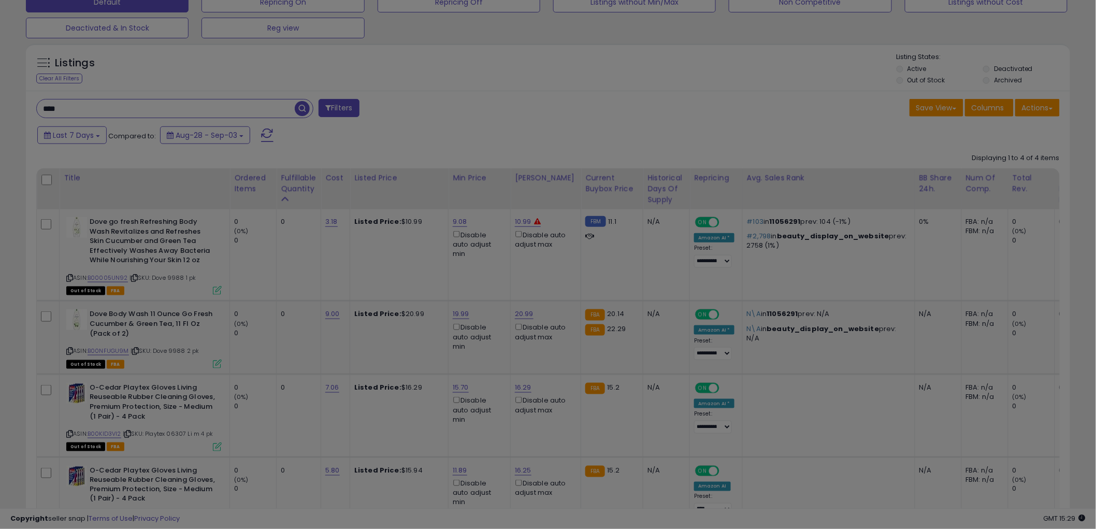
scroll to position [212, 611]
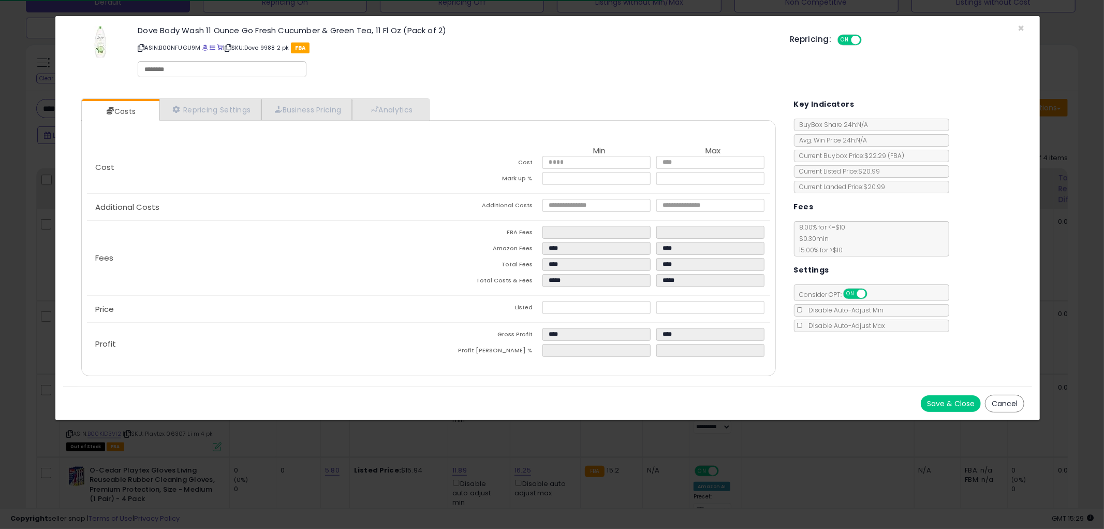
click at [1012, 404] on button "Cancel" at bounding box center [1004, 404] width 39 height 18
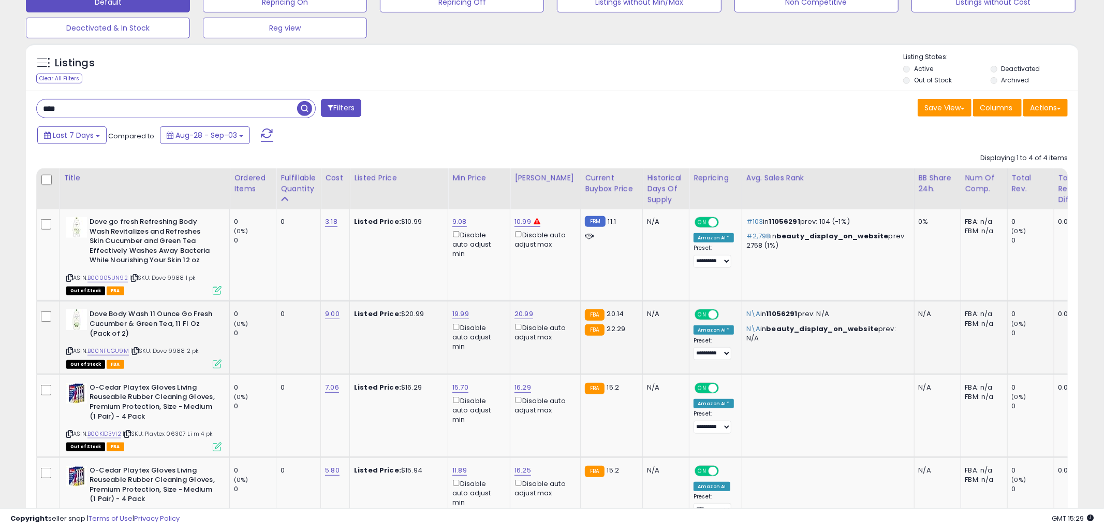
scroll to position [517527, 517132]
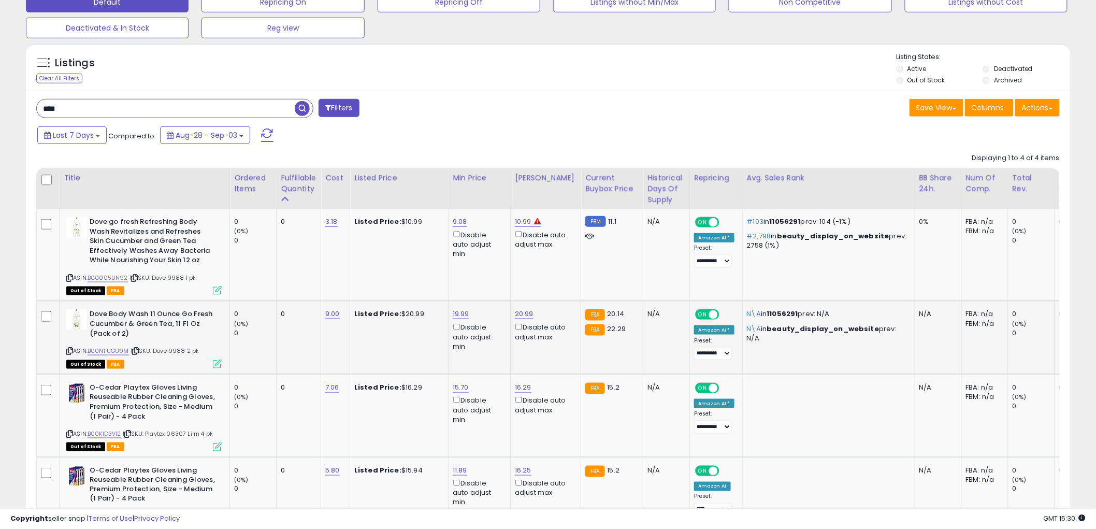
click at [212, 361] on div "Out of Stock FBA" at bounding box center [143, 363] width 155 height 7
click at [217, 361] on icon at bounding box center [217, 363] width 9 height 9
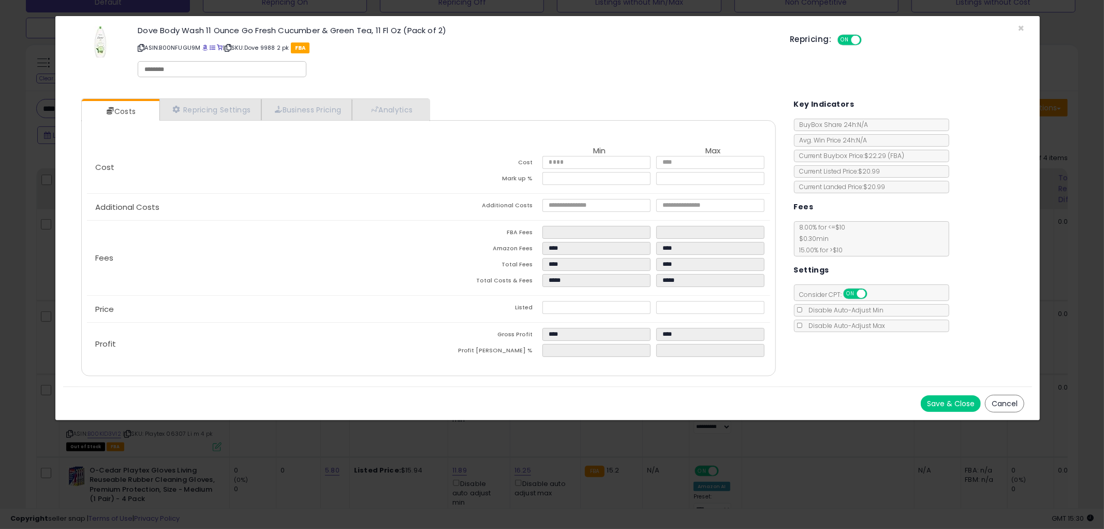
drag, startPoint x: 210, startPoint y: 245, endPoint x: 177, endPoint y: 255, distance: 34.1
drag, startPoint x: 177, startPoint y: 255, endPoint x: 1000, endPoint y: 400, distance: 835.9
click at [1000, 400] on button "Cancel" at bounding box center [1004, 404] width 39 height 18
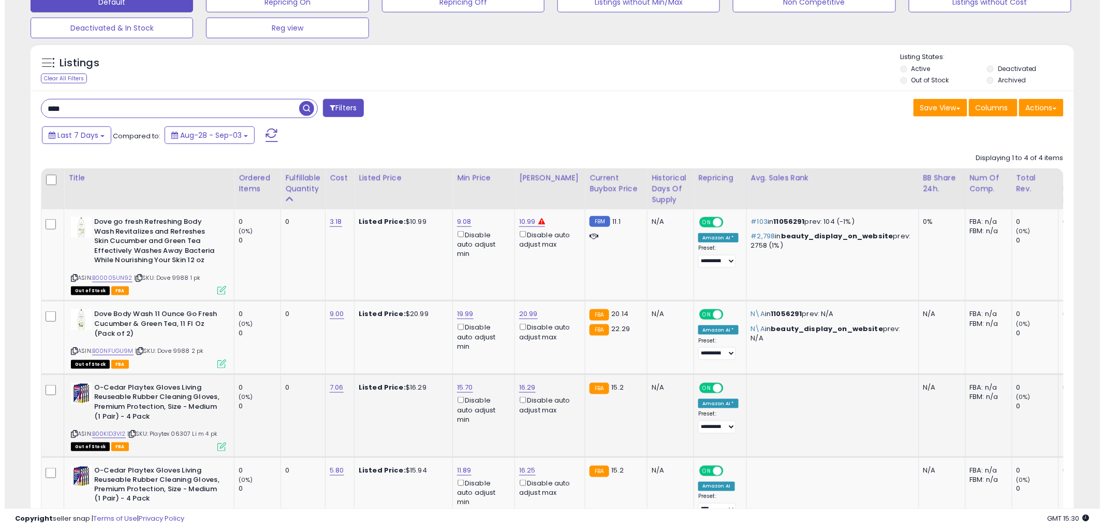
scroll to position [517527, 517132]
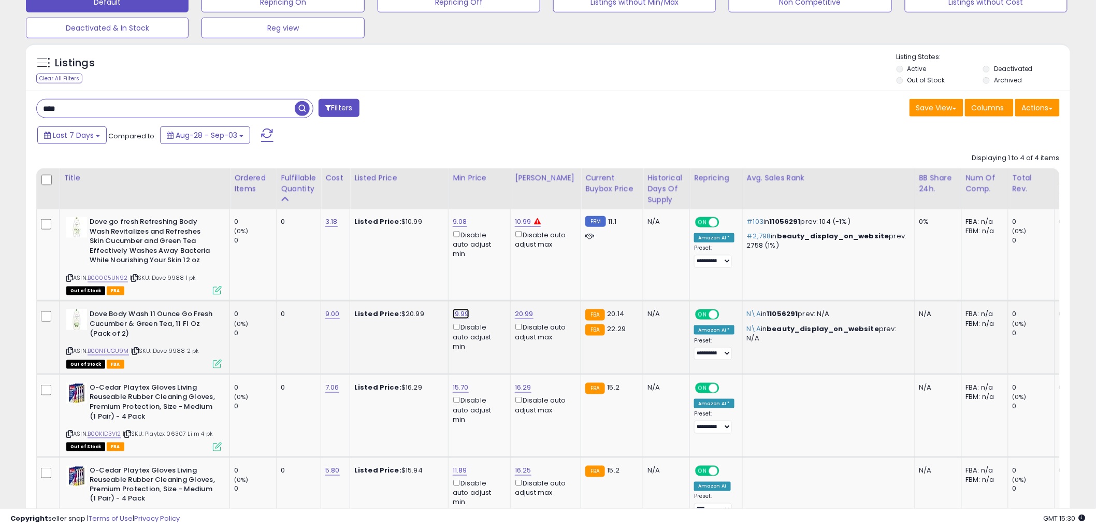
click at [457, 314] on link "19.99" at bounding box center [461, 314] width 17 height 10
type input "*****"
click at [499, 274] on button "submit" at bounding box center [490, 278] width 18 height 16
click at [213, 363] on icon at bounding box center [217, 363] width 9 height 9
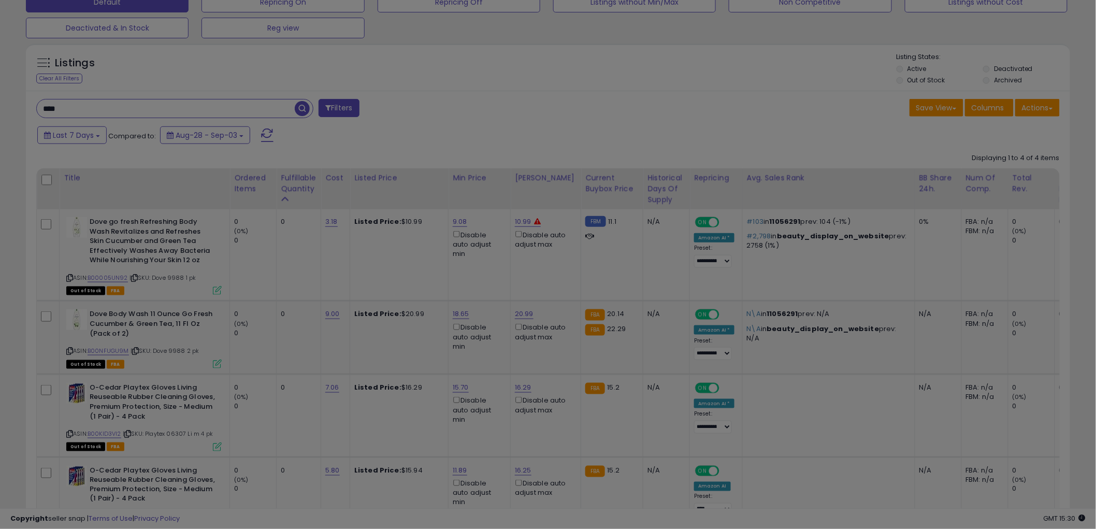
scroll to position [212, 611]
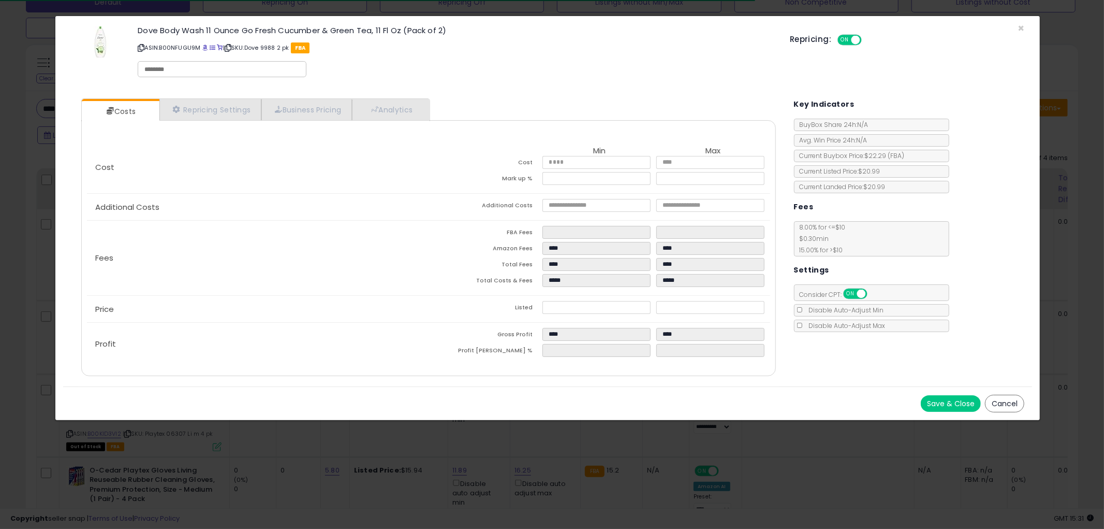
click at [1001, 402] on button "Cancel" at bounding box center [1004, 404] width 39 height 18
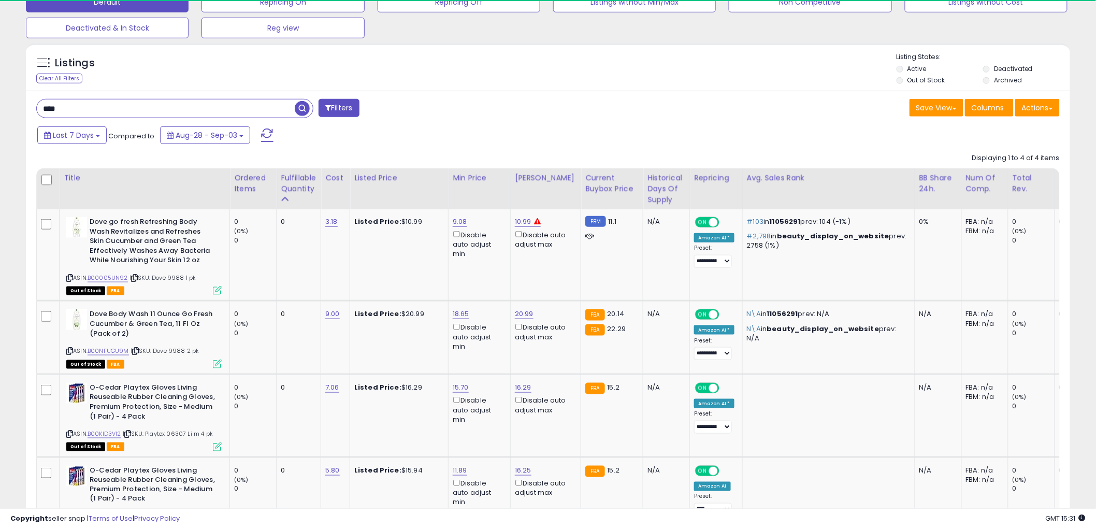
scroll to position [517527, 517132]
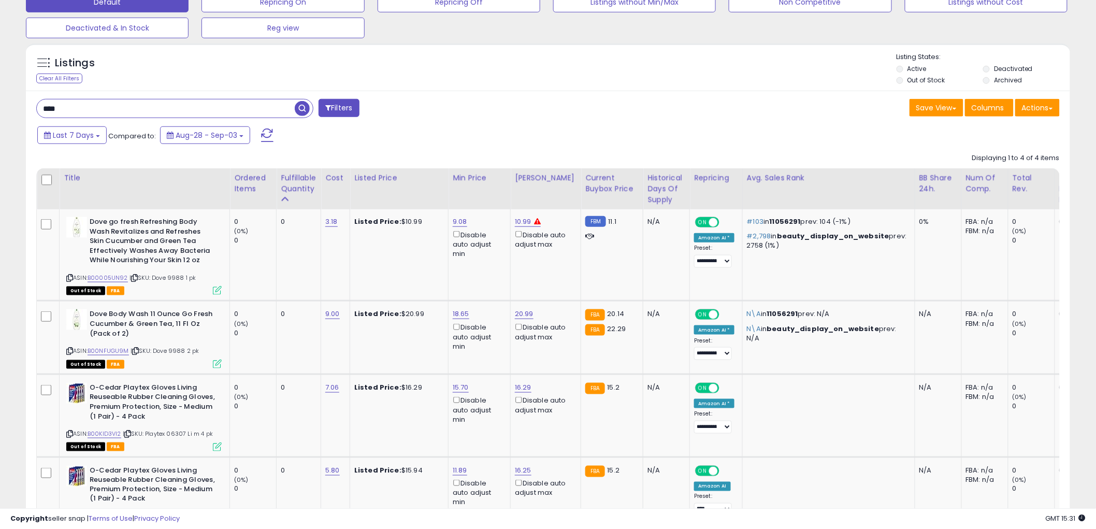
click at [128, 112] on input "****" at bounding box center [166, 108] width 258 height 18
click at [298, 109] on span "button" at bounding box center [302, 108] width 15 height 15
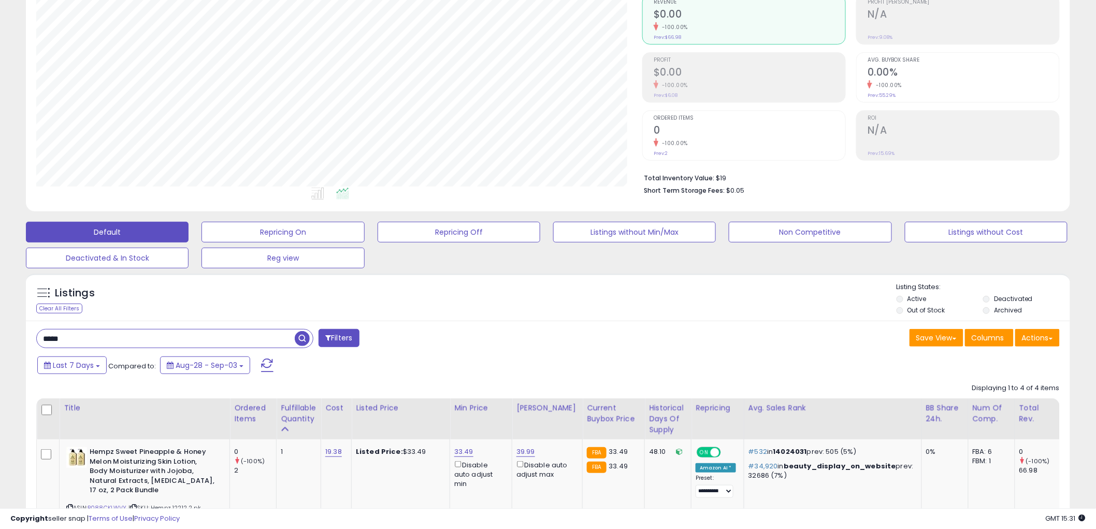
scroll to position [212, 606]
click at [551, 315] on div "Listings Clear All Filters Listing States:" at bounding box center [548, 299] width 1044 height 35
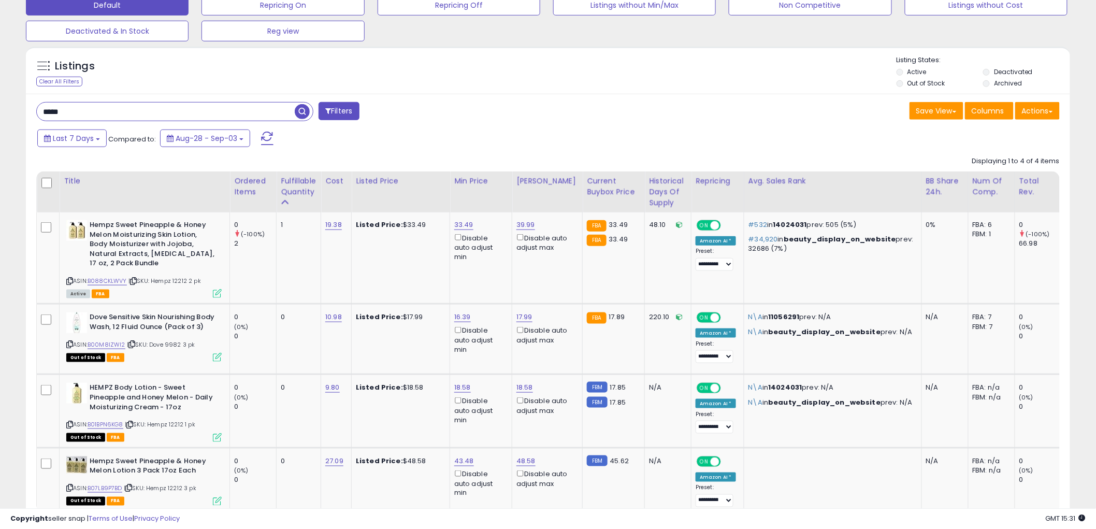
scroll to position [392, 0]
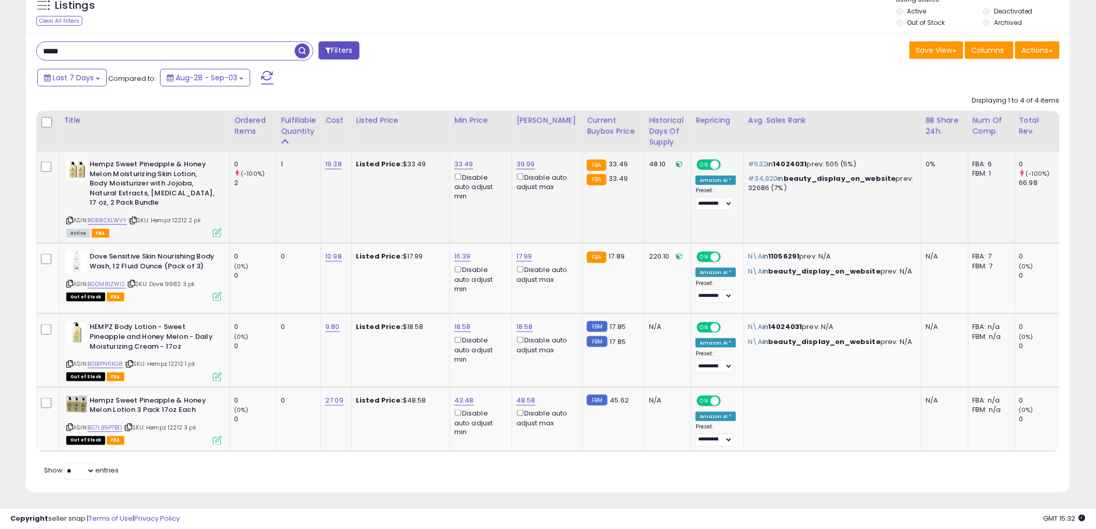
click at [251, 187] on div "2" at bounding box center [255, 182] width 42 height 9
click at [113, 49] on input "*****" at bounding box center [166, 51] width 258 height 18
click at [301, 50] on span "button" at bounding box center [302, 50] width 15 height 15
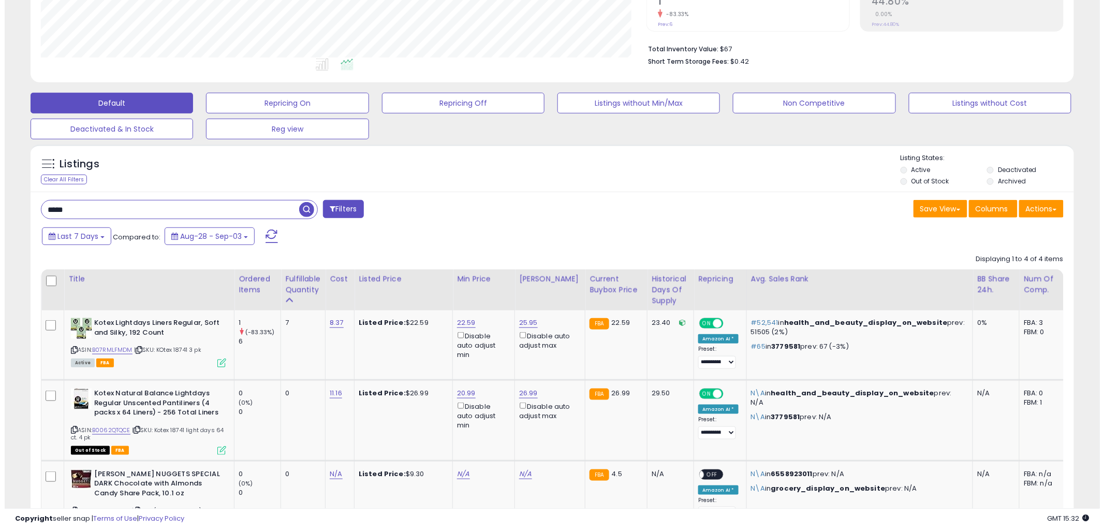
scroll to position [277, 0]
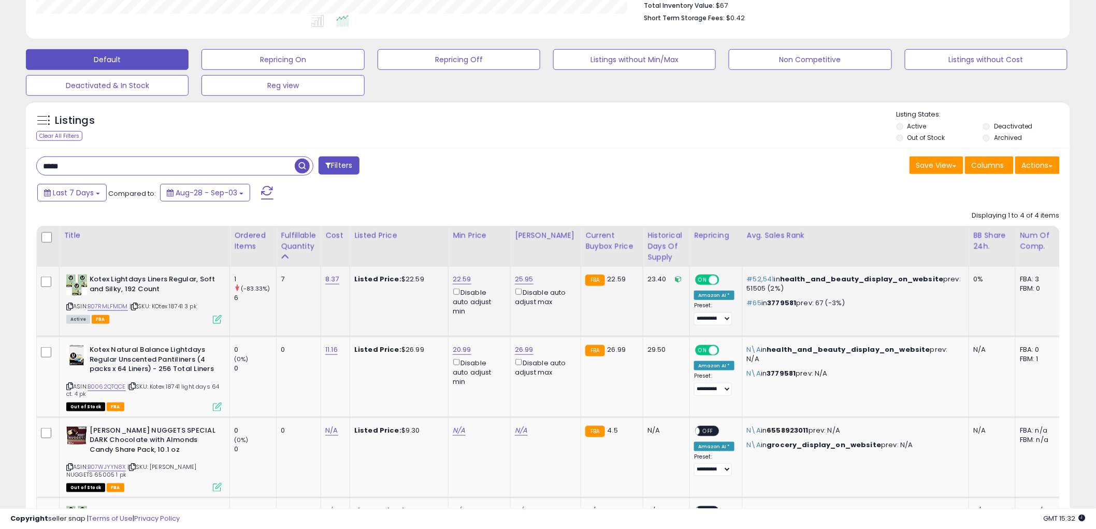
click at [217, 321] on icon at bounding box center [217, 319] width 9 height 9
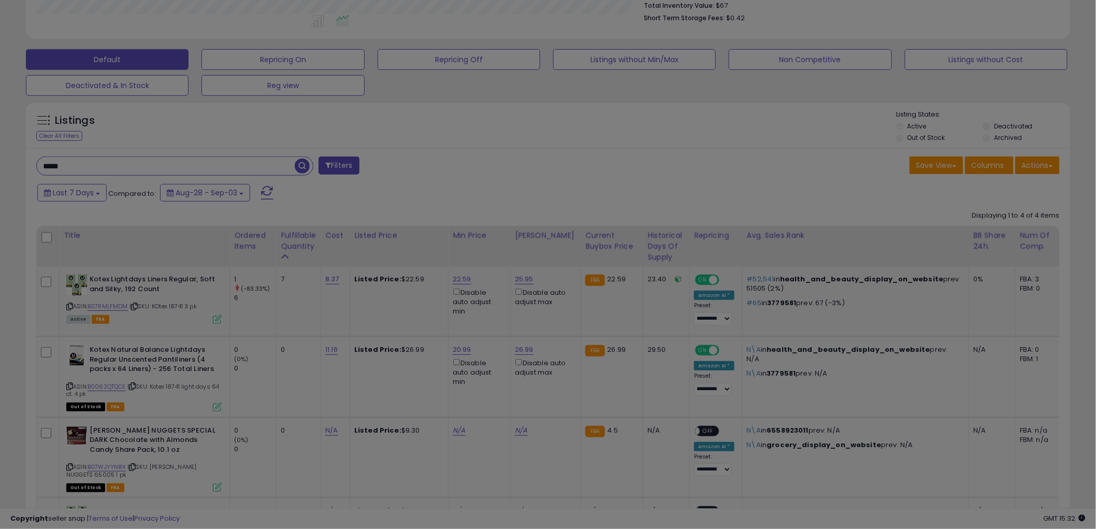
scroll to position [212, 611]
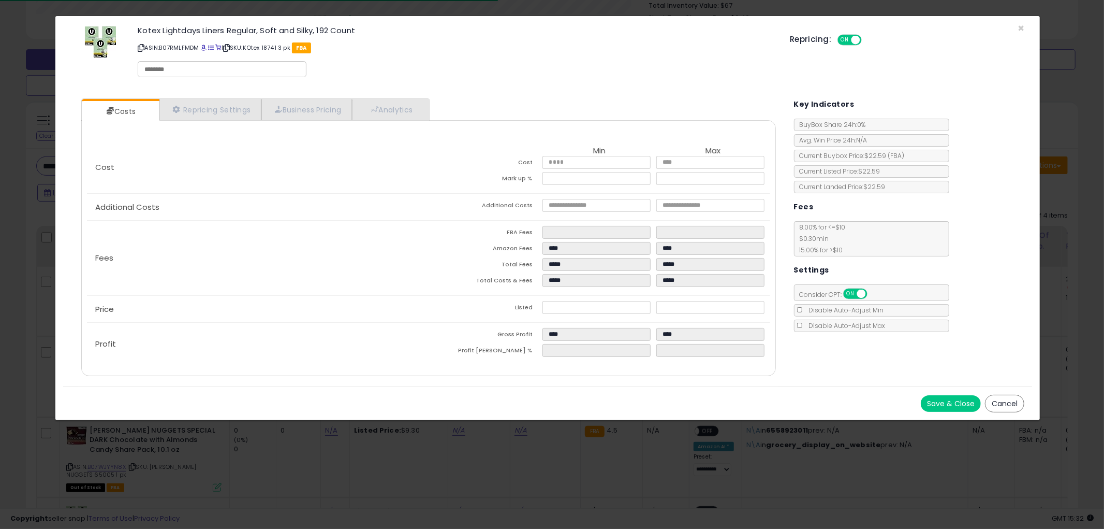
click at [991, 397] on button "Cancel" at bounding box center [1004, 404] width 39 height 18
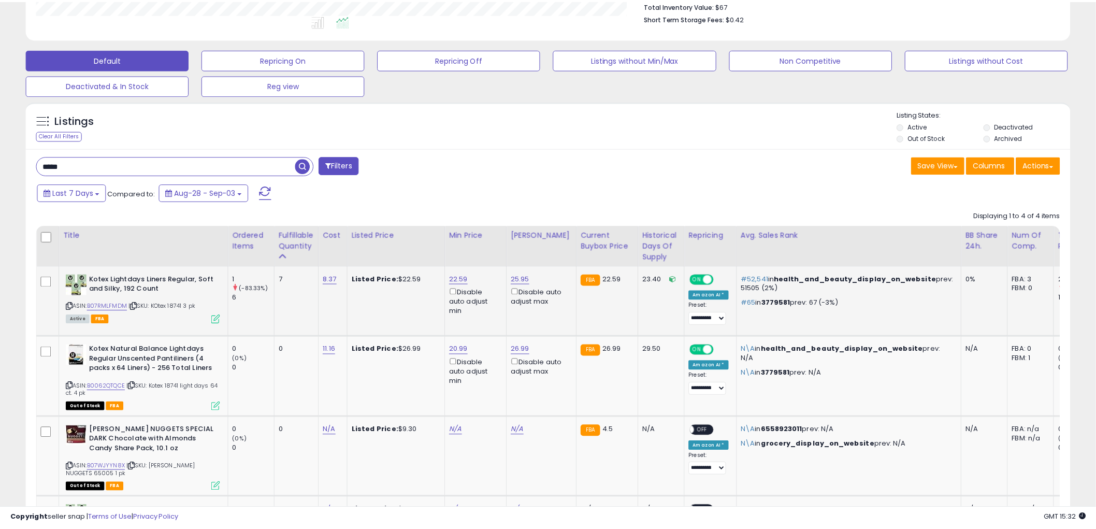
scroll to position [517527, 517132]
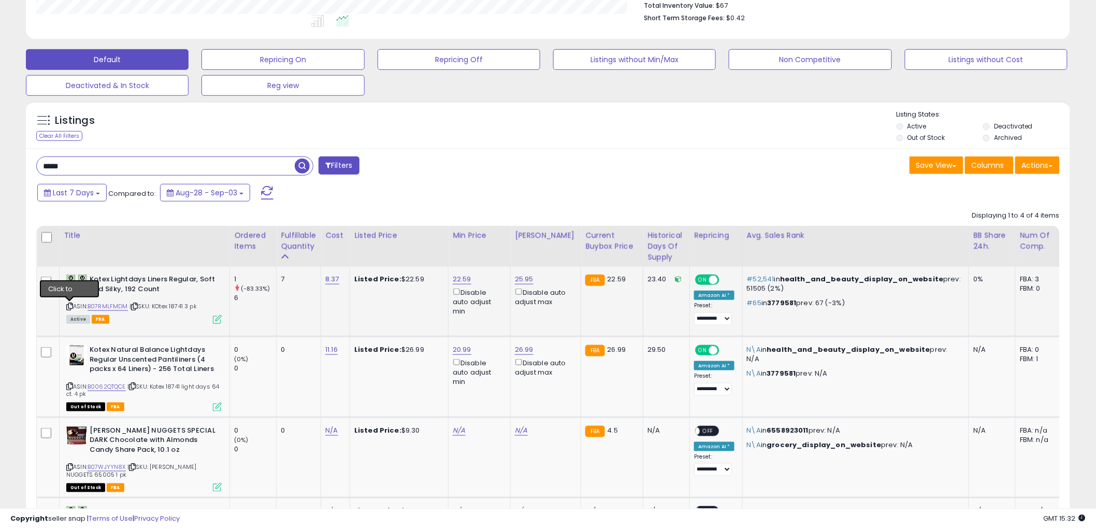
drag, startPoint x: 69, startPoint y: 307, endPoint x: 272, endPoint y: 115, distance: 279.1
click at [69, 303] on icon at bounding box center [69, 306] width 7 height 6
click at [230, 169] on input "*****" at bounding box center [166, 166] width 258 height 18
click at [301, 162] on span "button" at bounding box center [302, 165] width 15 height 15
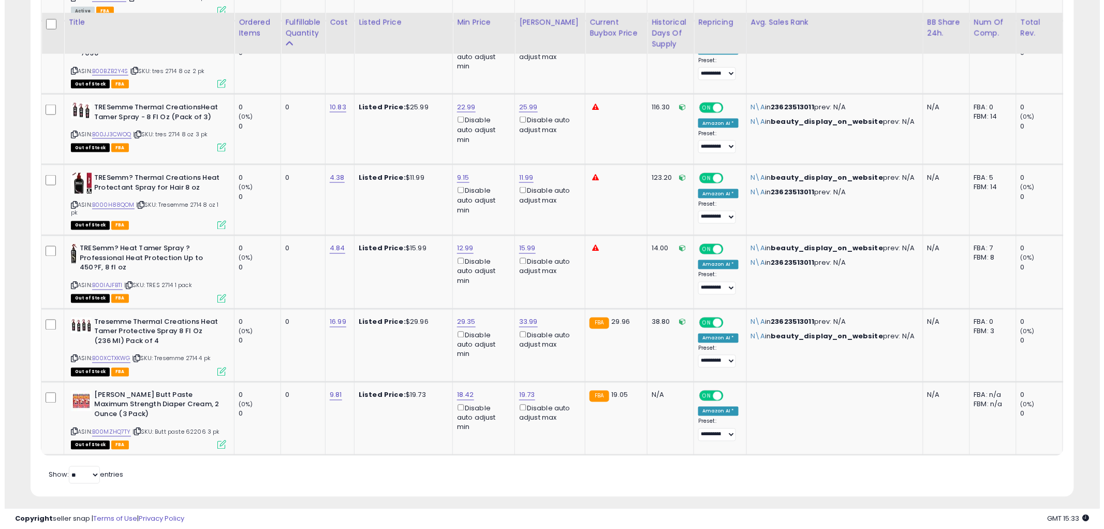
scroll to position [618, 0]
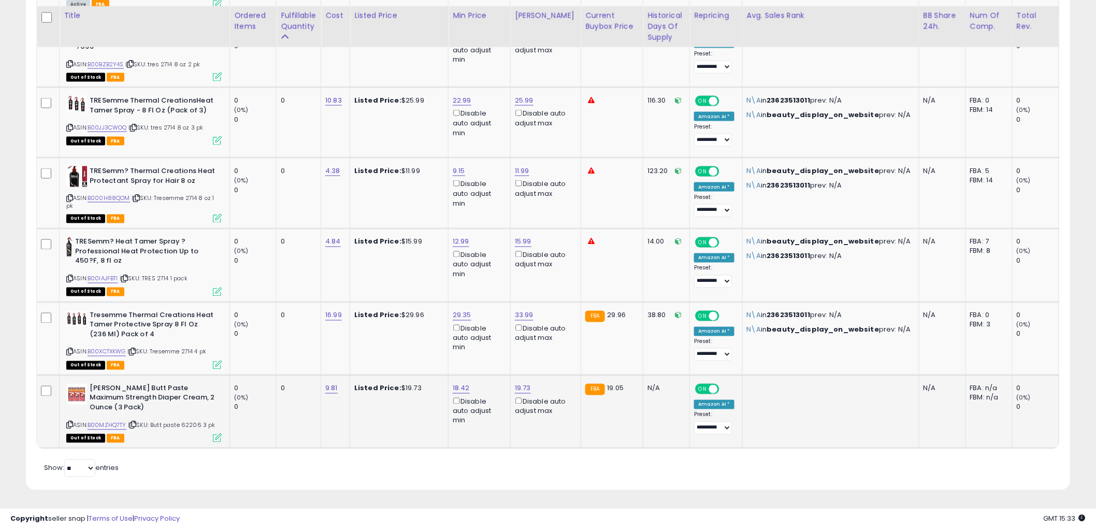
click at [218, 433] on icon at bounding box center [217, 437] width 9 height 9
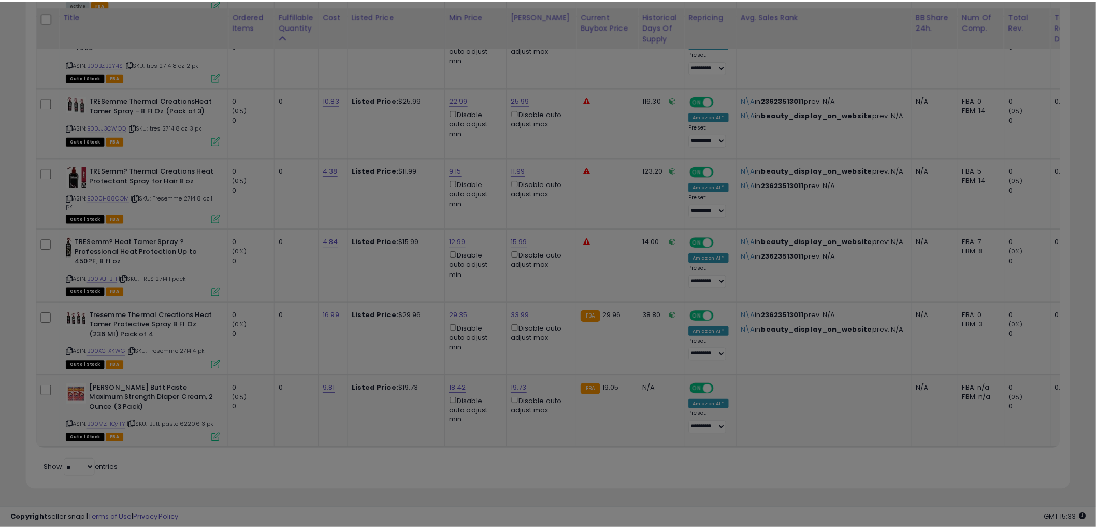
scroll to position [212, 611]
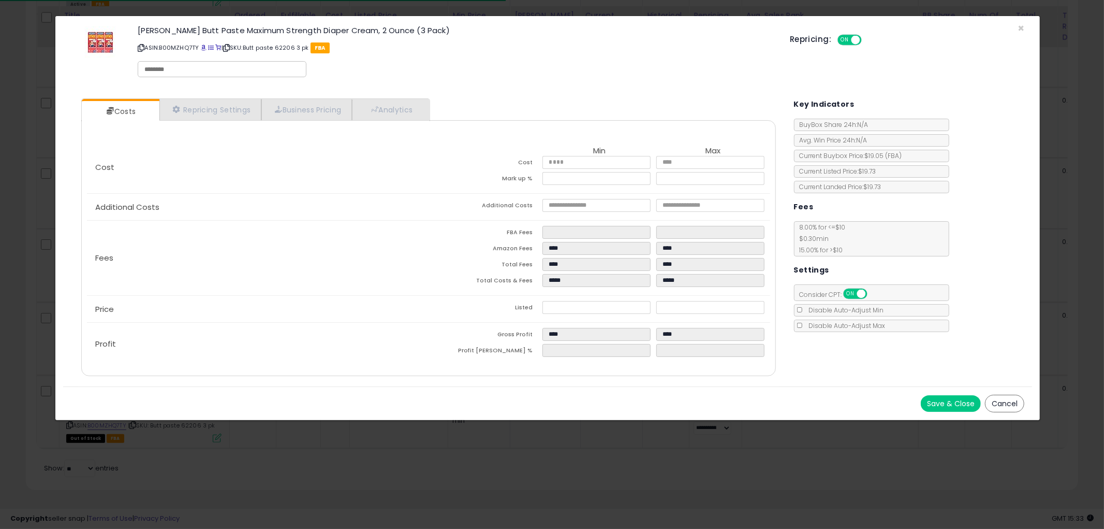
click at [994, 398] on button "Cancel" at bounding box center [1004, 404] width 39 height 18
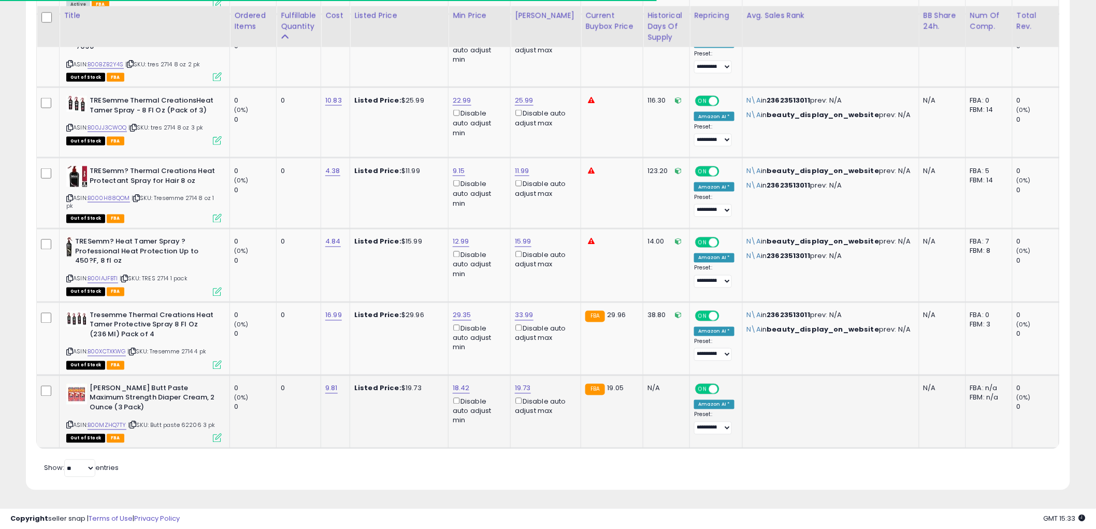
scroll to position [517527, 517132]
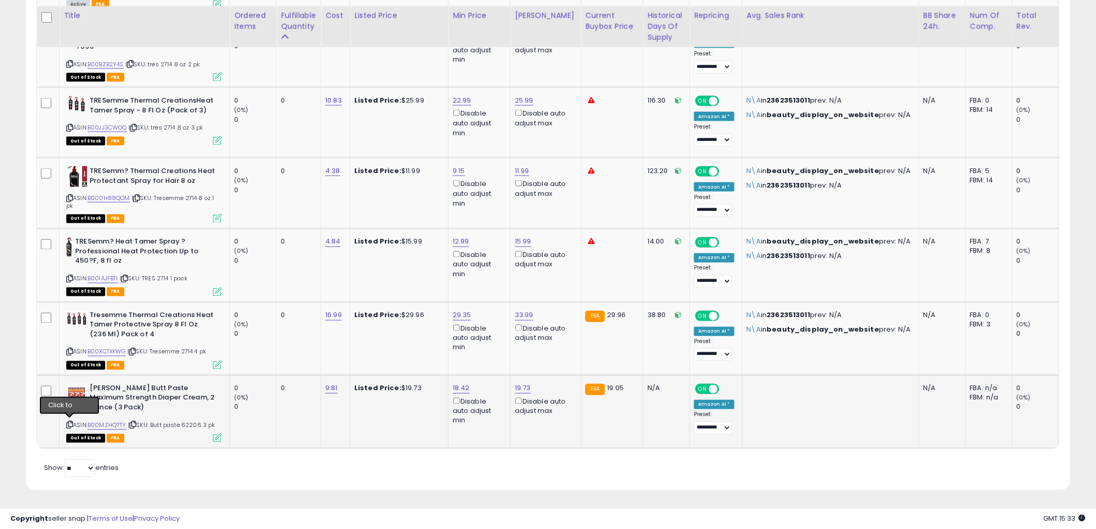
click at [68, 422] on icon at bounding box center [69, 425] width 7 height 6
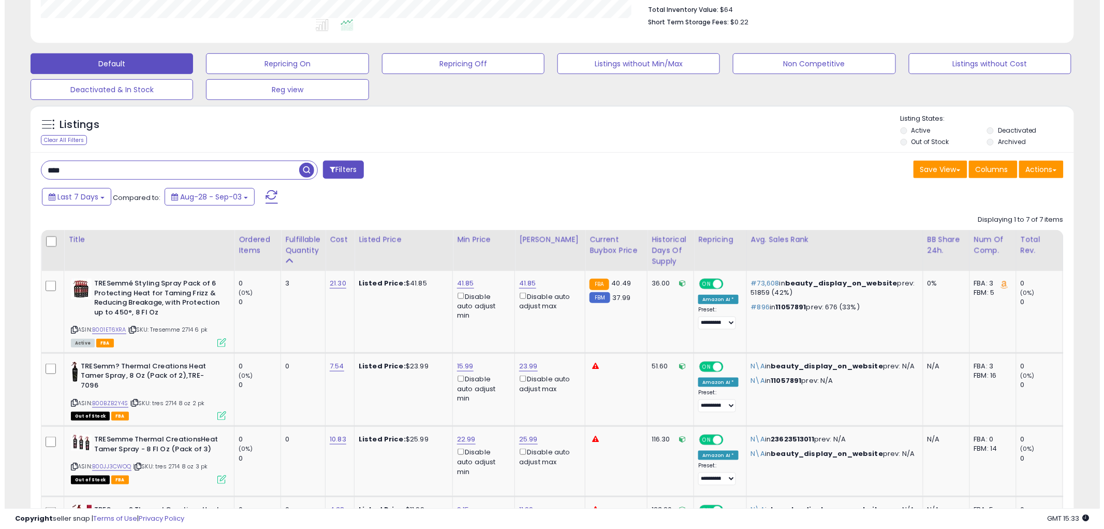
scroll to position [43, 0]
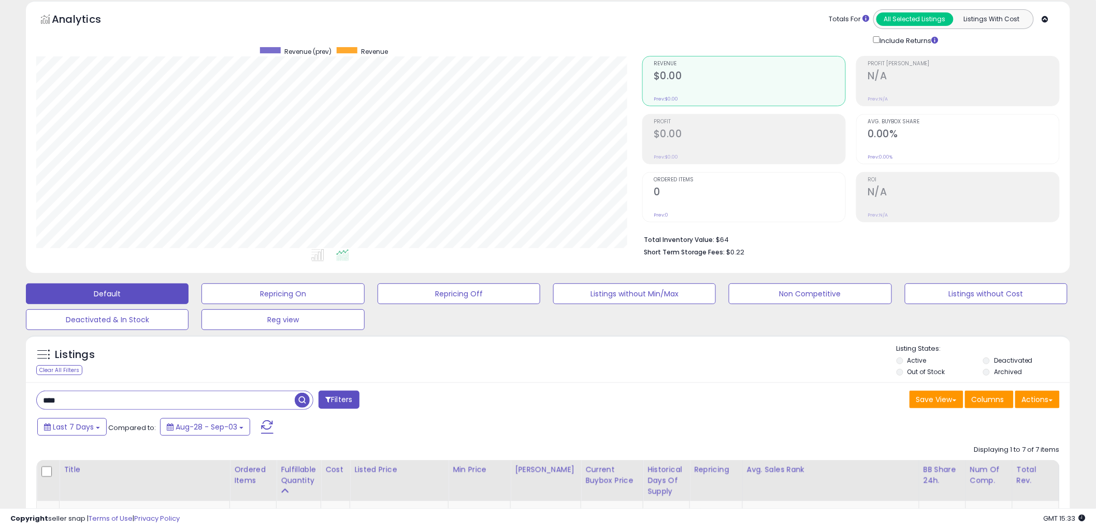
click at [133, 406] on input "****" at bounding box center [166, 400] width 258 height 18
paste input "******"
click at [300, 403] on span "button" at bounding box center [302, 399] width 15 height 15
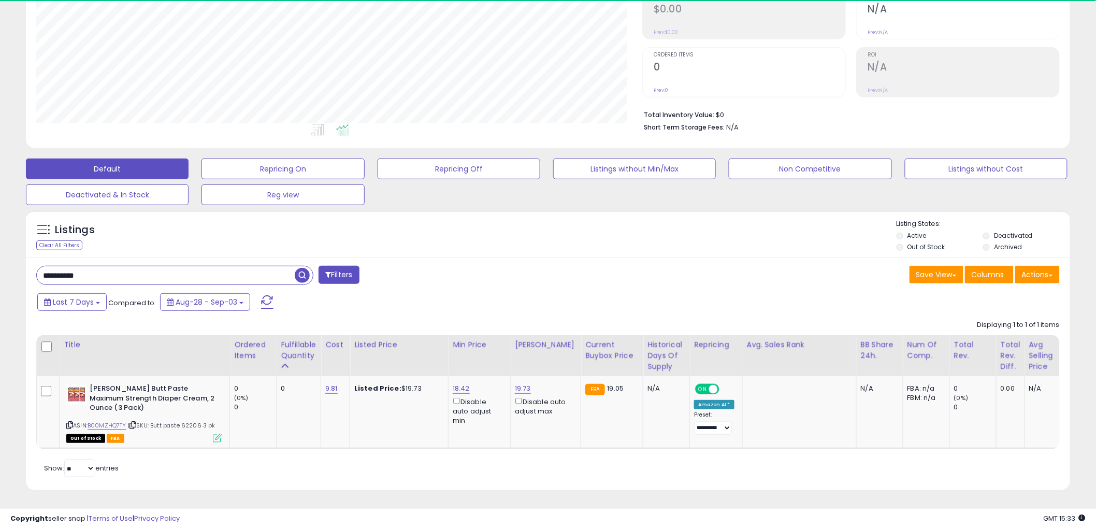
scroll to position [212, 606]
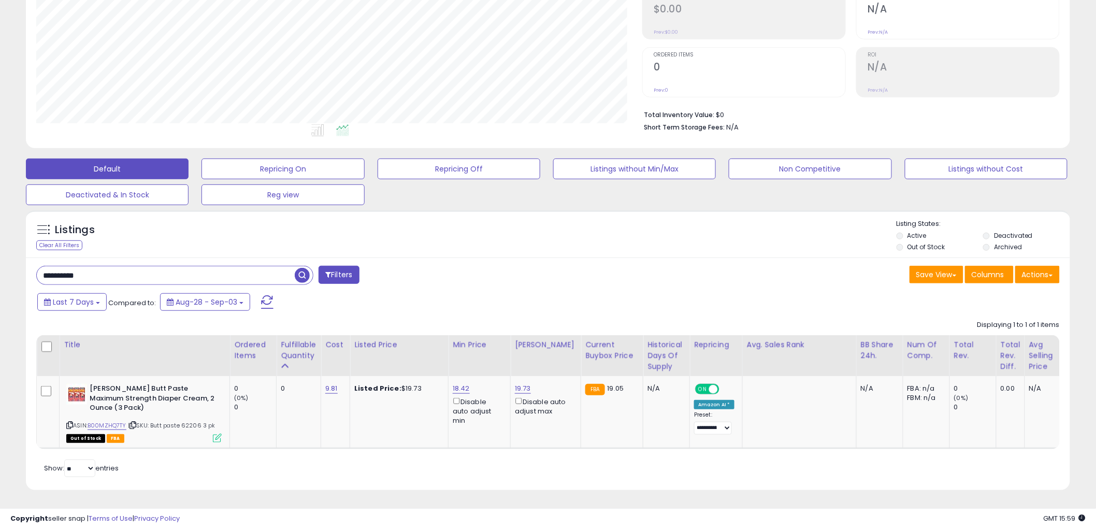
click at [116, 266] on input "**********" at bounding box center [166, 275] width 258 height 18
paste input "text"
click at [303, 268] on span "button" at bounding box center [302, 275] width 15 height 15
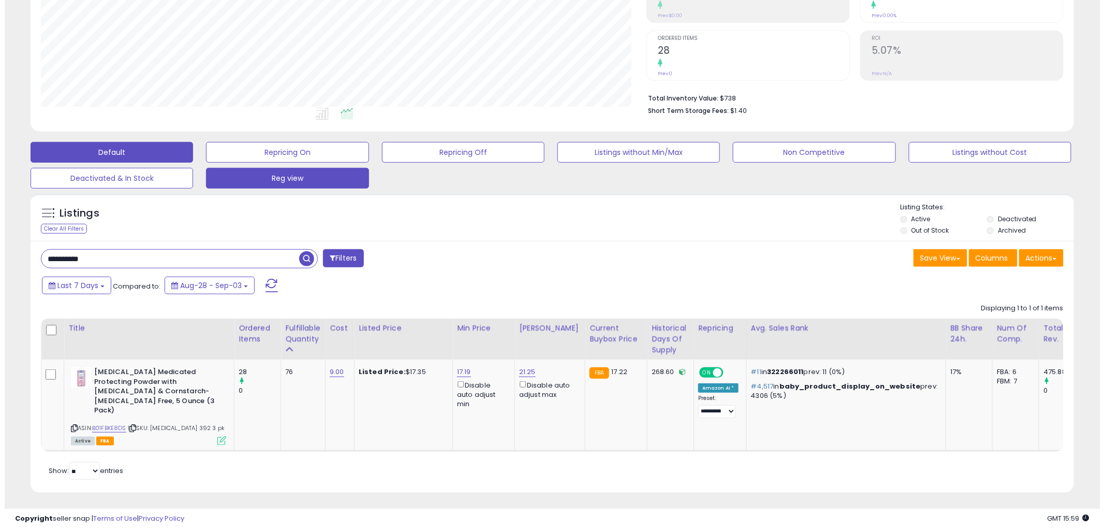
scroll to position [186, 0]
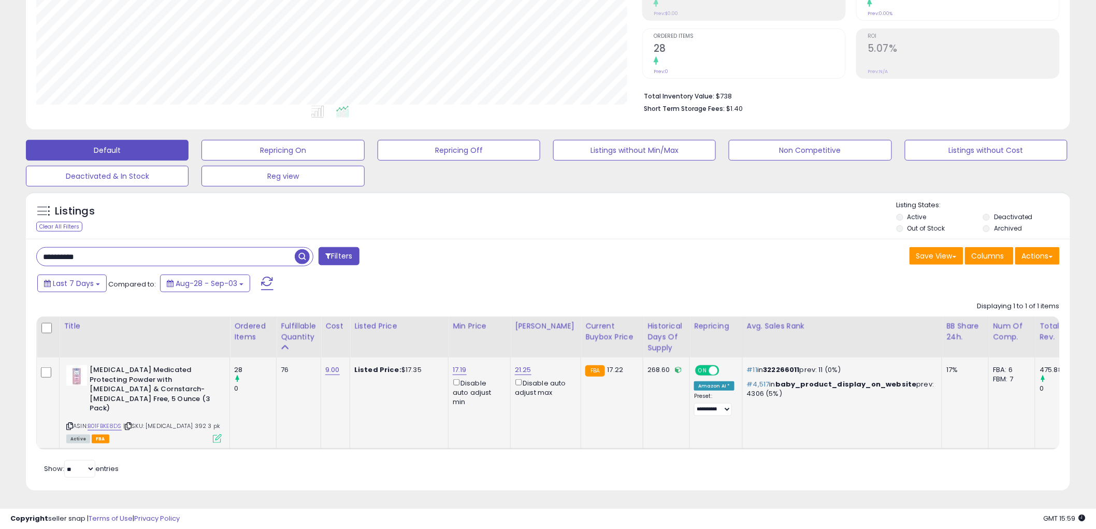
click at [217, 434] on icon at bounding box center [217, 438] width 9 height 9
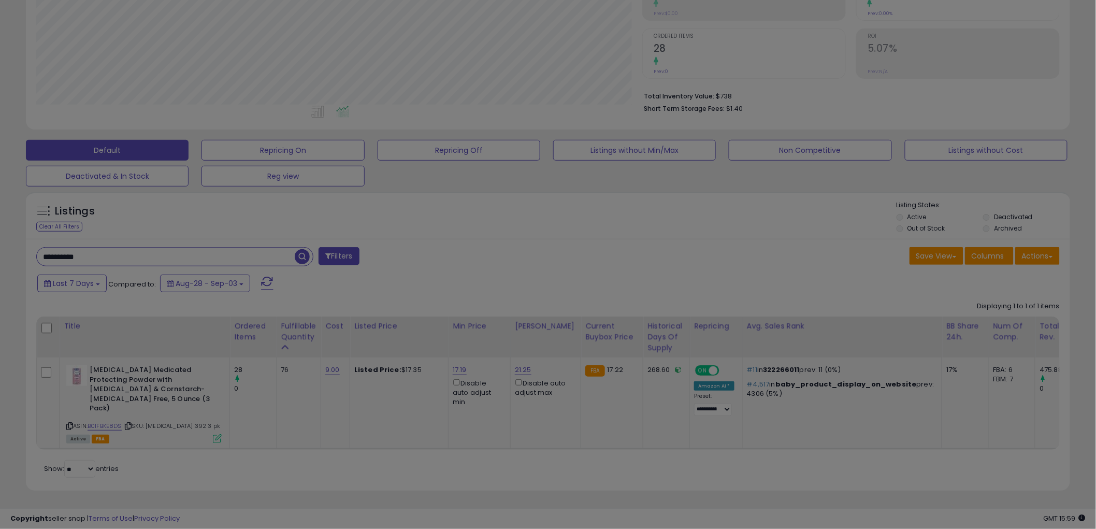
scroll to position [212, 611]
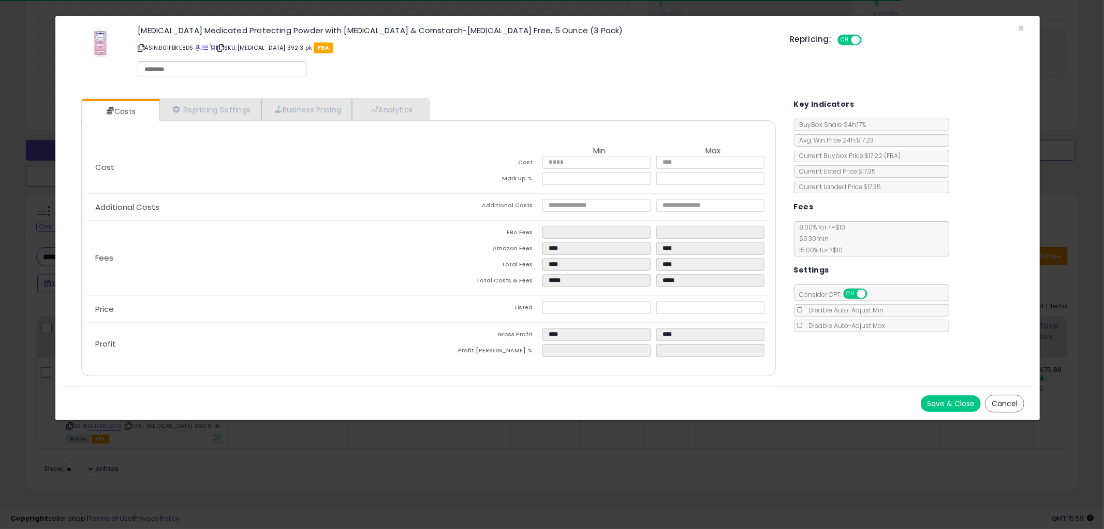
click at [1006, 400] on button "Cancel" at bounding box center [1004, 404] width 39 height 18
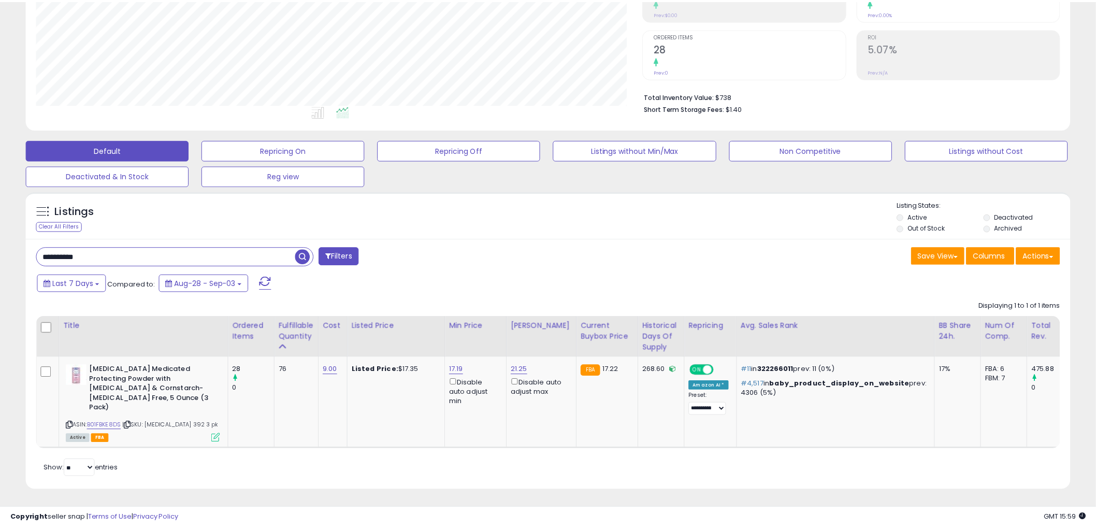
scroll to position [517527, 517132]
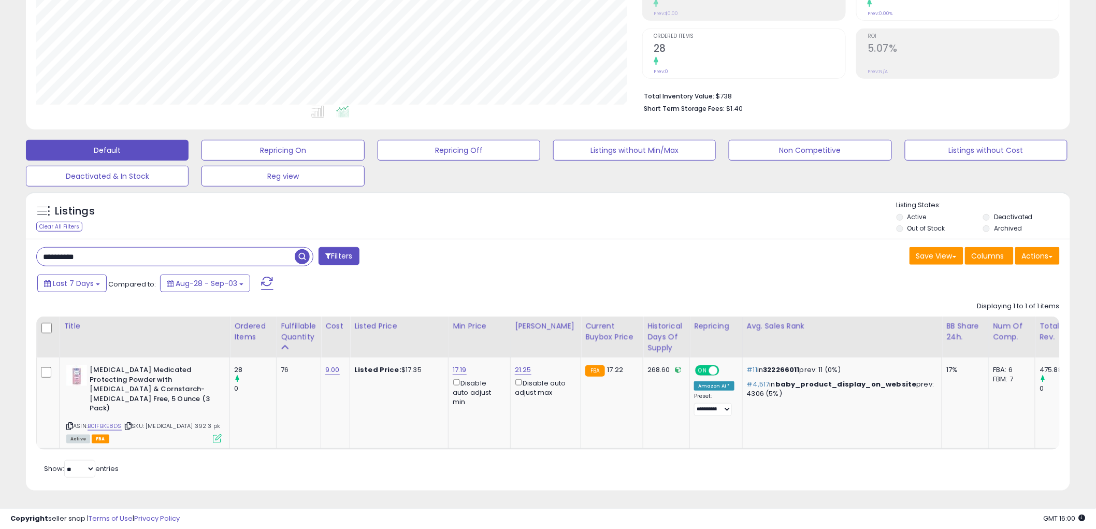
click at [115, 251] on input "**********" at bounding box center [166, 256] width 258 height 18
paste input "text"
click at [302, 257] on span "button" at bounding box center [302, 256] width 15 height 15
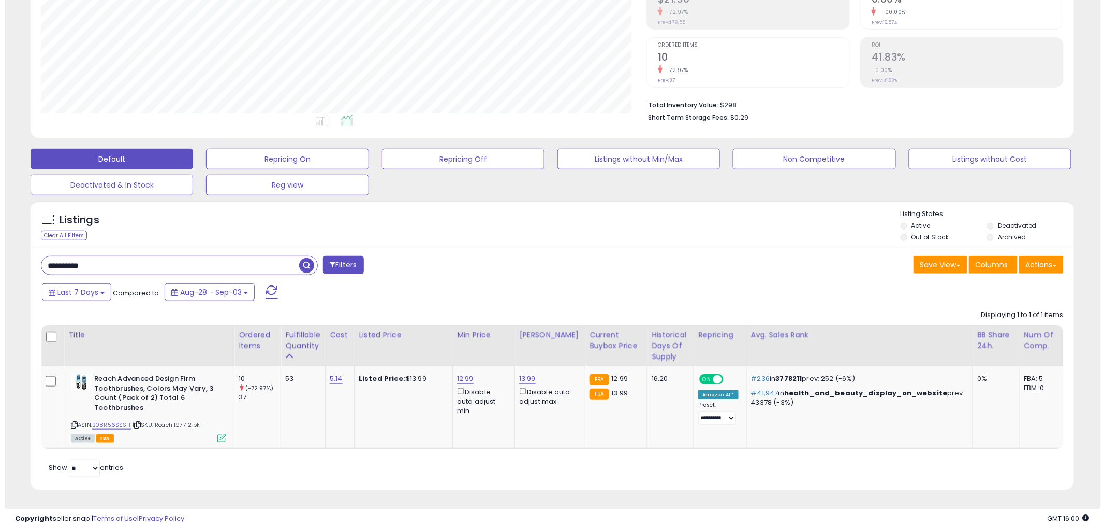
scroll to position [186, 0]
click at [218, 433] on icon at bounding box center [217, 437] width 9 height 9
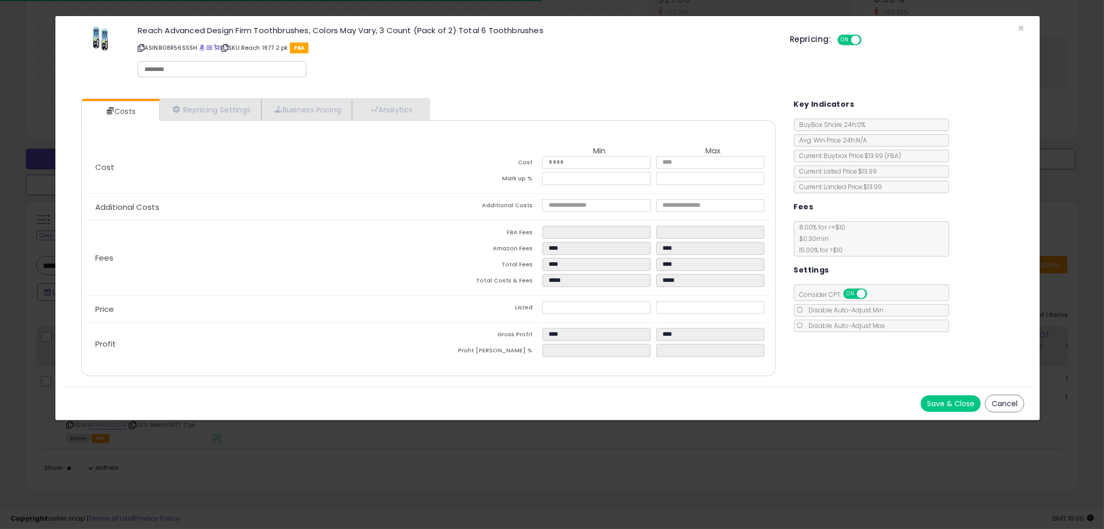
click at [991, 404] on button "Cancel" at bounding box center [1004, 404] width 39 height 18
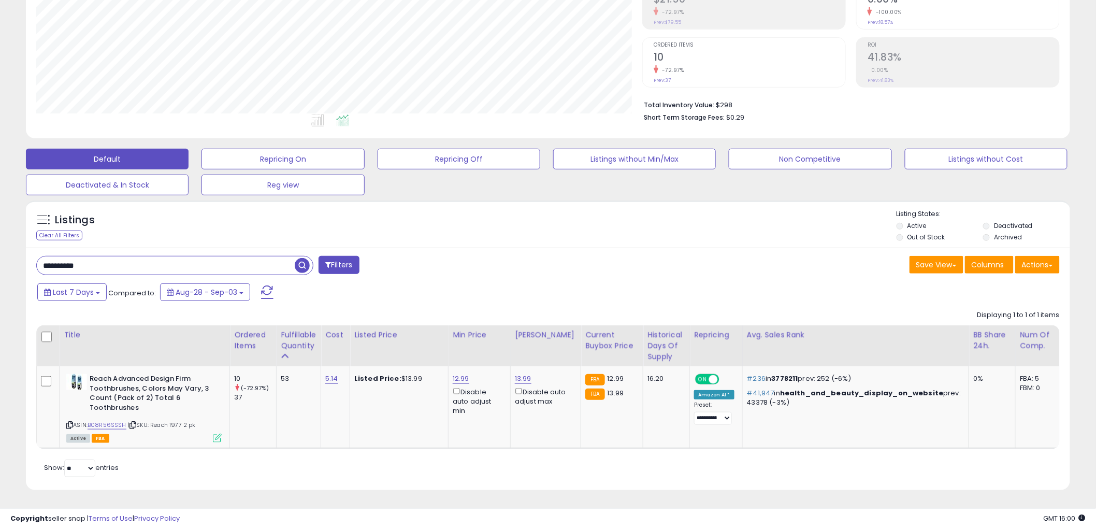
scroll to position [517527, 517132]
click at [70, 422] on icon at bounding box center [69, 425] width 7 height 6
click at [208, 256] on input "**********" at bounding box center [166, 265] width 258 height 18
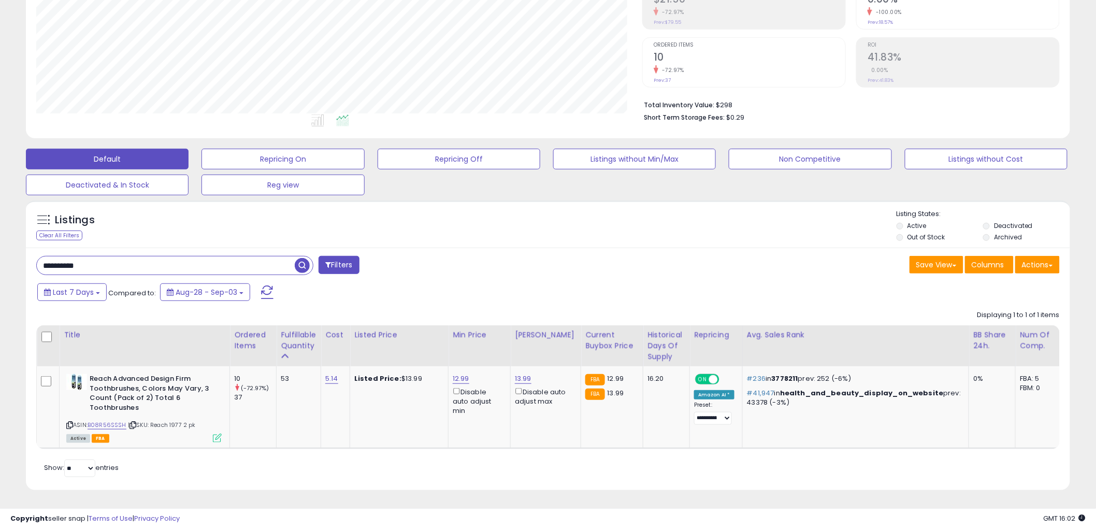
click at [208, 256] on input "**********" at bounding box center [166, 265] width 258 height 18
paste input "text"
click at [298, 258] on span "button" at bounding box center [302, 265] width 15 height 15
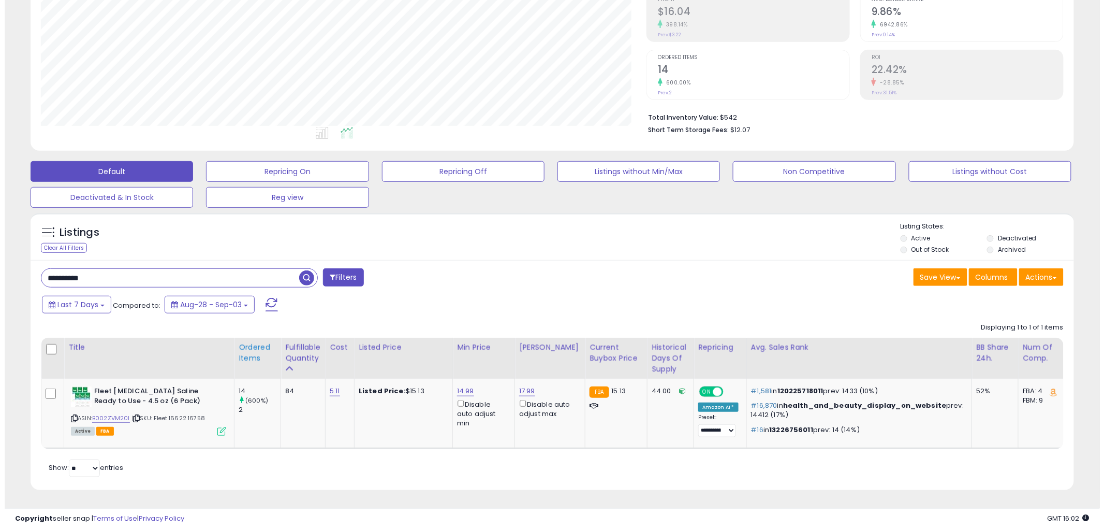
scroll to position [180, 0]
click at [215, 427] on icon at bounding box center [217, 431] width 9 height 9
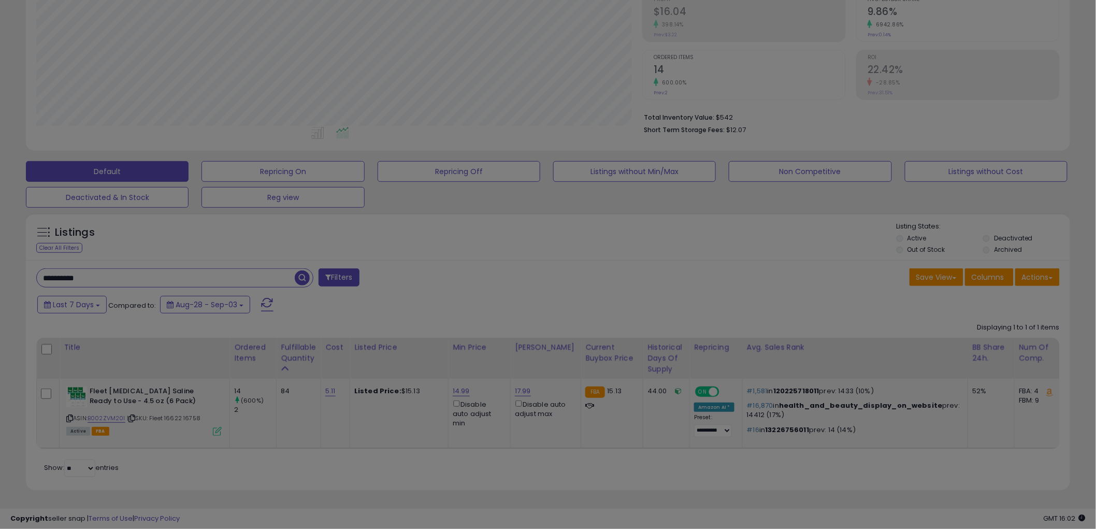
scroll to position [212, 611]
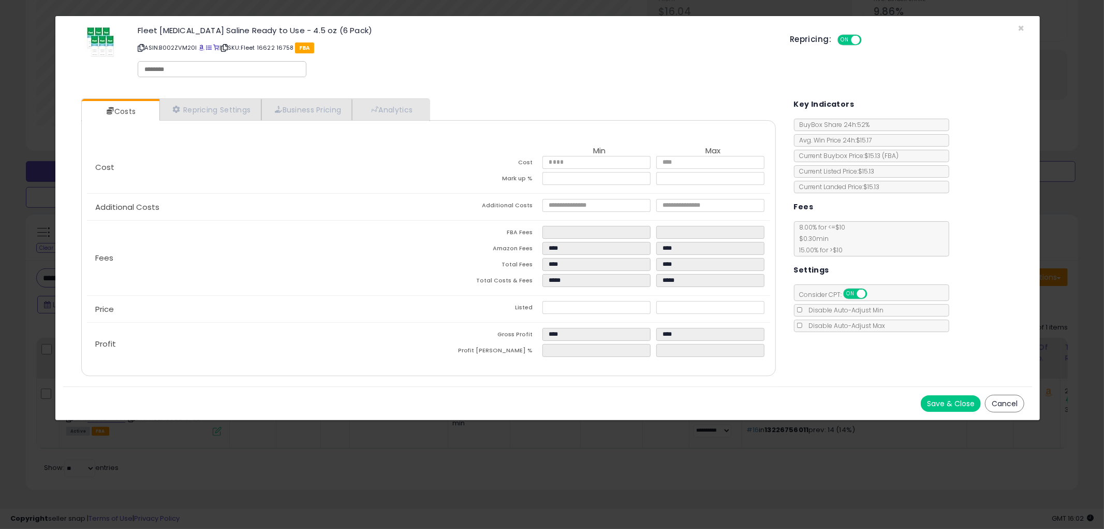
click at [1011, 399] on button "Cancel" at bounding box center [1004, 404] width 39 height 18
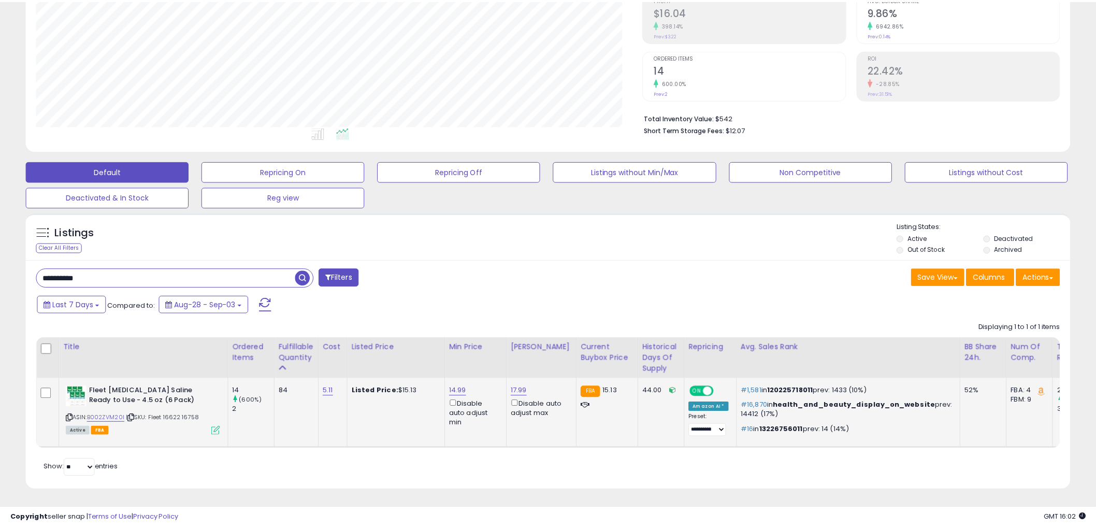
scroll to position [517527, 517132]
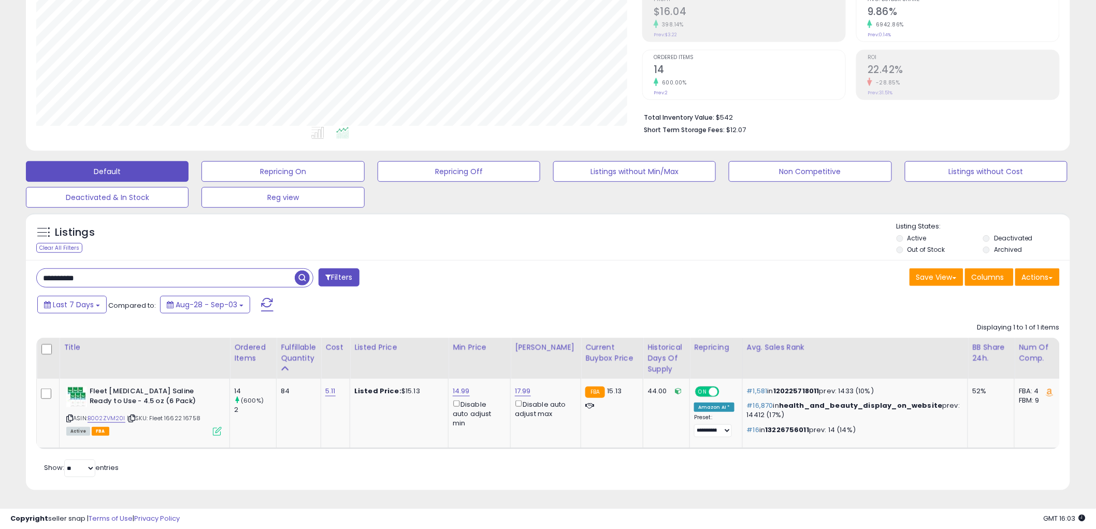
click at [189, 260] on div "**********" at bounding box center [548, 374] width 1044 height 229
click at [158, 269] on input "**********" at bounding box center [166, 278] width 258 height 18
paste input "text"
type input "**********"
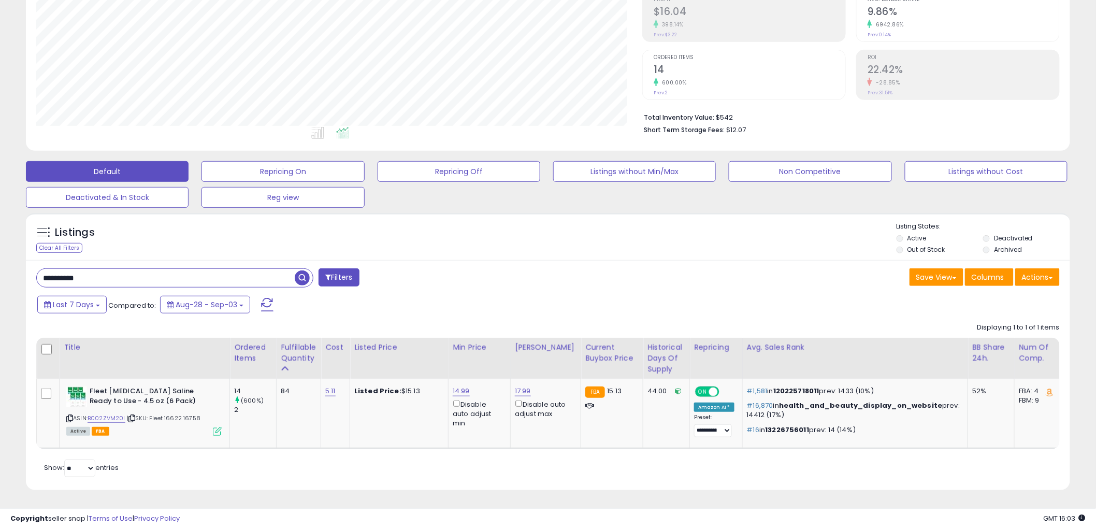
click at [306, 270] on span "button" at bounding box center [302, 277] width 15 height 15
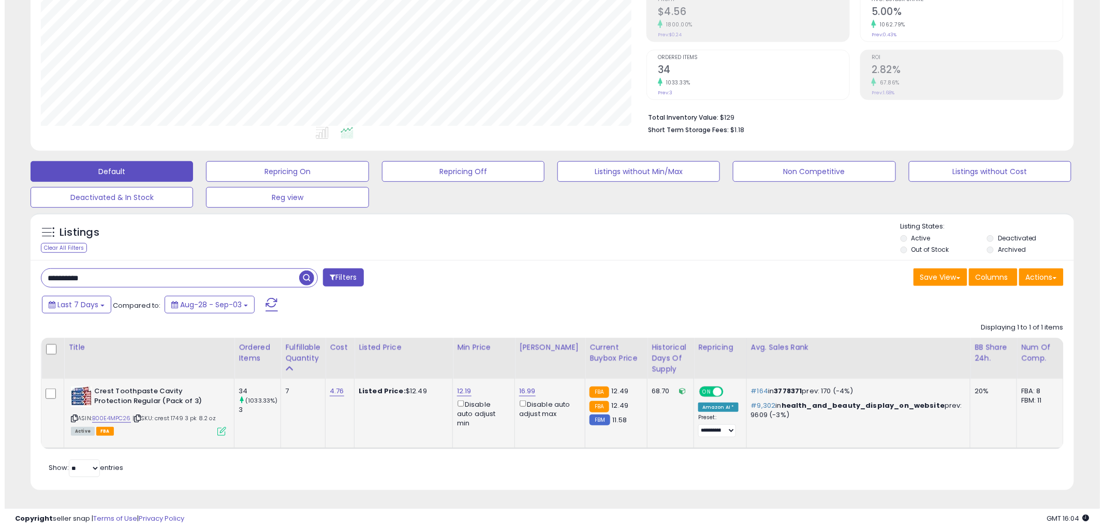
scroll to position [212, 606]
click at [214, 427] on icon at bounding box center [217, 431] width 9 height 9
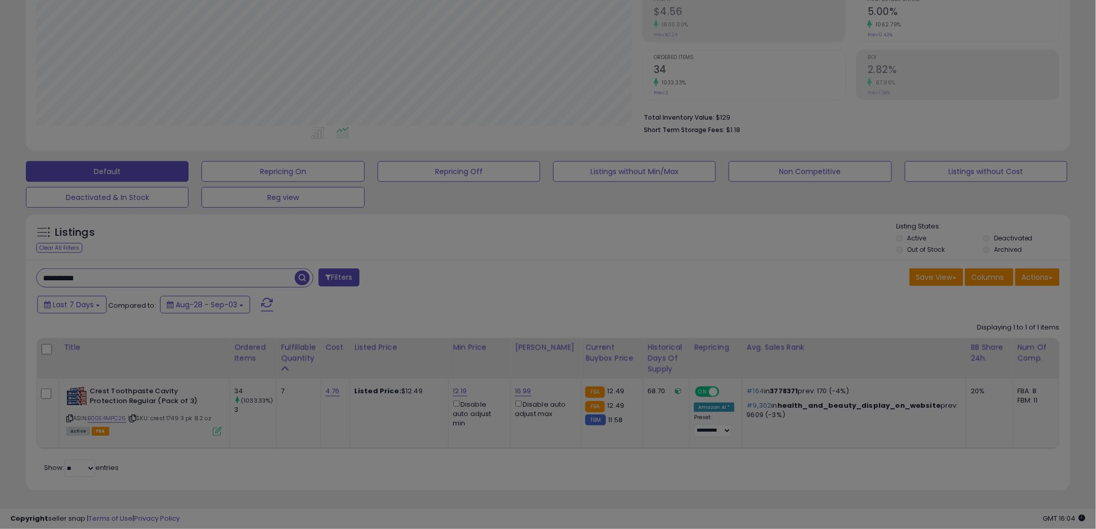
scroll to position [212, 611]
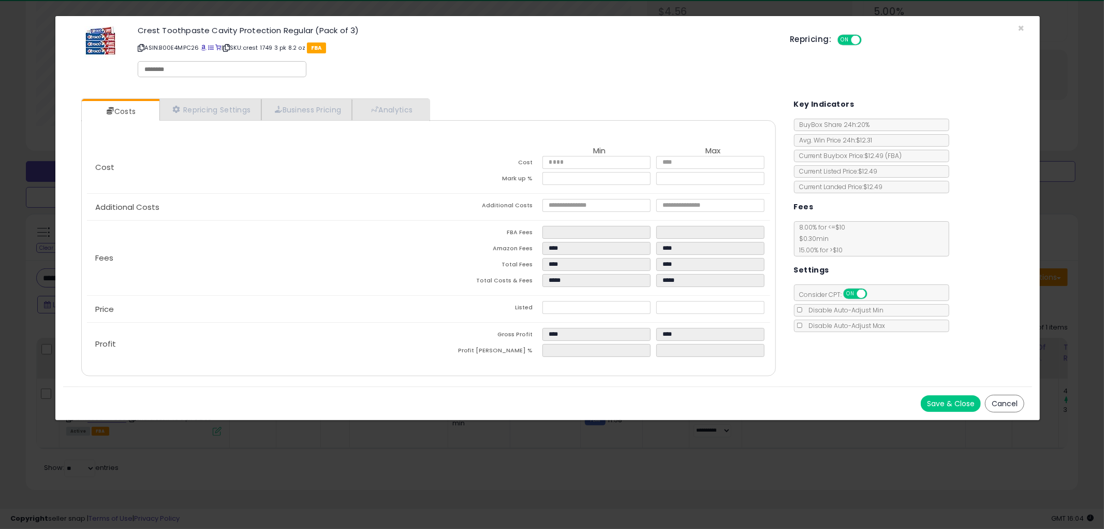
click at [1014, 404] on button "Cancel" at bounding box center [1004, 404] width 39 height 18
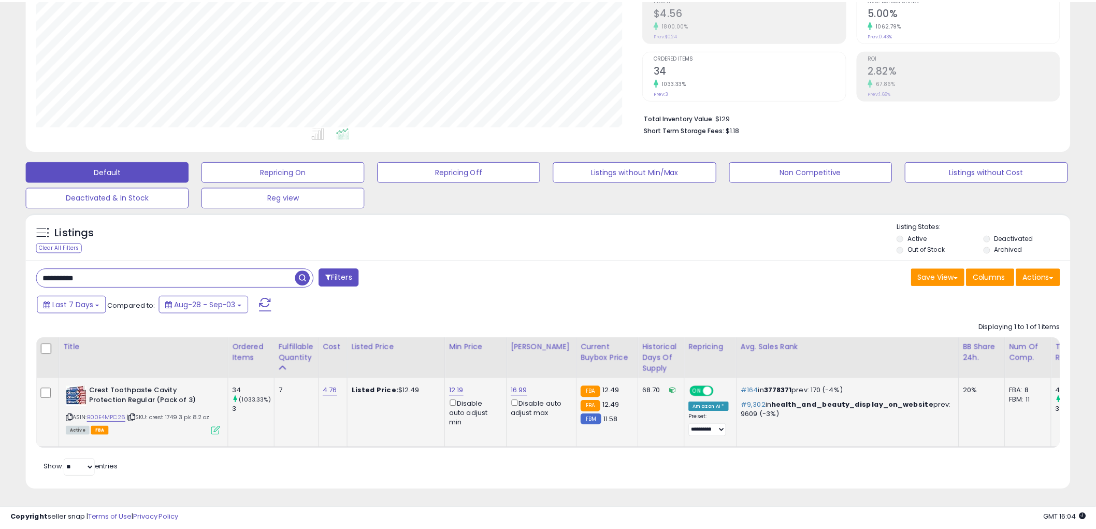
scroll to position [517527, 517132]
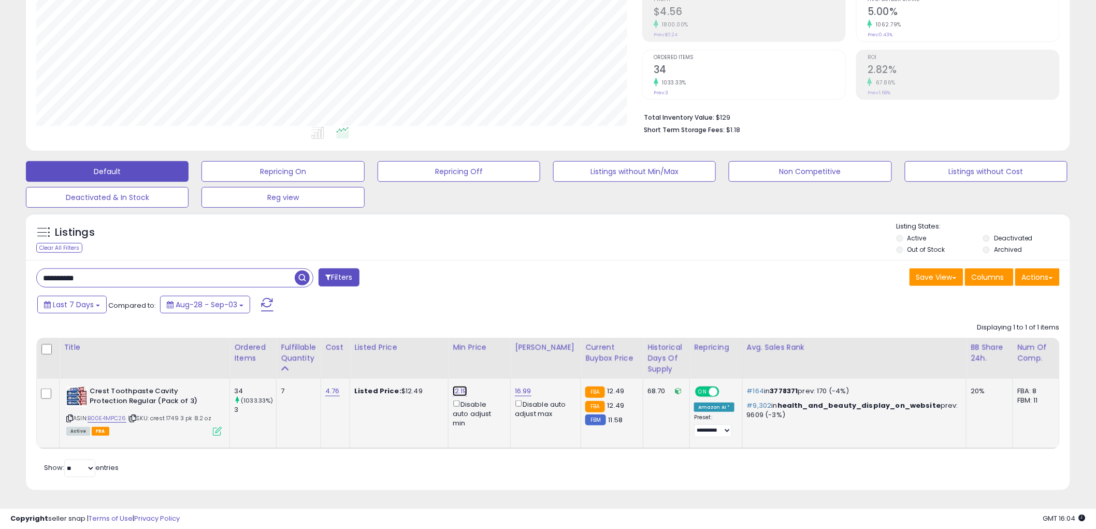
click at [460, 386] on link "12.19" at bounding box center [460, 391] width 14 height 10
type input "*****"
click at [497, 347] on button "submit" at bounding box center [488, 355] width 18 height 16
